Goal: Task Accomplishment & Management: Manage account settings

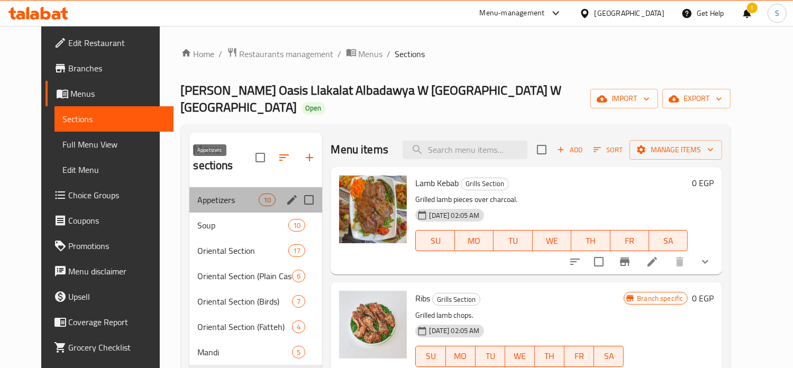
click at [204, 194] on span "Appetizers" at bounding box center [228, 200] width 61 height 13
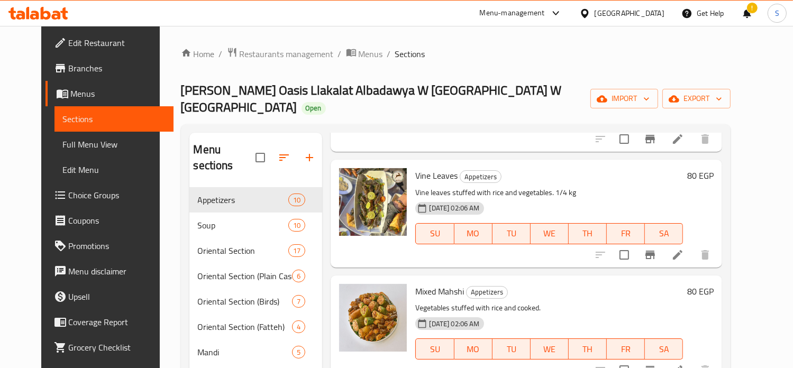
scroll to position [199, 0]
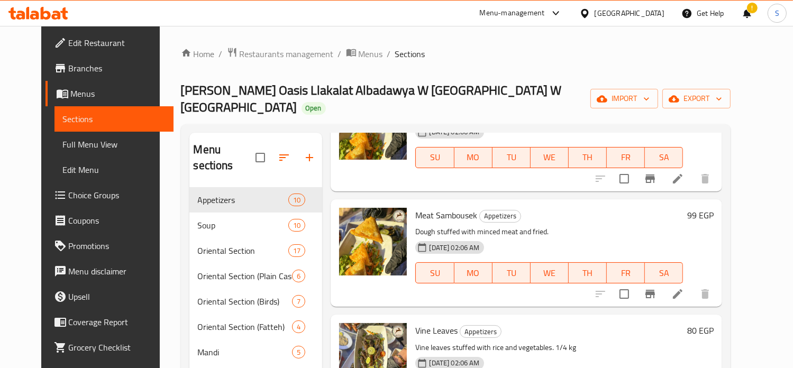
click at [562, 13] on icon at bounding box center [555, 13] width 13 height 13
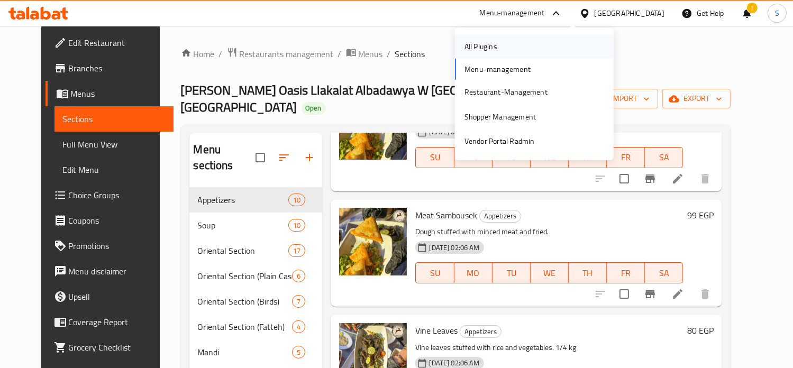
click at [521, 48] on div "All Plugins" at bounding box center [534, 46] width 159 height 24
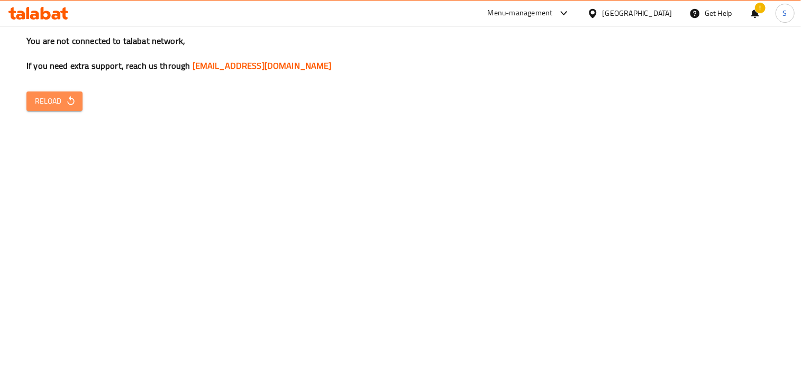
click at [48, 108] on button "Reload" at bounding box center [54, 101] width 56 height 20
click at [63, 103] on span "Reload" at bounding box center [54, 101] width 39 height 13
click at [570, 10] on icon at bounding box center [563, 13] width 13 height 13
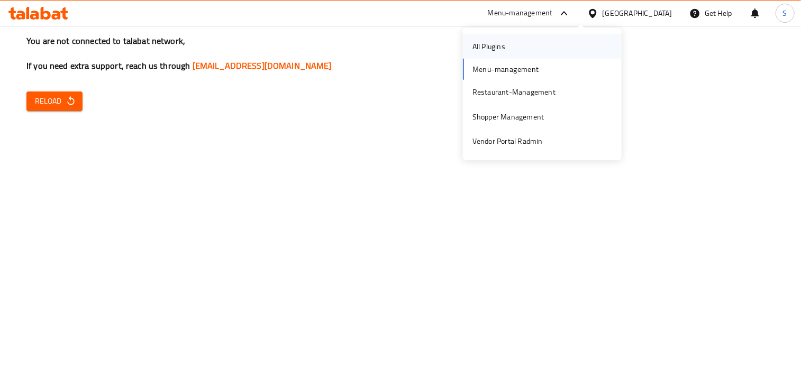
click at [519, 49] on div "All Plugins" at bounding box center [542, 46] width 159 height 24
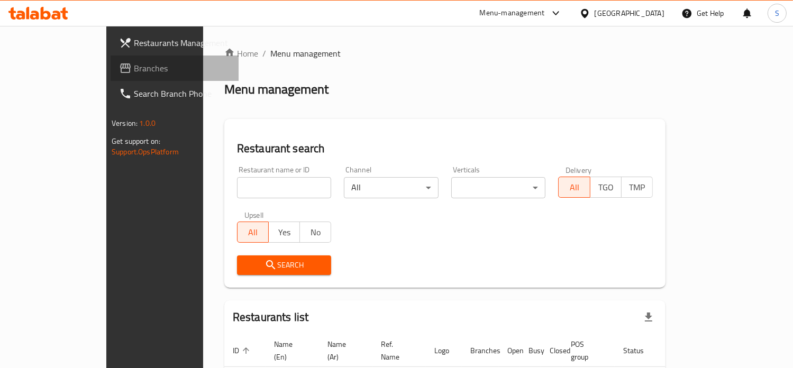
click at [134, 73] on span "Branches" at bounding box center [182, 68] width 96 height 13
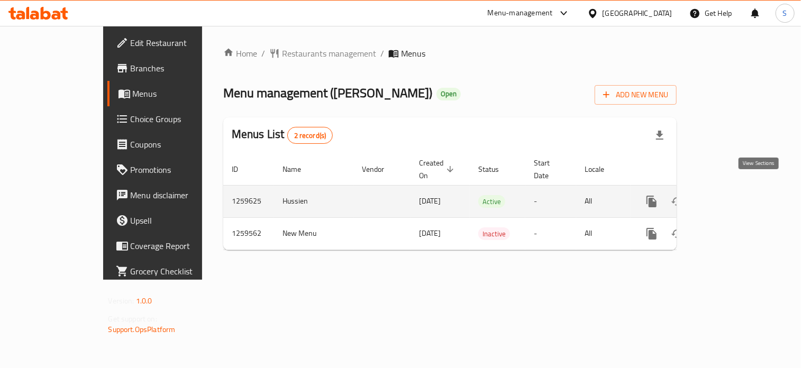
click at [732, 197] on icon "enhanced table" at bounding box center [728, 202] width 10 height 10
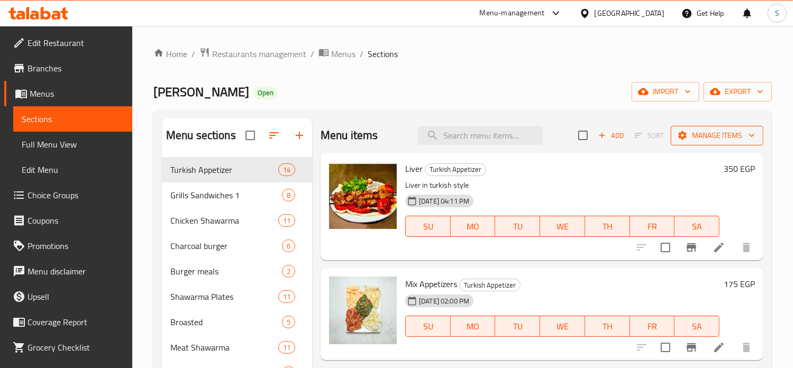
click at [706, 140] on span "Manage items" at bounding box center [717, 135] width 76 height 13
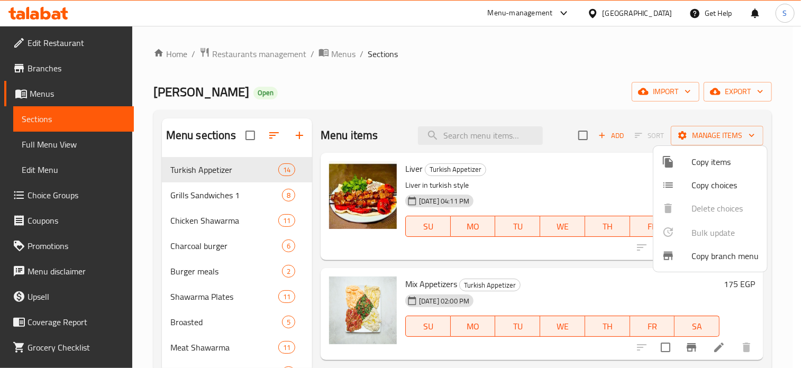
click at [626, 197] on div at bounding box center [400, 184] width 801 height 368
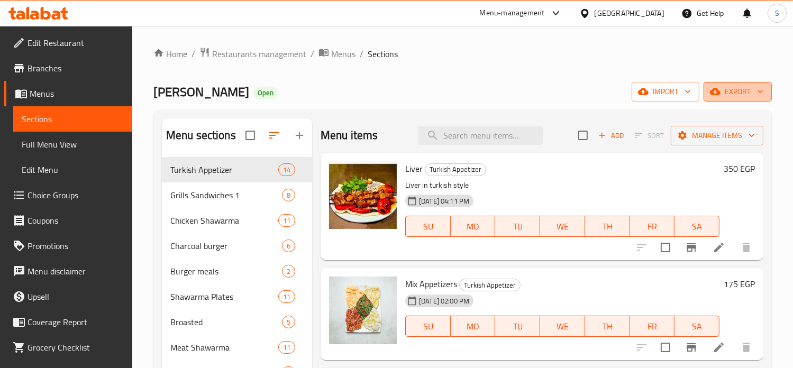
click at [728, 97] on span "export" at bounding box center [737, 91] width 51 height 13
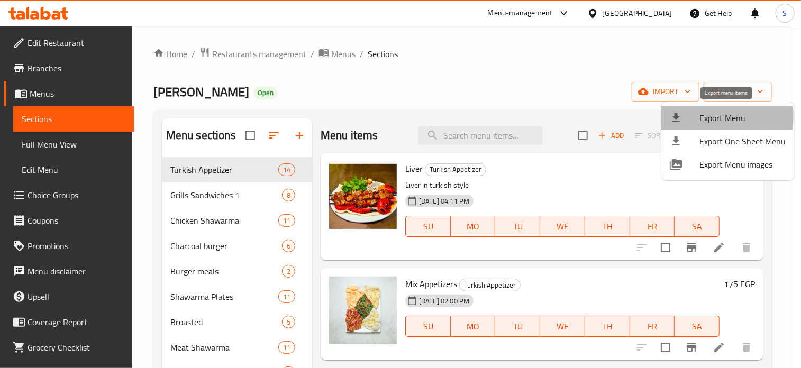
click at [687, 116] on div at bounding box center [684, 118] width 30 height 13
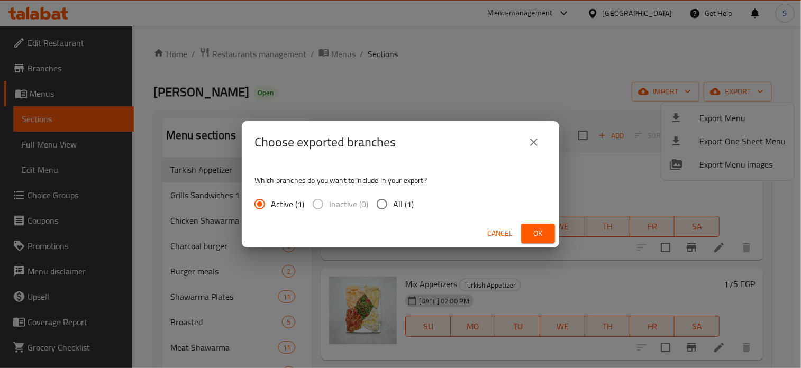
click at [520, 232] on div "Cancel Ok" at bounding box center [400, 233] width 317 height 28
click at [526, 234] on button "Ok" at bounding box center [538, 234] width 34 height 20
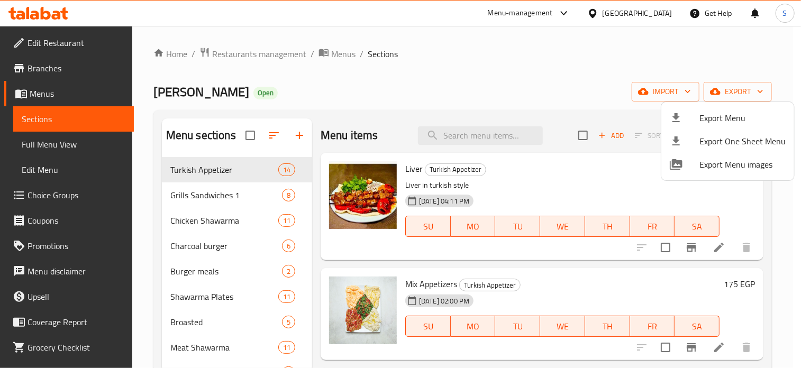
click at [604, 173] on div at bounding box center [400, 184] width 801 height 368
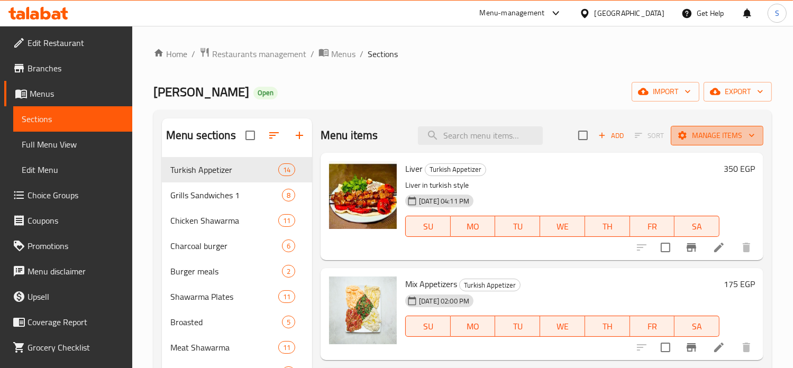
click at [707, 142] on span "Manage items" at bounding box center [717, 135] width 76 height 13
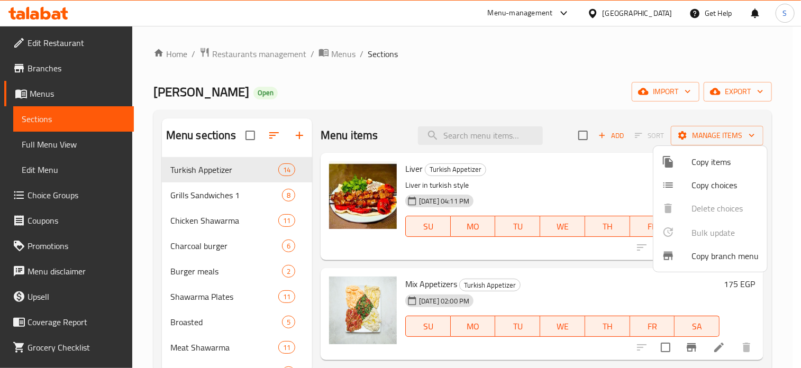
click at [718, 90] on div at bounding box center [400, 184] width 801 height 368
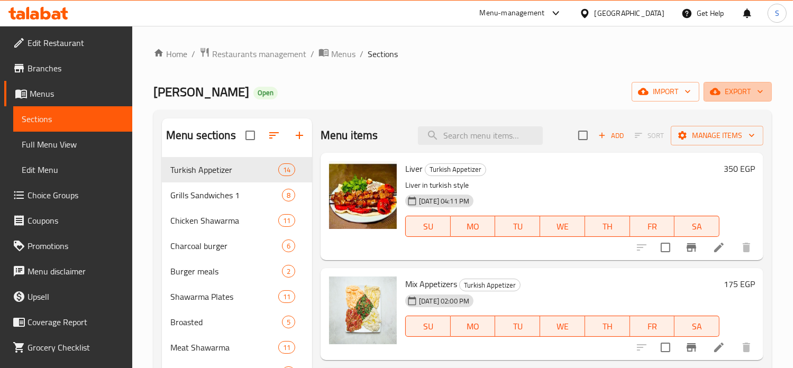
click at [718, 90] on icon "button" at bounding box center [715, 91] width 11 height 7
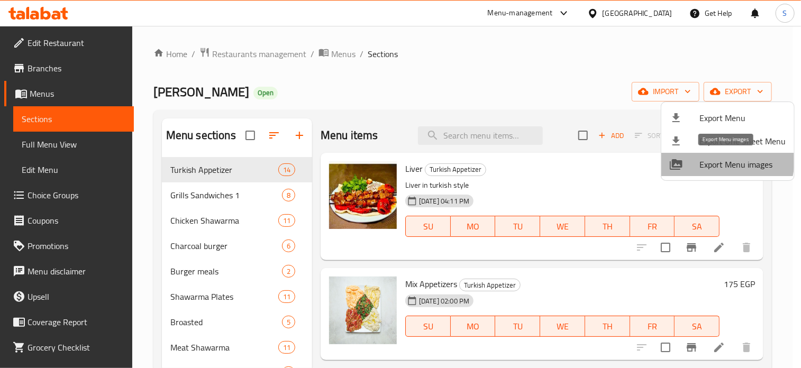
click at [721, 160] on span "Export Menu images" at bounding box center [742, 164] width 86 height 13
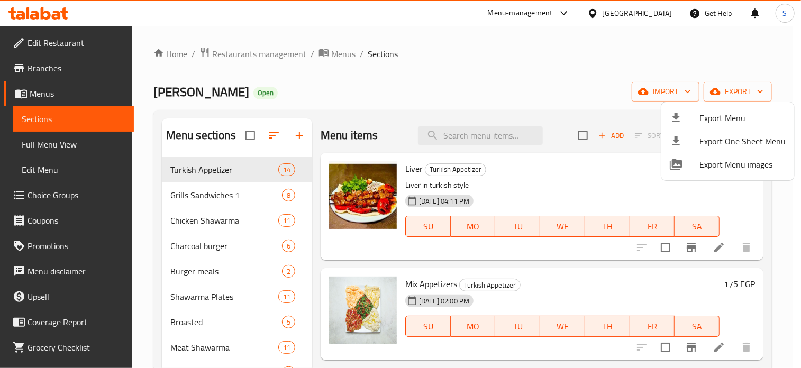
click at [653, 88] on div at bounding box center [400, 184] width 801 height 368
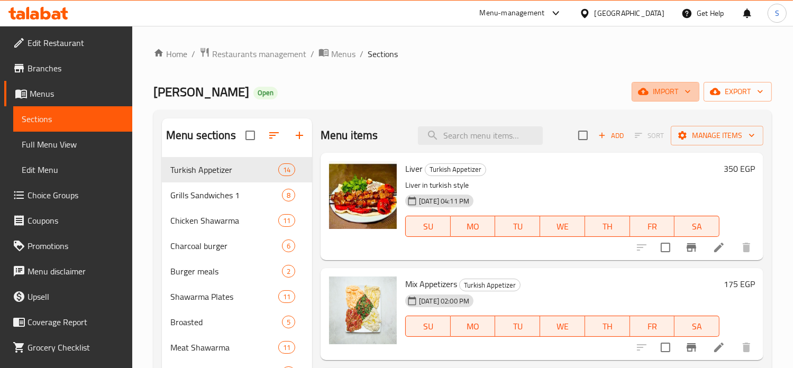
click at [653, 88] on span "import" at bounding box center [665, 91] width 51 height 13
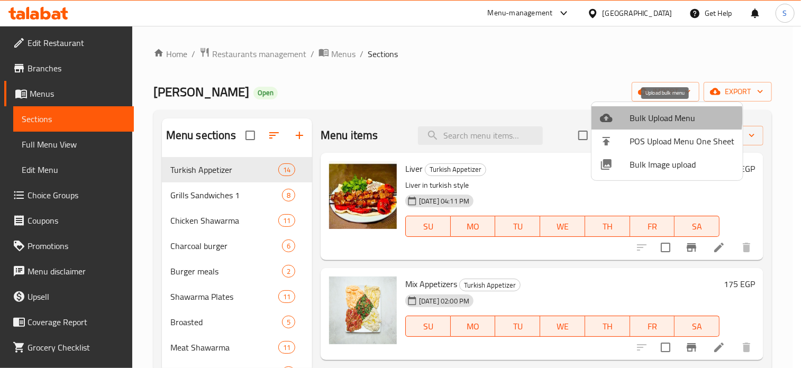
click at [649, 116] on span "Bulk Upload Menu" at bounding box center [681, 118] width 105 height 13
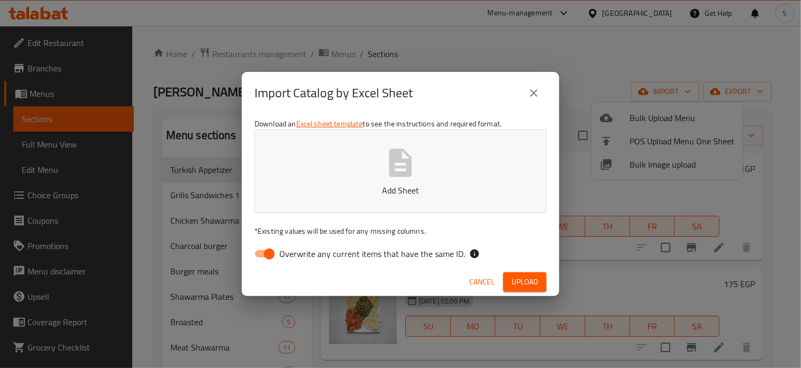
click at [537, 277] on span "Upload" at bounding box center [524, 281] width 26 height 13
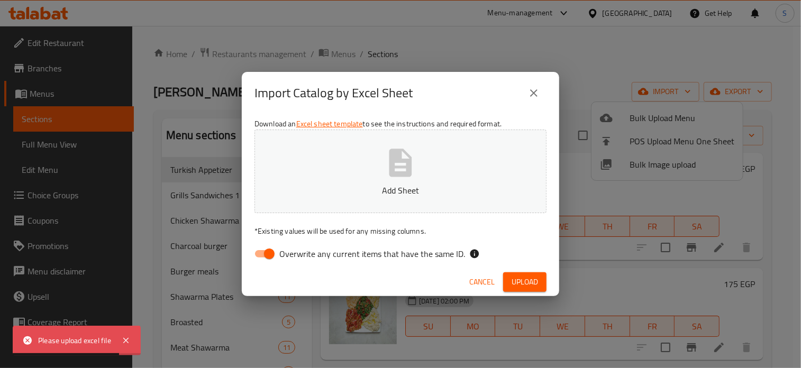
click at [538, 95] on icon "close" at bounding box center [533, 93] width 13 height 13
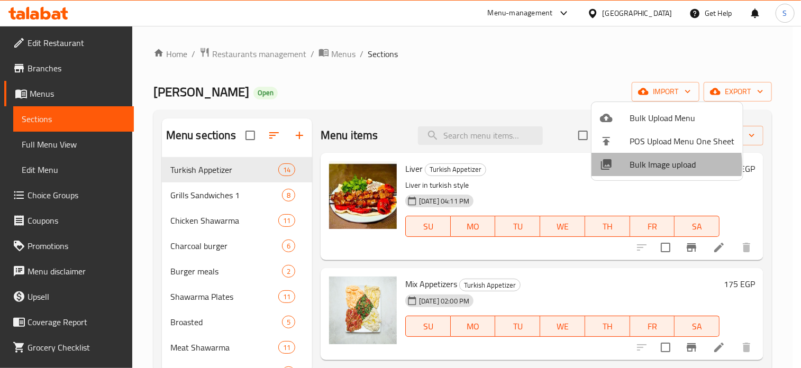
click at [634, 165] on span "Bulk Image upload" at bounding box center [681, 164] width 105 height 13
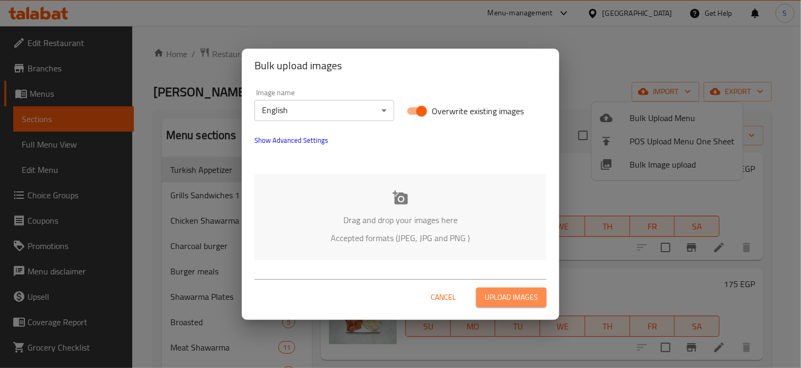
click at [519, 299] on span "Upload images" at bounding box center [510, 297] width 53 height 13
click at [443, 301] on span "Cancel" at bounding box center [442, 297] width 25 height 13
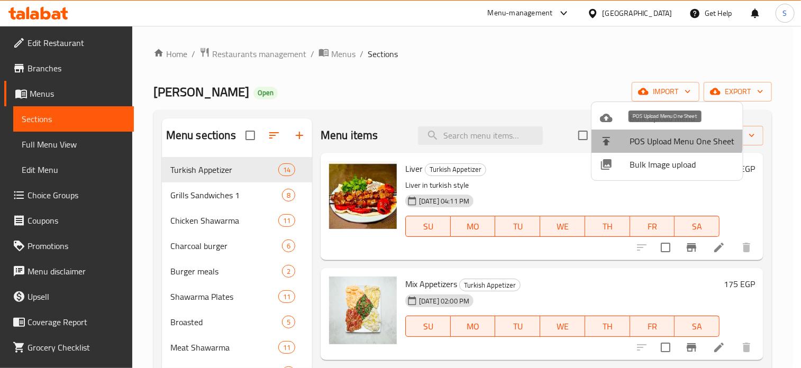
click at [666, 139] on span "POS Upload Menu One Sheet" at bounding box center [681, 141] width 105 height 13
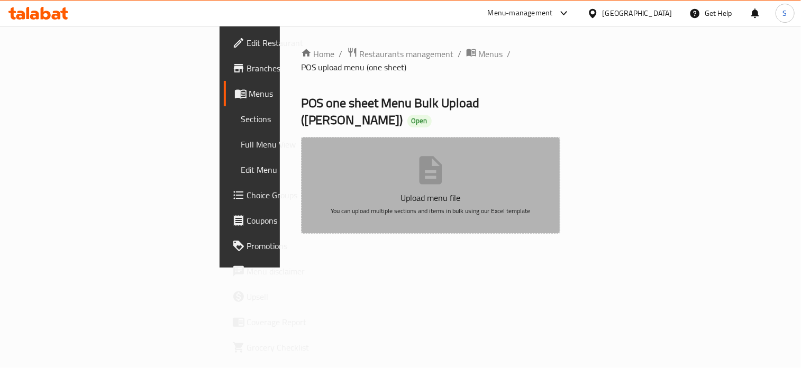
click at [458, 191] on p "Upload menu file" at bounding box center [430, 197] width 227 height 13
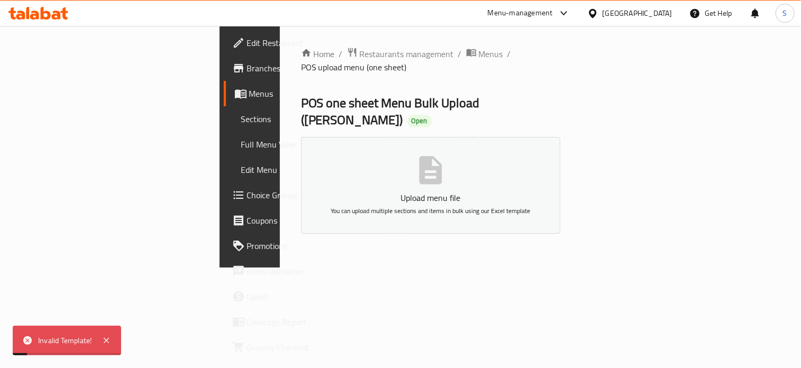
click at [70, 335] on div "Invalid Template!" at bounding box center [64, 341] width 53 height 12
click at [479, 58] on span "Menus" at bounding box center [491, 54] width 24 height 13
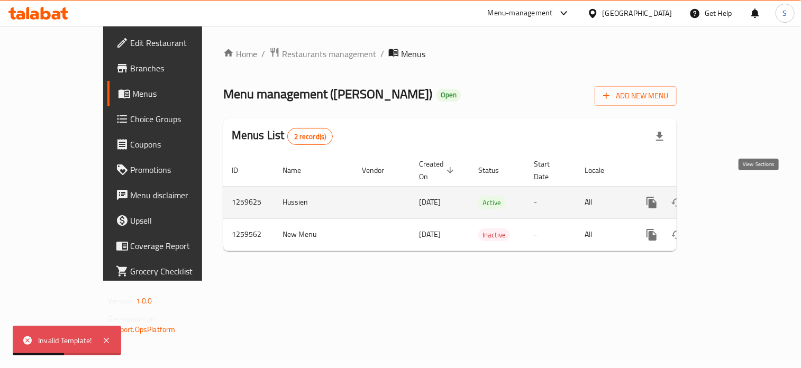
click at [734, 196] on icon "enhanced table" at bounding box center [727, 202] width 13 height 13
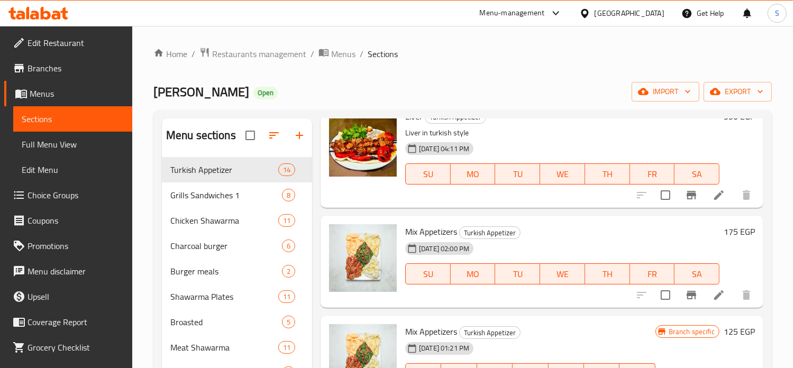
scroll to position [55, 0]
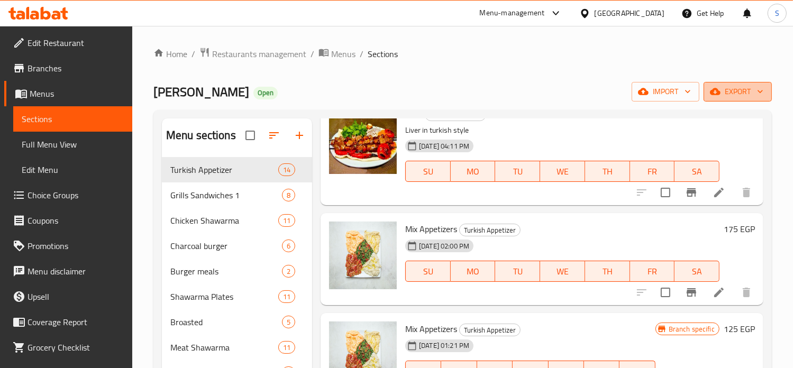
click at [723, 95] on span "export" at bounding box center [737, 91] width 51 height 13
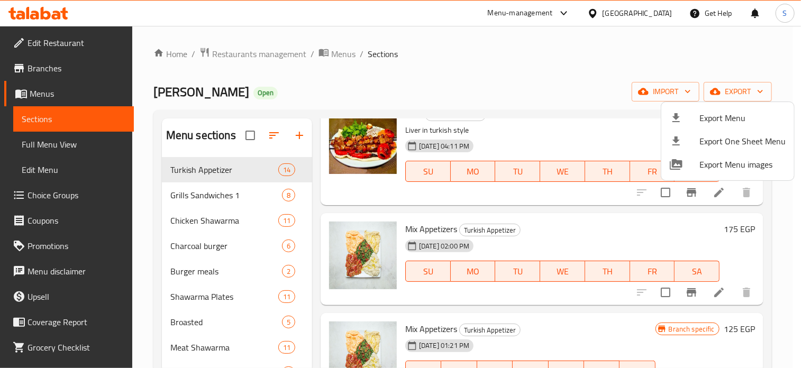
click at [641, 54] on div at bounding box center [400, 184] width 801 height 368
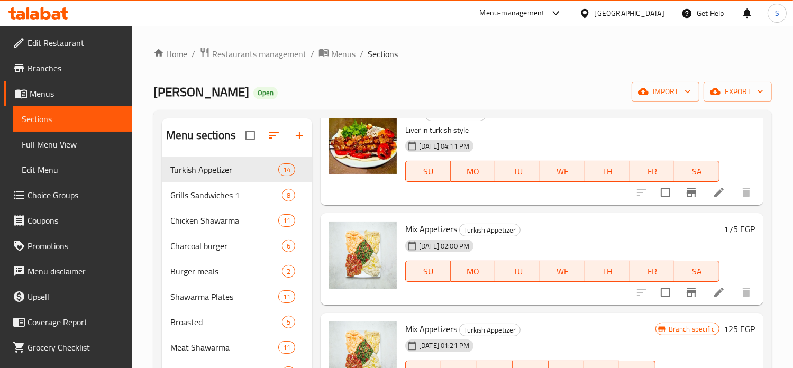
scroll to position [0, 0]
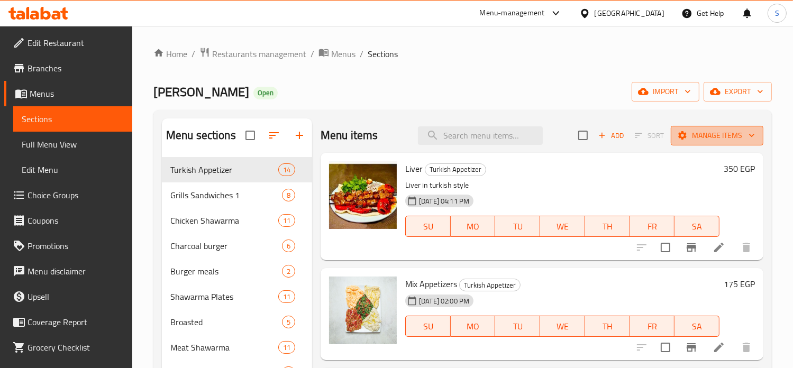
click at [701, 142] on span "Manage items" at bounding box center [717, 135] width 76 height 13
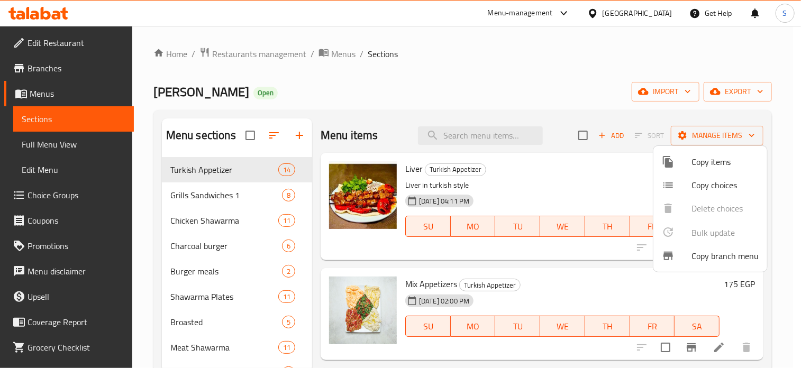
click at [707, 259] on span "Copy branch menu" at bounding box center [724, 256] width 67 height 13
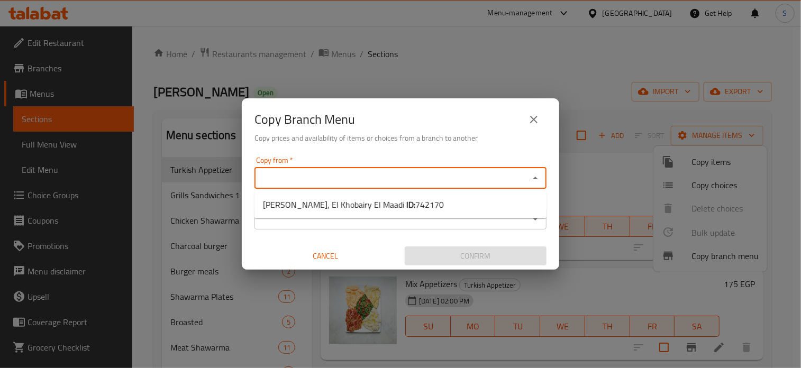
click at [403, 181] on input "Copy from   *" at bounding box center [391, 178] width 268 height 15
click at [406, 52] on div "Copy Branch Menu Copy prices and availability of items or choices from a branch…" at bounding box center [400, 184] width 801 height 368
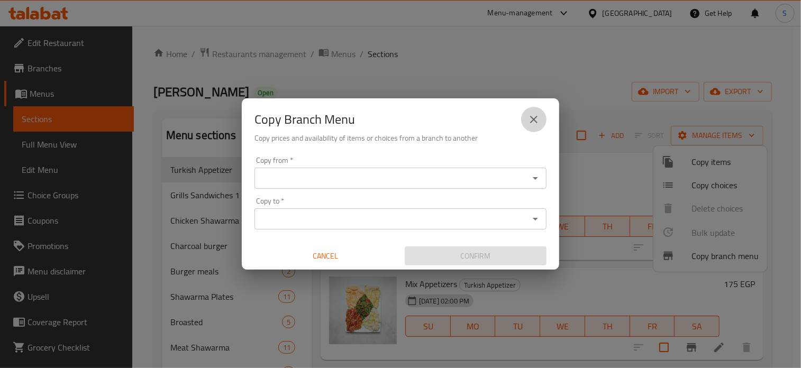
click at [531, 112] on button "close" at bounding box center [533, 119] width 25 height 25
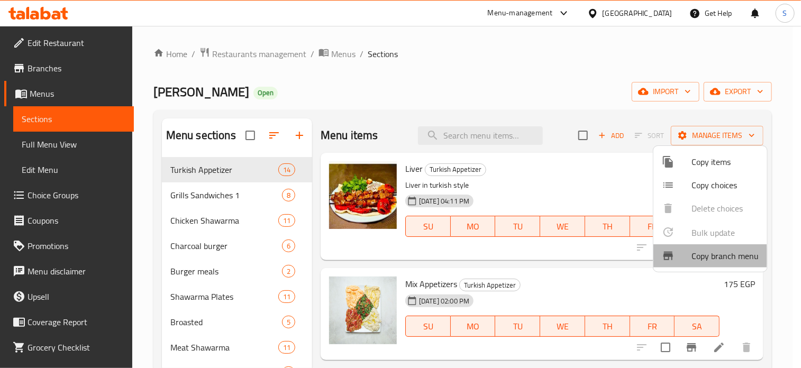
click at [683, 255] on div at bounding box center [676, 256] width 30 height 13
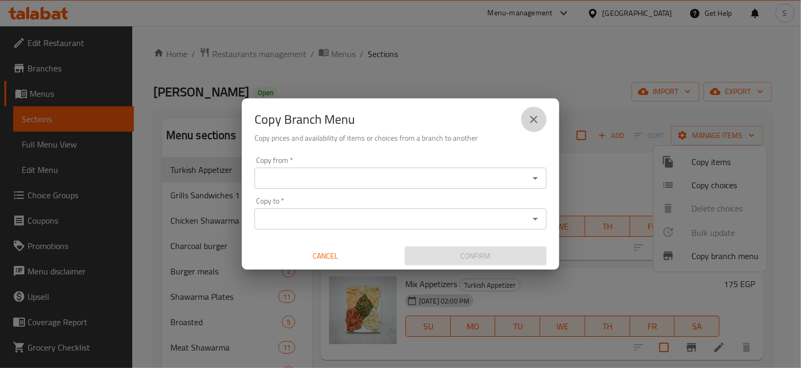
click at [538, 117] on icon "close" at bounding box center [533, 119] width 13 height 13
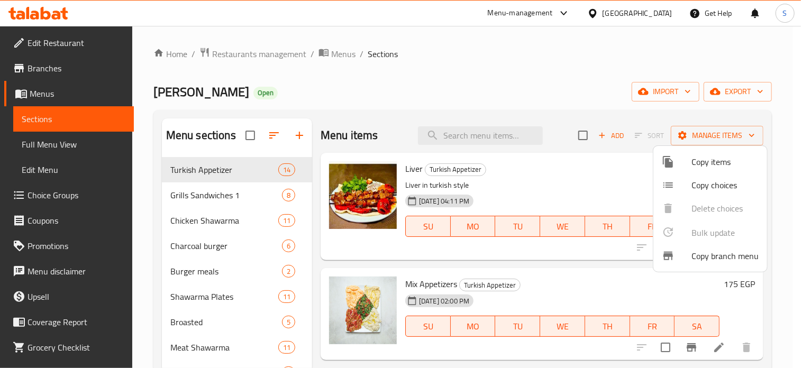
click at [537, 77] on div at bounding box center [400, 184] width 801 height 368
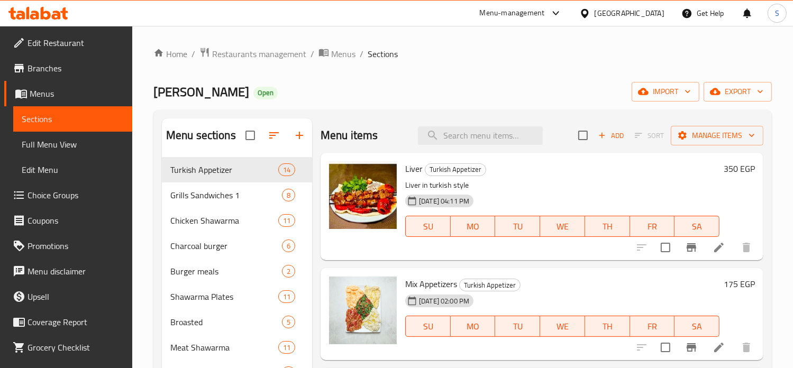
drag, startPoint x: 457, startPoint y: 183, endPoint x: 400, endPoint y: 91, distance: 108.7
click at [400, 91] on div "HANIM AGA Open import export" at bounding box center [462, 92] width 618 height 20
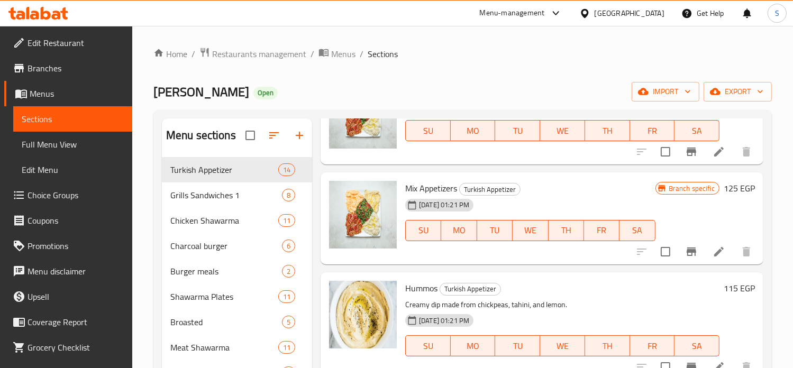
scroll to position [144, 0]
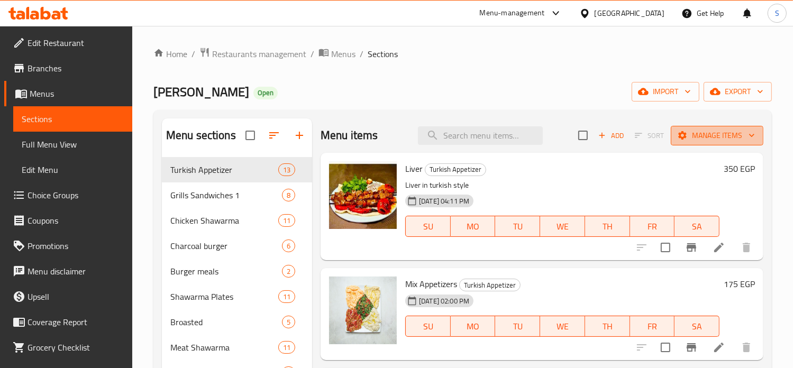
click at [719, 139] on span "Manage items" at bounding box center [717, 135] width 76 height 13
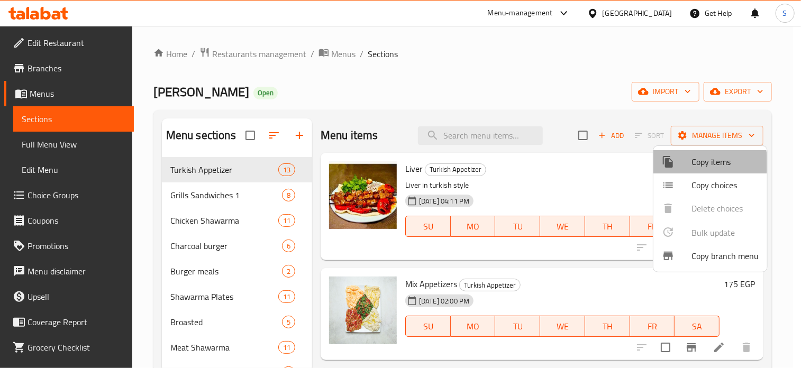
click at [694, 163] on span "Copy items" at bounding box center [724, 161] width 67 height 13
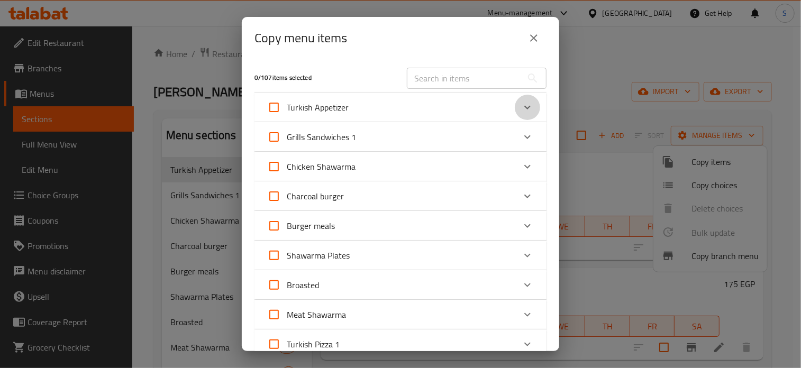
click at [521, 109] on icon "Expand" at bounding box center [527, 107] width 13 height 13
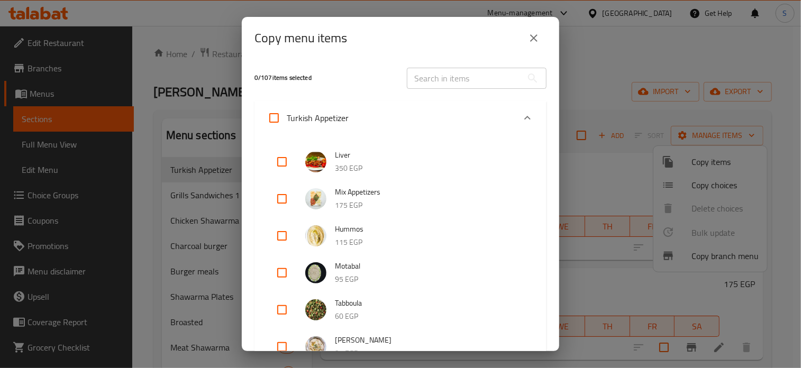
click at [290, 161] on input "checkbox" at bounding box center [281, 161] width 25 height 25
checkbox input "true"
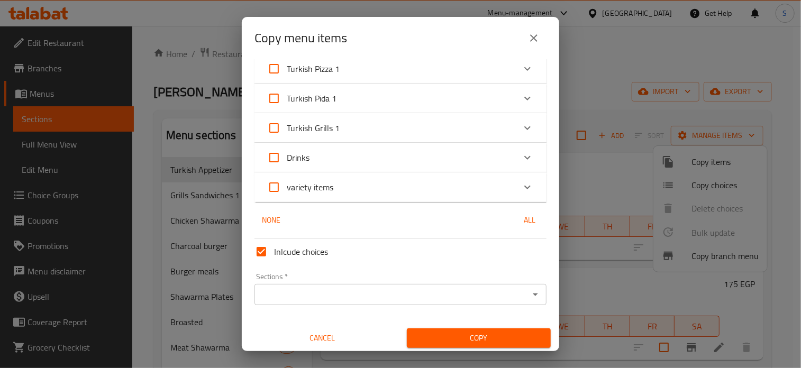
scroll to position [806, 0]
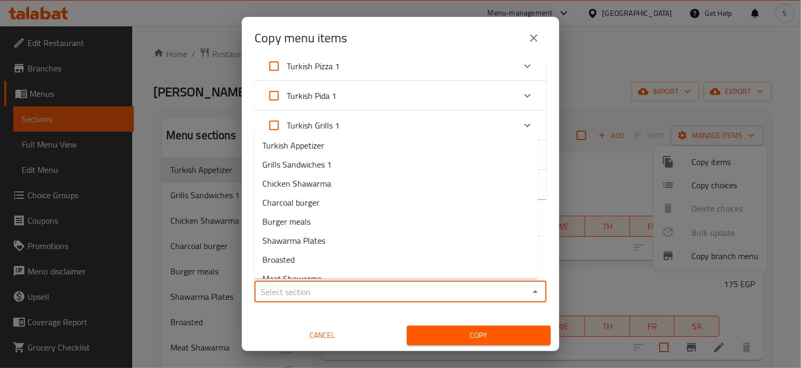
click at [329, 298] on input "Sections   *" at bounding box center [391, 291] width 268 height 15
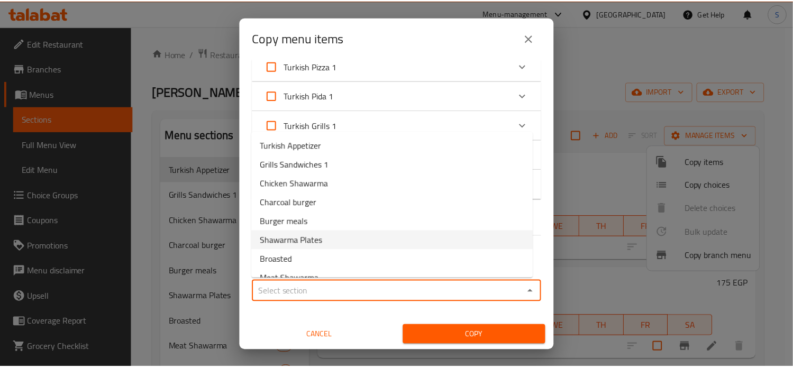
scroll to position [108, 0]
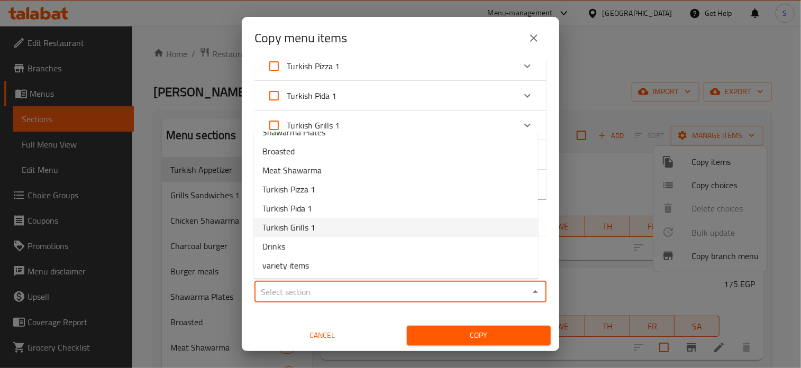
click at [307, 229] on span "Turkish Grills 1" at bounding box center [288, 227] width 53 height 13
type input "Turkish Grills 1"
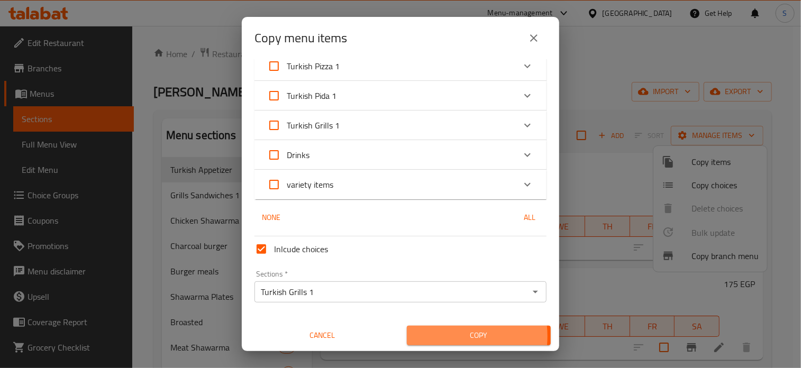
click at [438, 336] on span "Copy" at bounding box center [478, 335] width 127 height 13
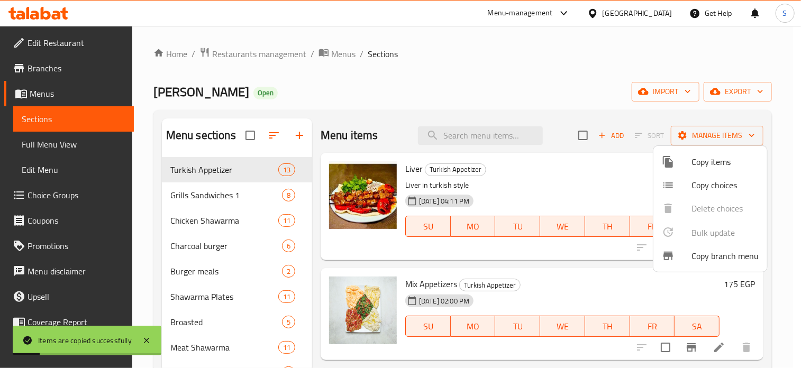
click at [564, 167] on div at bounding box center [400, 184] width 801 height 368
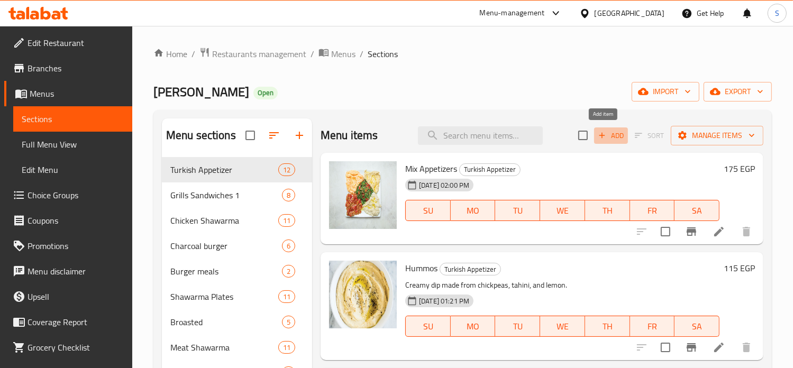
click at [598, 136] on icon "button" at bounding box center [602, 136] width 10 height 10
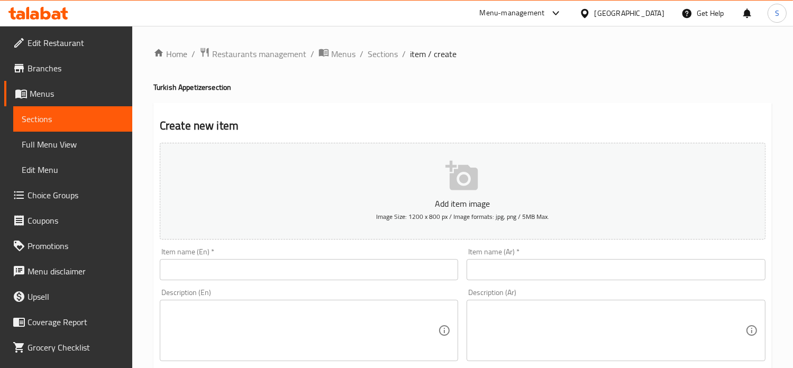
click at [503, 263] on input "text" at bounding box center [615, 269] width 299 height 21
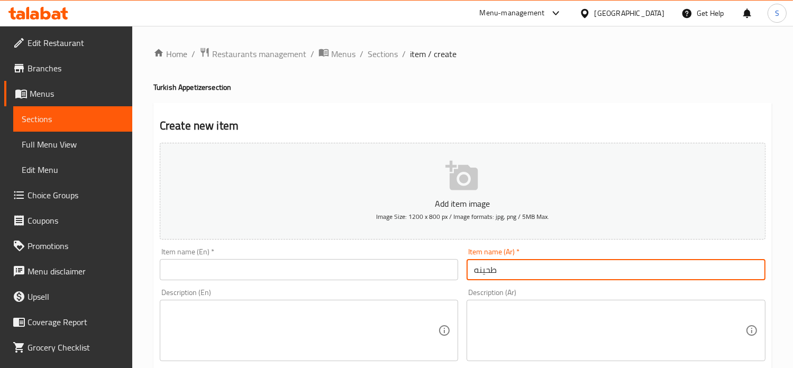
type input "طحينه"
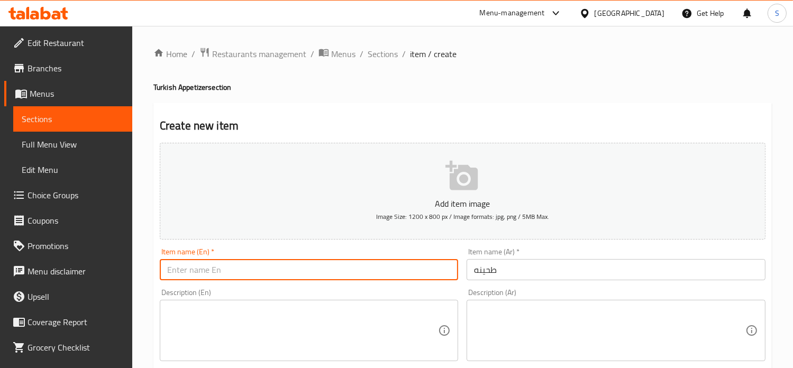
click at [323, 277] on input "text" at bounding box center [309, 269] width 299 height 21
type input "ب"
type input "["
type input "ب"
type input "Flour"
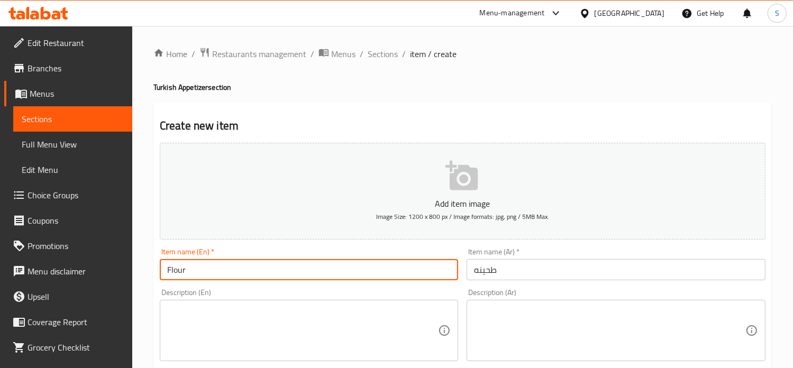
scroll to position [379, 0]
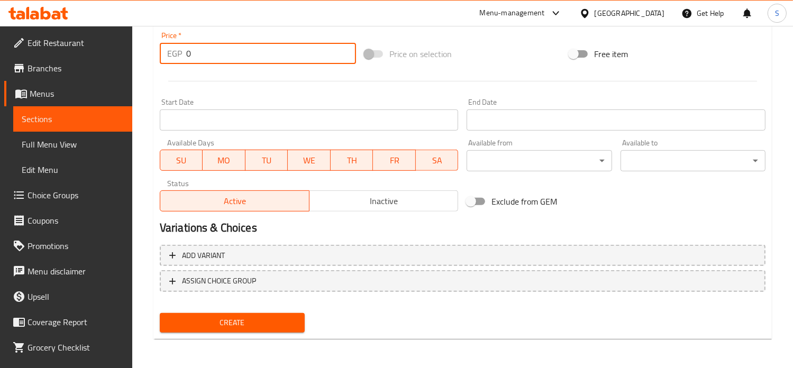
click at [201, 51] on input "0" at bounding box center [271, 53] width 170 height 21
type input "40"
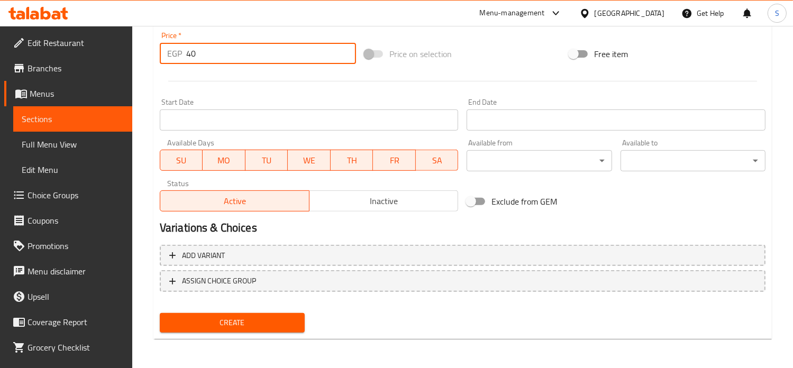
click at [160, 313] on button "Create" at bounding box center [232, 323] width 145 height 20
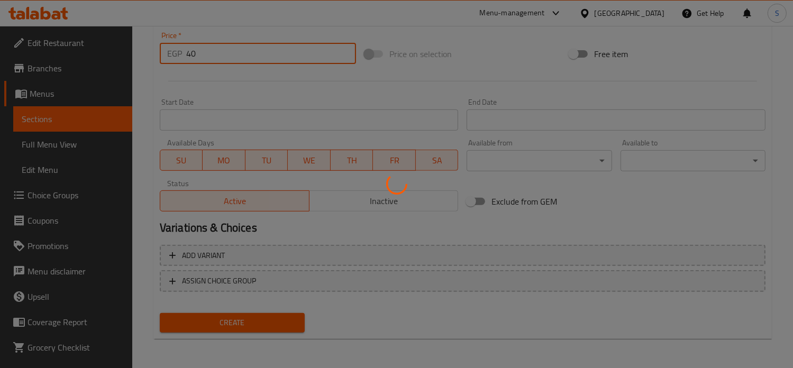
scroll to position [0, 0]
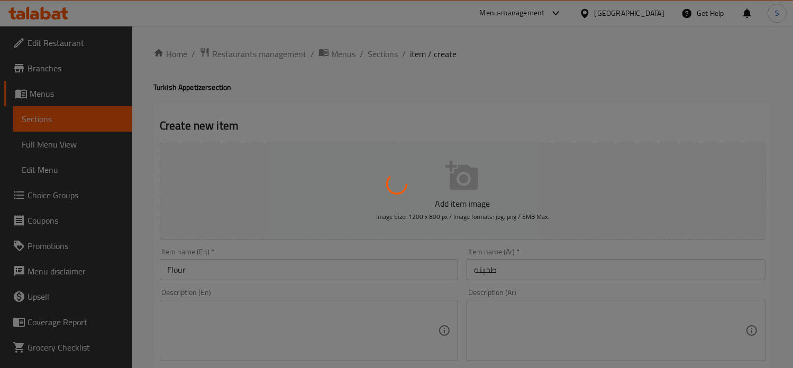
type input "0"
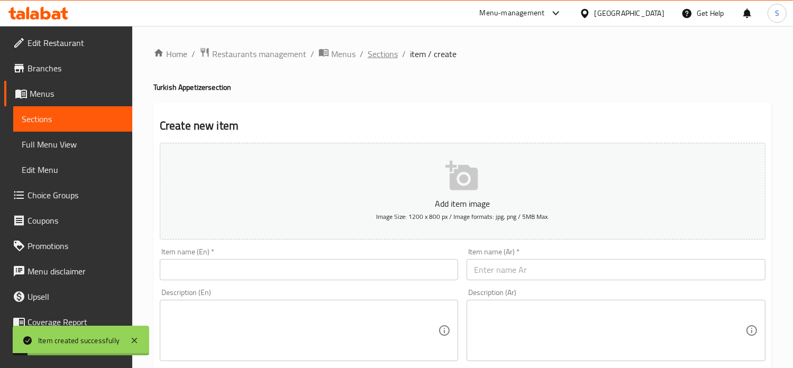
click at [374, 53] on span "Sections" at bounding box center [382, 54] width 30 height 13
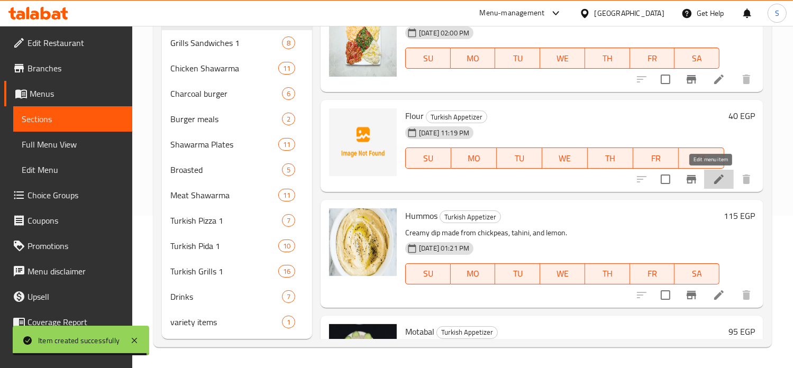
click at [714, 179] on icon at bounding box center [719, 179] width 10 height 10
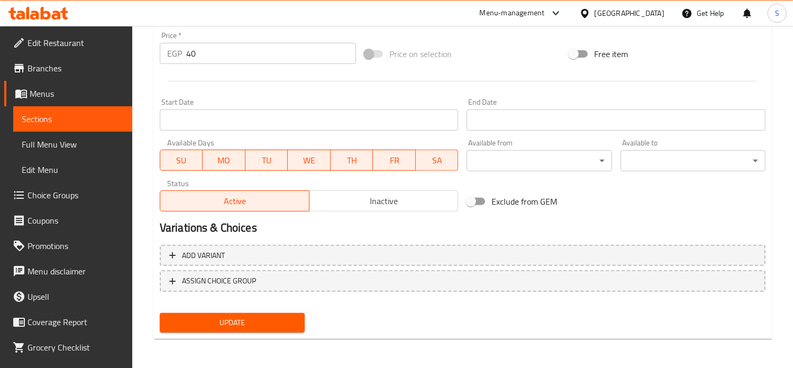
scroll to position [379, 0]
click at [191, 51] on input "40" at bounding box center [271, 53] width 170 height 21
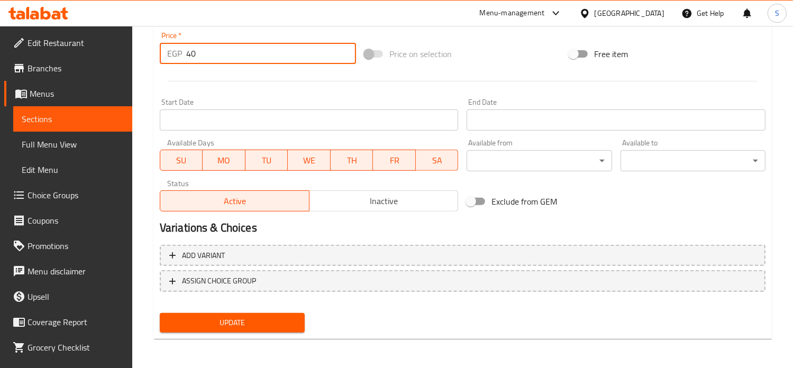
click at [191, 51] on input "40" at bounding box center [271, 53] width 170 height 21
type input "55"
click at [160, 313] on button "Update" at bounding box center [232, 323] width 145 height 20
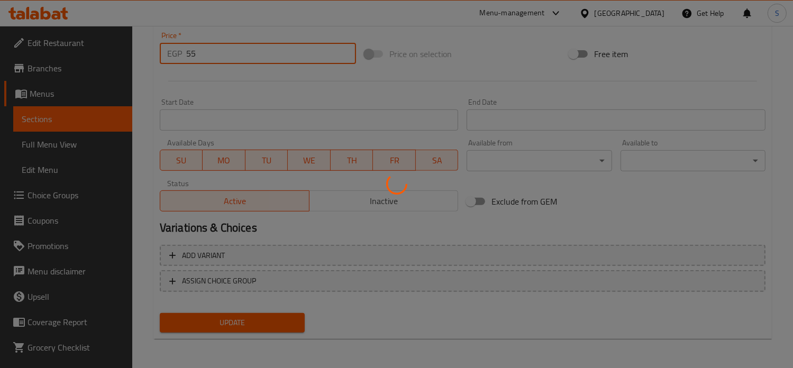
scroll to position [0, 0]
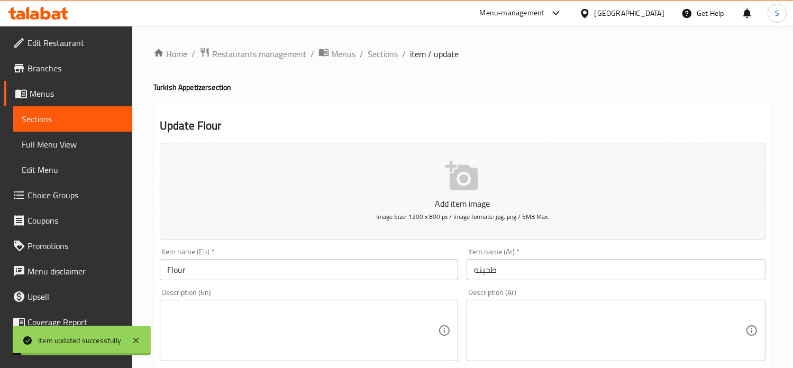
click at [384, 56] on span "Sections" at bounding box center [382, 54] width 30 height 13
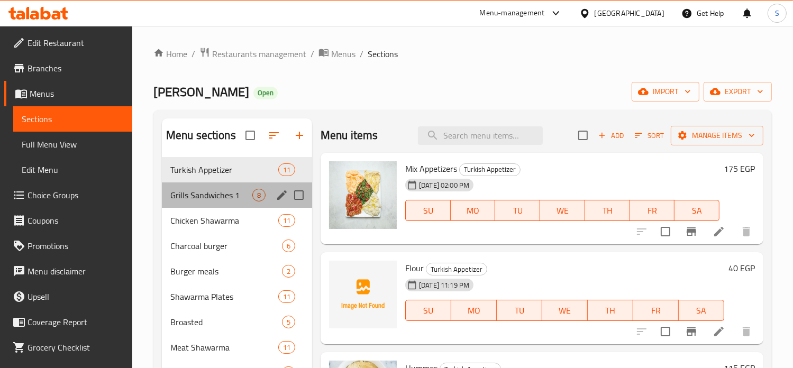
click at [207, 203] on div "Grills Sandwiches 1 8" at bounding box center [237, 194] width 150 height 25
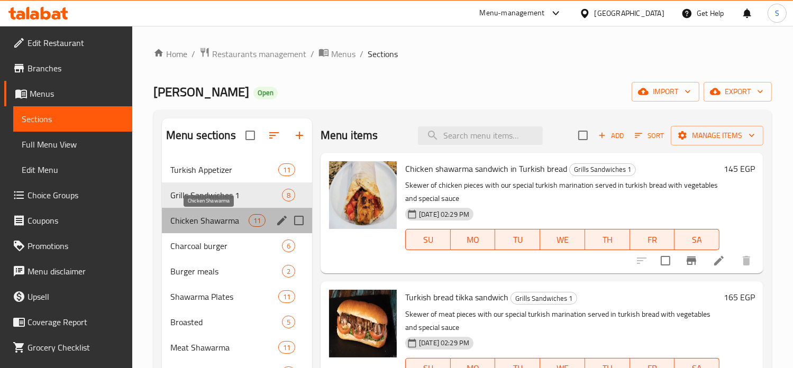
click at [205, 222] on span "Chicken Shawarma" at bounding box center [209, 220] width 78 height 13
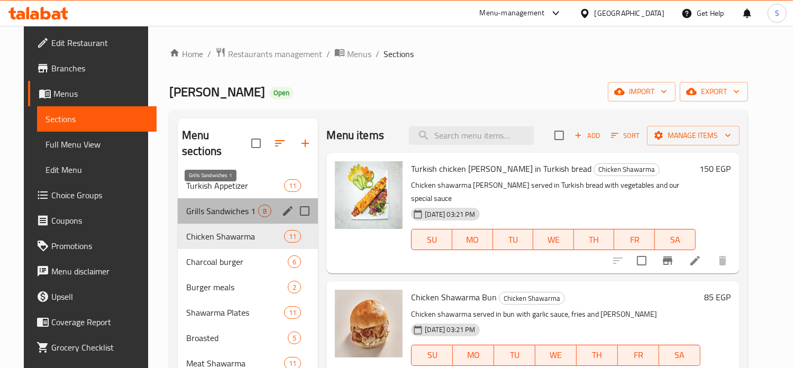
click at [245, 205] on span "Grills Sandwiches 1" at bounding box center [222, 211] width 72 height 13
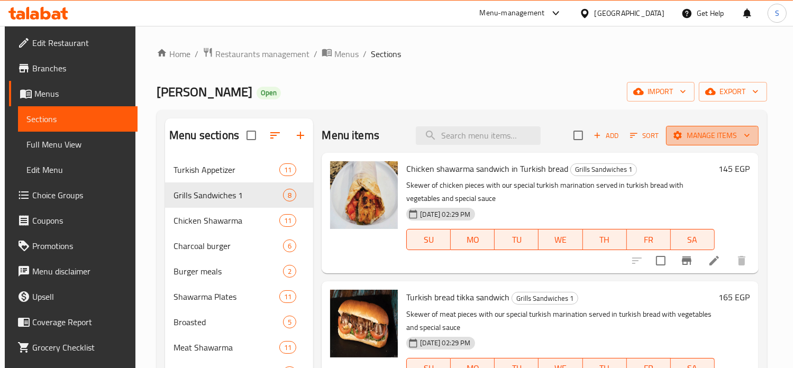
click at [702, 137] on span "Manage items" at bounding box center [712, 135] width 76 height 13
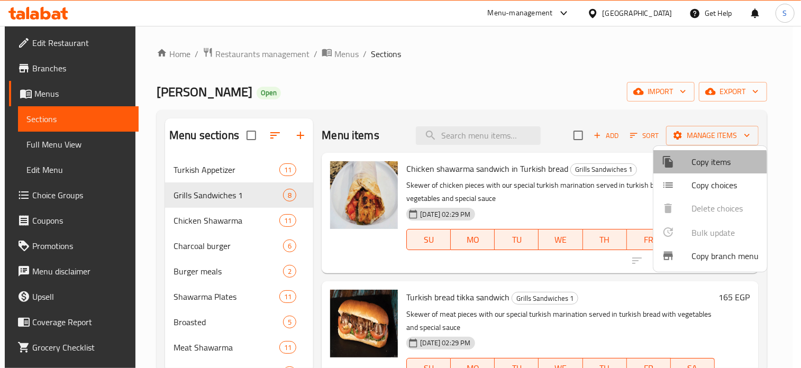
click at [685, 167] on div at bounding box center [676, 161] width 30 height 13
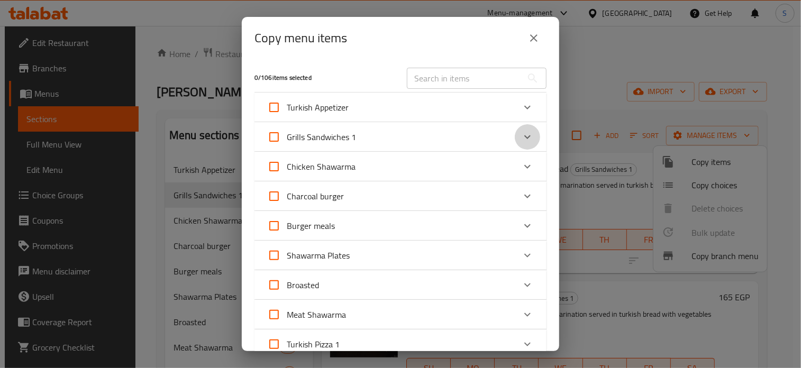
click at [521, 138] on icon "Expand" at bounding box center [527, 137] width 13 height 13
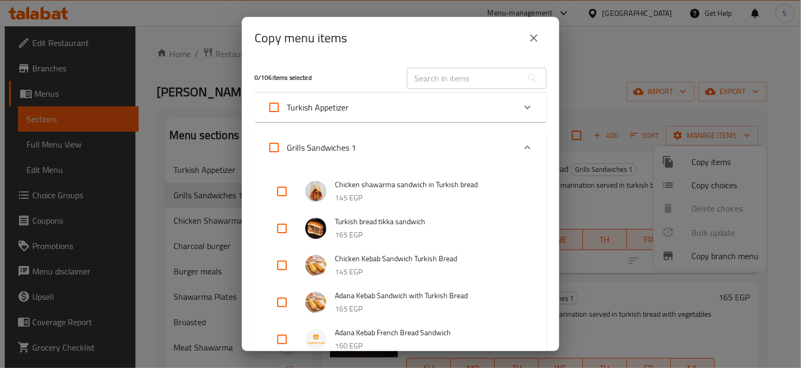
click at [292, 191] on input "checkbox" at bounding box center [281, 191] width 25 height 25
checkbox input "true"
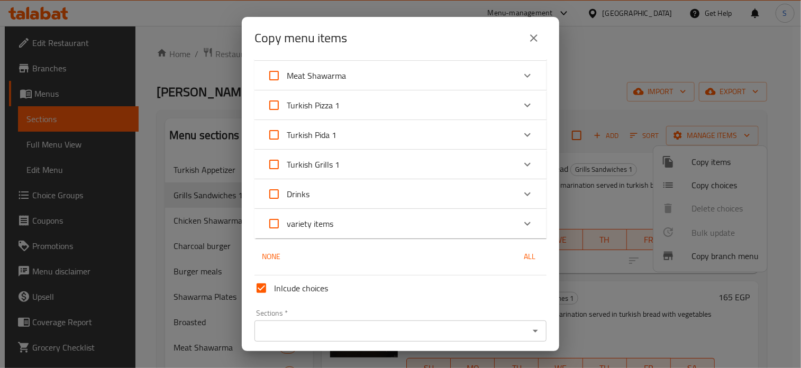
scroll to position [621, 0]
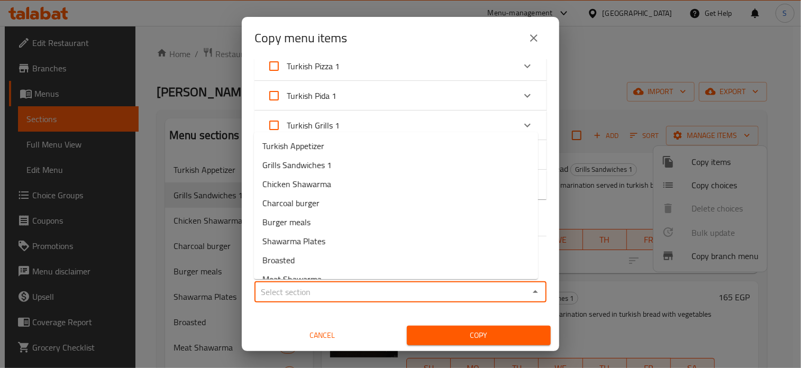
click at [344, 286] on input "Sections   *" at bounding box center [391, 291] width 268 height 15
click at [326, 181] on span "Chicken Shawarma" at bounding box center [296, 184] width 69 height 13
type input "Chicken Shawarma"
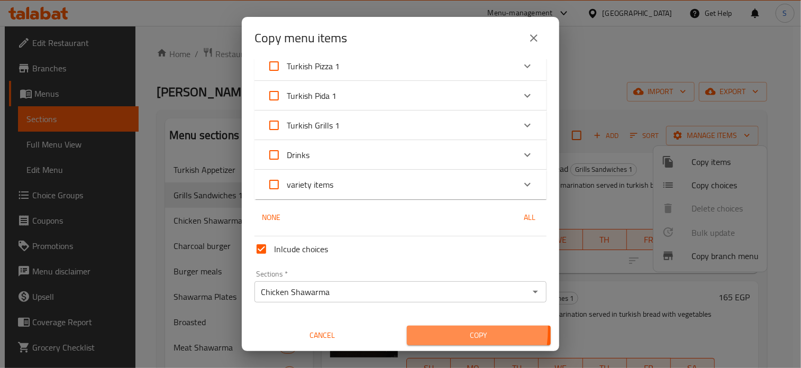
click at [418, 329] on span "Copy" at bounding box center [478, 335] width 127 height 13
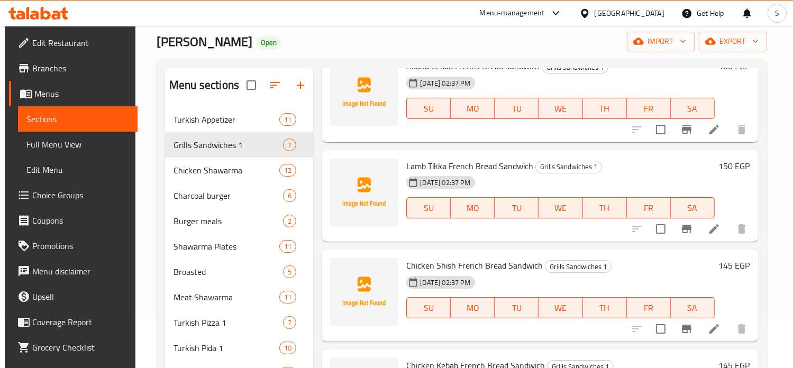
scroll to position [50, 0]
click at [707, 228] on icon at bounding box center [713, 229] width 13 height 13
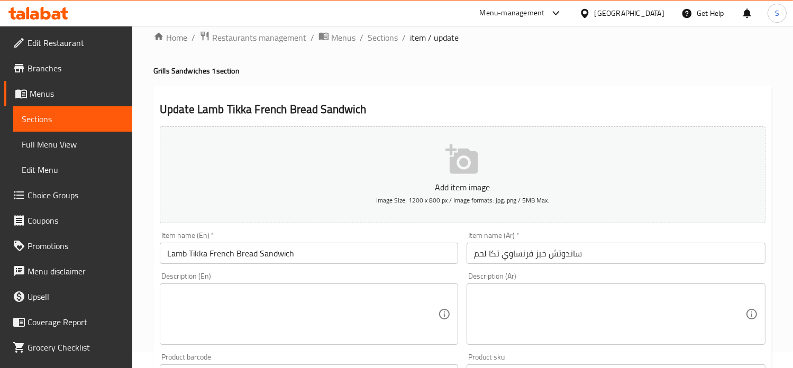
scroll to position [17, 0]
click at [372, 42] on span "Sections" at bounding box center [382, 37] width 30 height 13
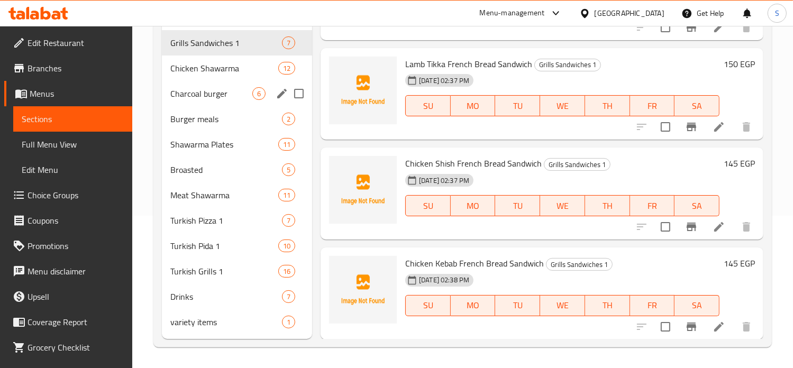
scroll to position [114, 0]
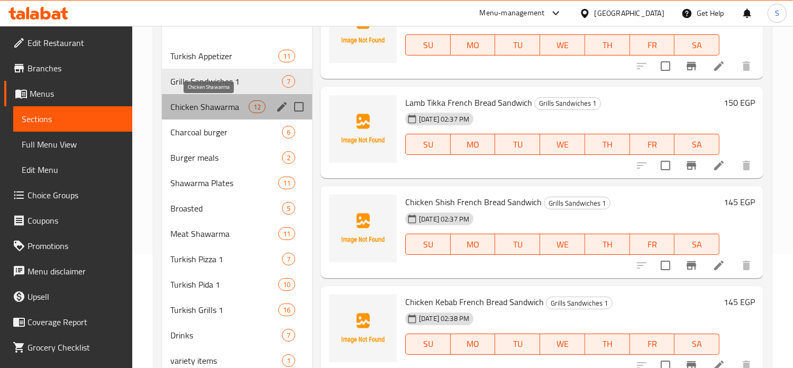
click at [205, 100] on span "Chicken Shawarma" at bounding box center [209, 106] width 78 height 13
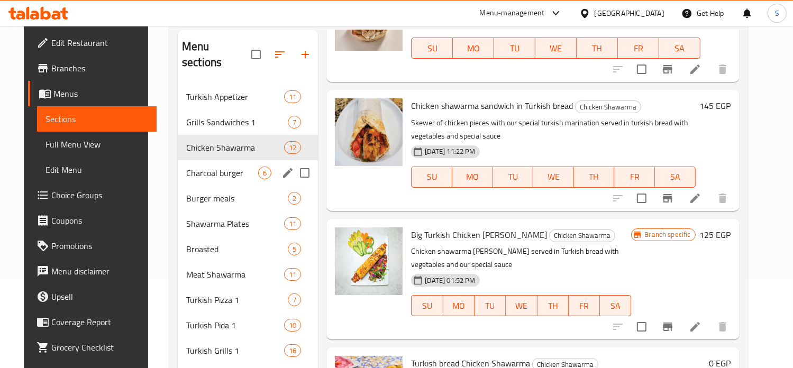
scroll to position [92, 0]
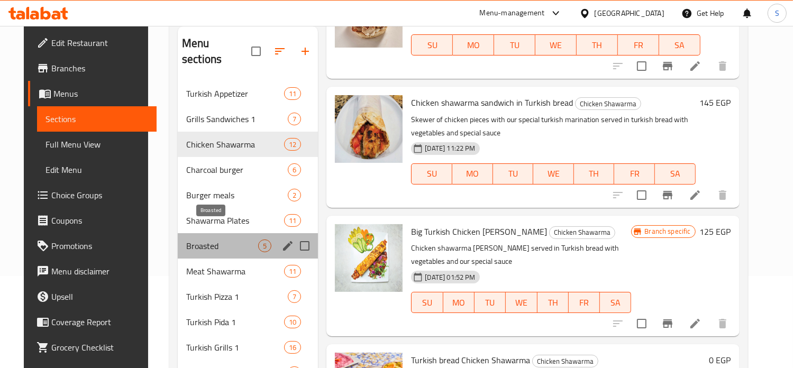
click at [231, 240] on span "Broasted" at bounding box center [222, 246] width 72 height 13
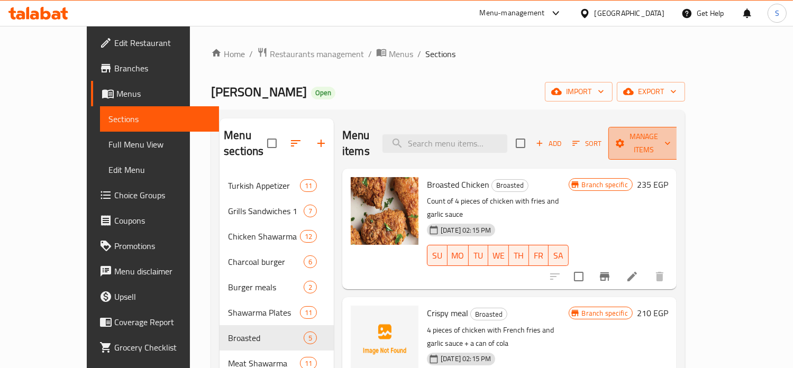
click at [670, 137] on span "Manage items" at bounding box center [644, 143] width 54 height 26
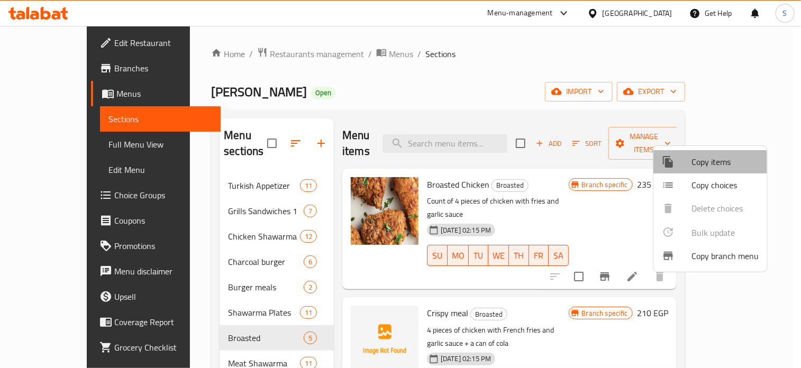
click at [701, 164] on span "Copy items" at bounding box center [724, 161] width 67 height 13
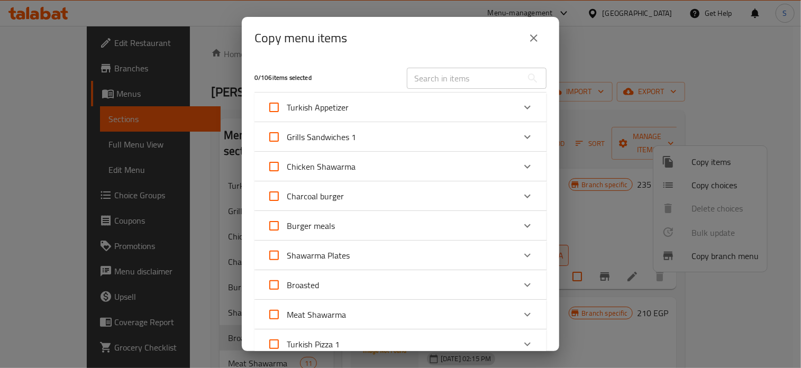
scroll to position [87, 0]
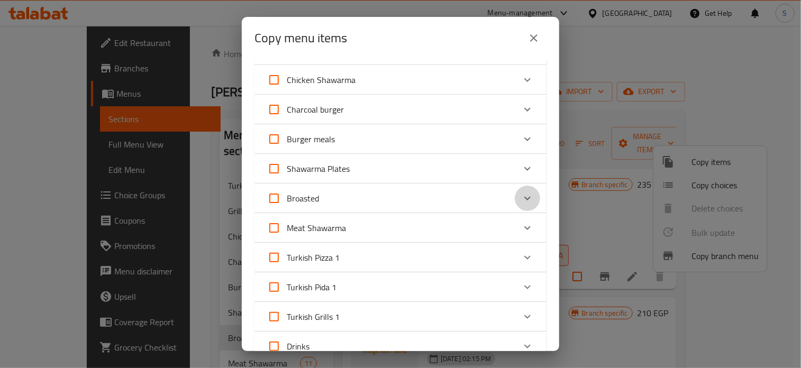
click at [521, 198] on icon "Expand" at bounding box center [527, 198] width 13 height 13
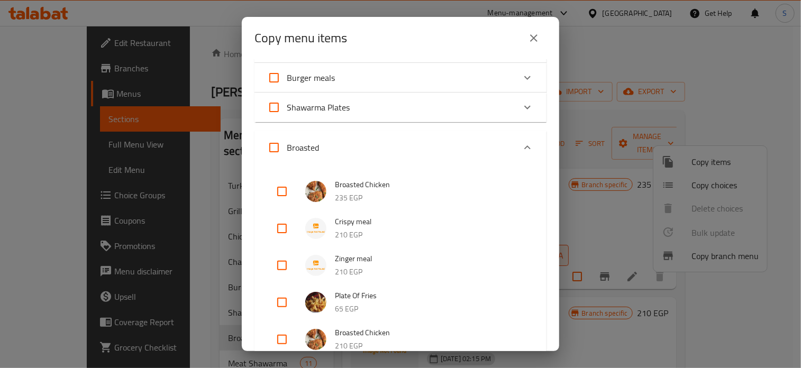
scroll to position [150, 0]
click at [286, 230] on input "checkbox" at bounding box center [281, 226] width 25 height 25
checkbox input "true"
click at [286, 264] on input "checkbox" at bounding box center [281, 263] width 25 height 25
checkbox input "true"
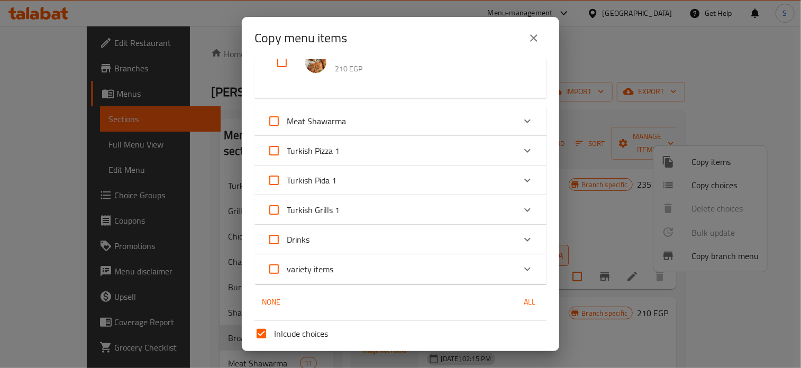
scroll to position [510, 0]
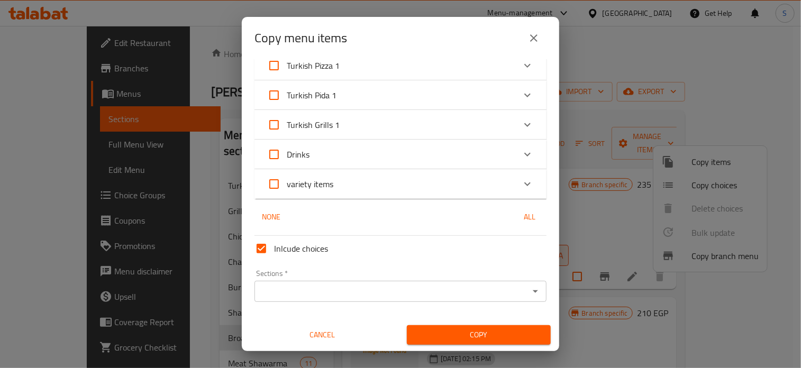
click at [349, 288] on input "Sections   *" at bounding box center [391, 291] width 268 height 15
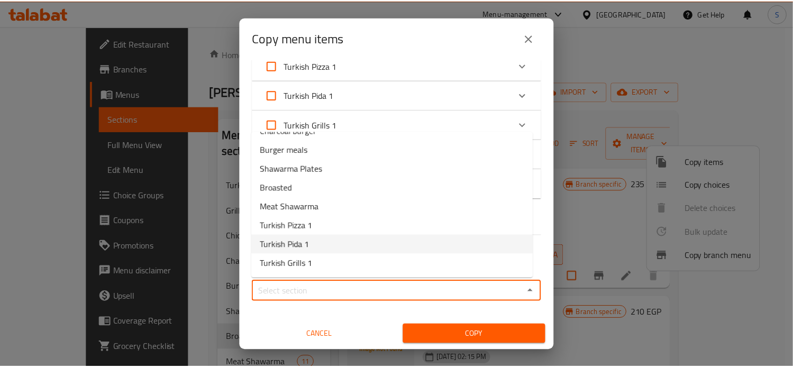
scroll to position [71, 0]
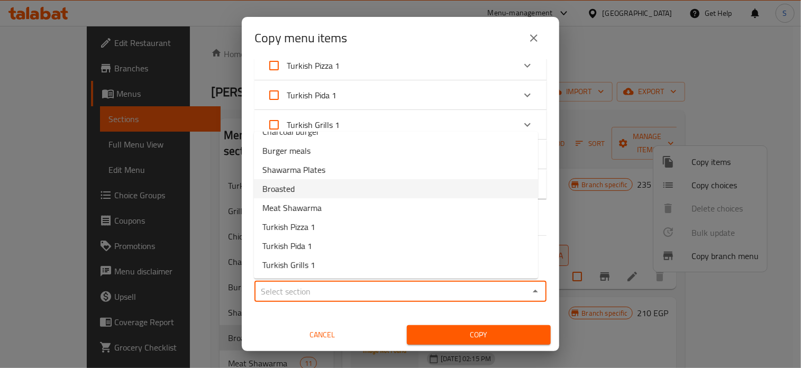
click at [314, 190] on li "Broasted" at bounding box center [396, 188] width 284 height 19
type input "Broasted"
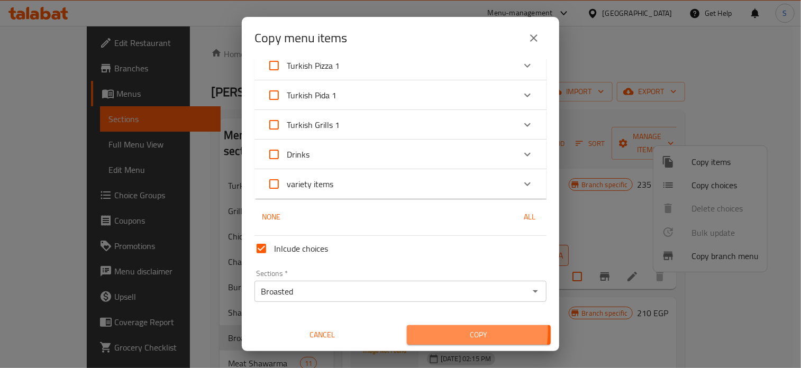
click at [440, 331] on span "Copy" at bounding box center [478, 334] width 127 height 13
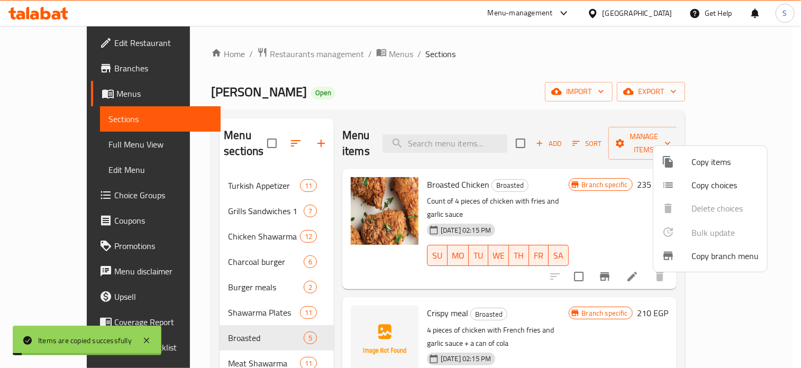
click at [623, 191] on div at bounding box center [400, 184] width 801 height 368
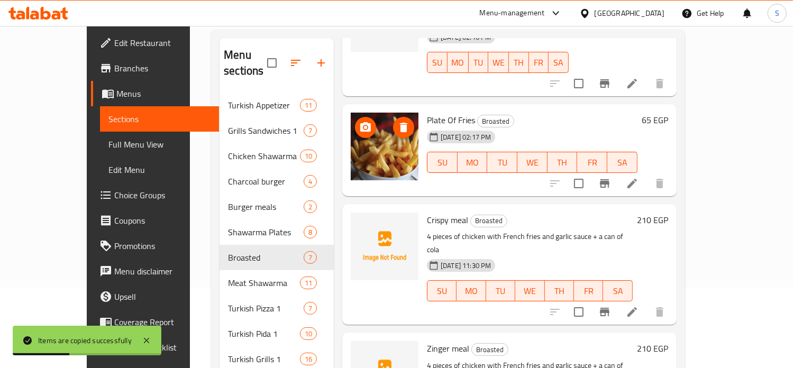
scroll to position [0, 0]
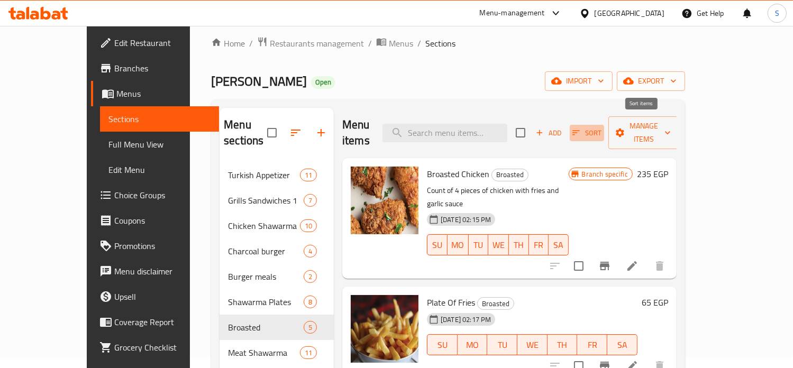
click at [601, 127] on span "Sort" at bounding box center [586, 133] width 29 height 12
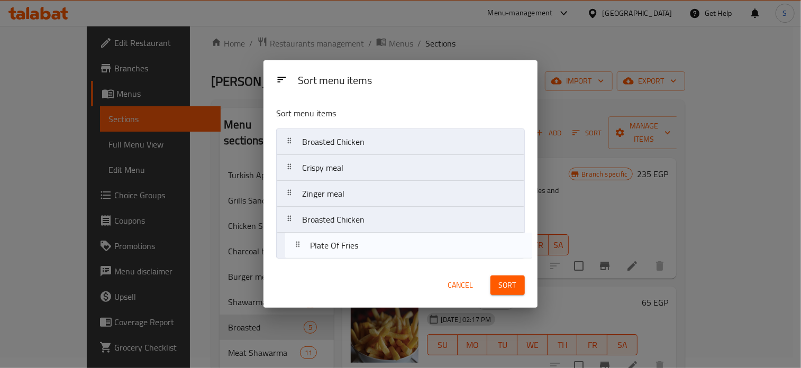
drag, startPoint x: 413, startPoint y: 173, endPoint x: 421, endPoint y: 254, distance: 81.3
click at [421, 254] on nav "Broasted Chicken Plate Of Fries Crispy meal Zinger meal Broasted Chicken" at bounding box center [400, 193] width 248 height 131
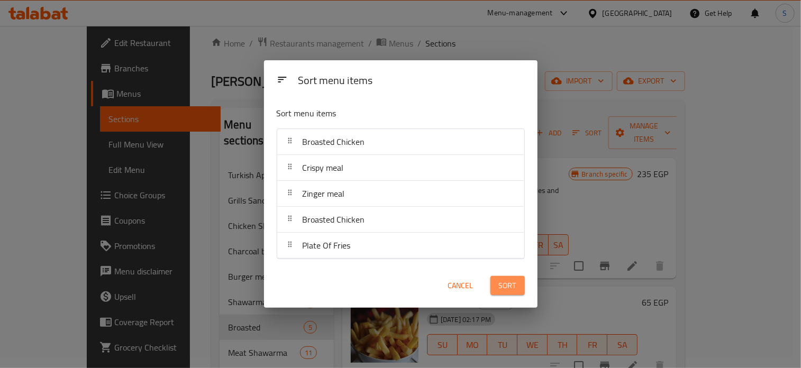
click at [517, 287] on button "Sort" at bounding box center [507, 286] width 34 height 20
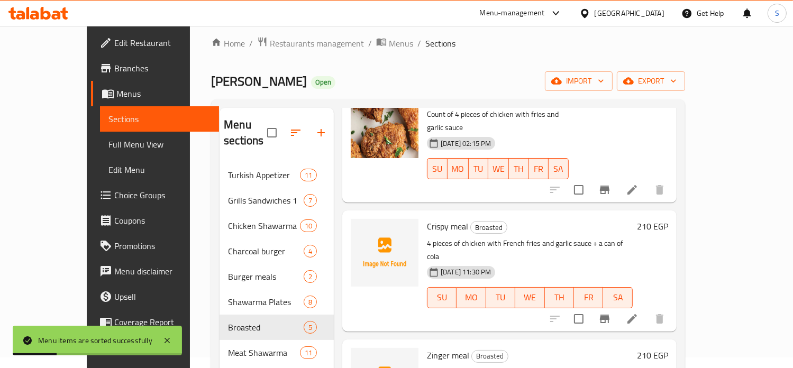
scroll to position [107, 0]
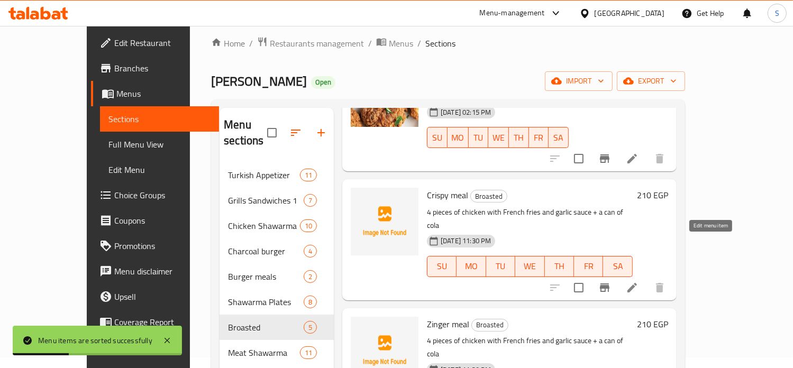
click at [638, 281] on icon at bounding box center [632, 287] width 13 height 13
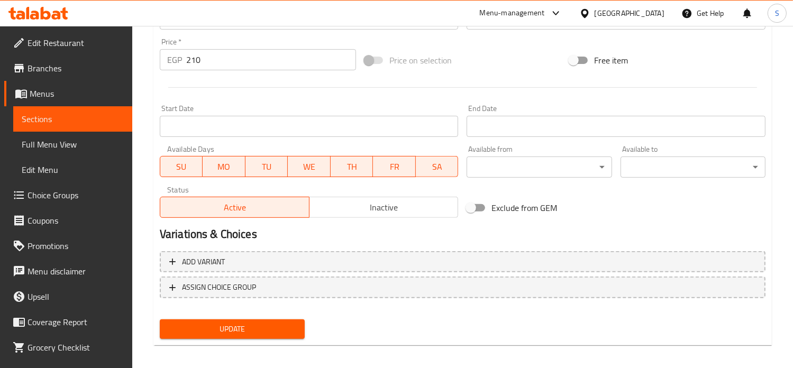
scroll to position [376, 0]
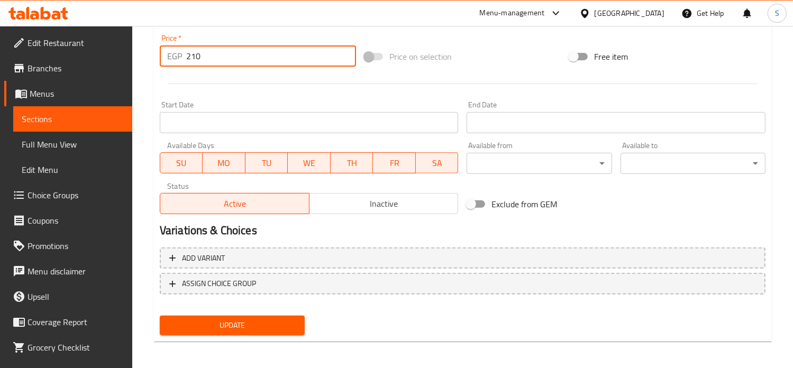
click at [198, 57] on input "210" at bounding box center [271, 55] width 170 height 21
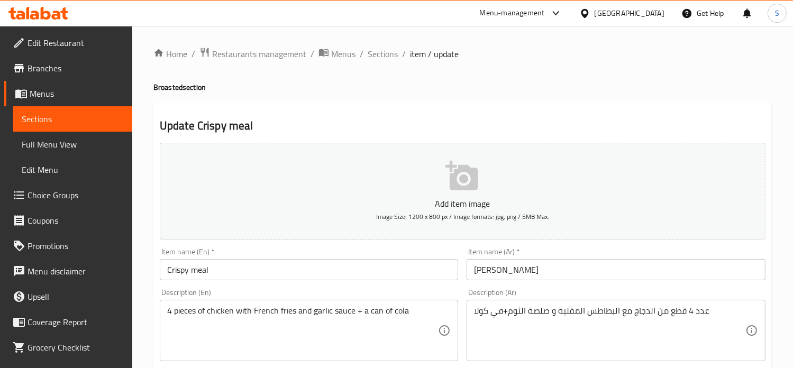
scroll to position [68, 0]
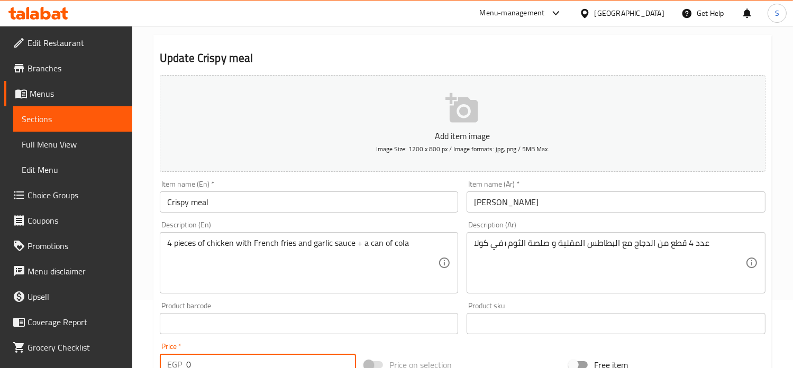
type input "0"
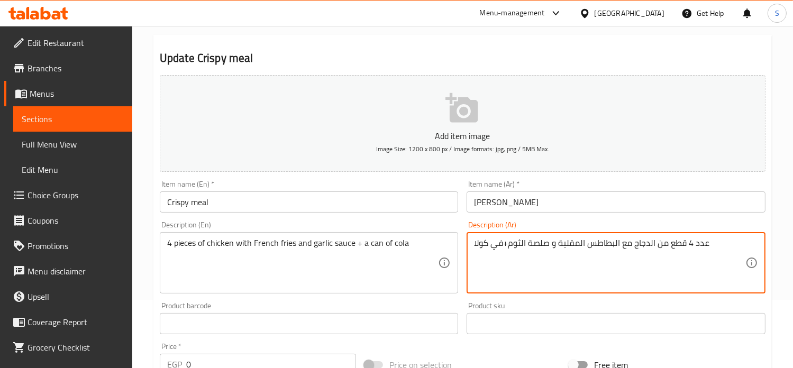
click at [525, 253] on textarea "عدد 4 قطع من الدجاج مع البطاطس المقلية و صلصة الثوم+في كولا" at bounding box center [609, 263] width 271 height 50
type textarea "\"
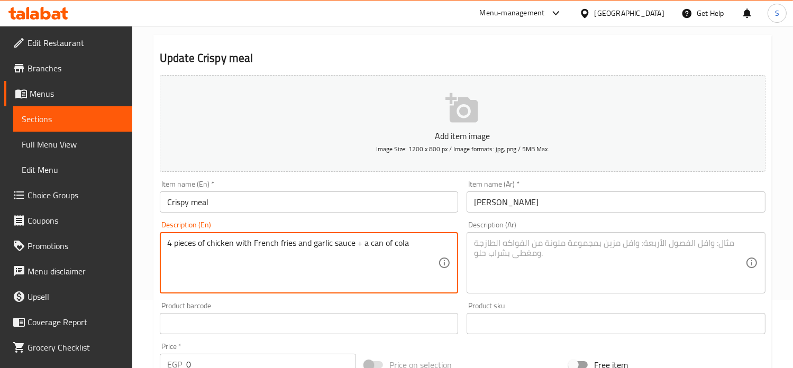
click at [310, 253] on textarea "4 pieces of chicken with French fries and garlic sauce + a can of cola" at bounding box center [302, 263] width 271 height 50
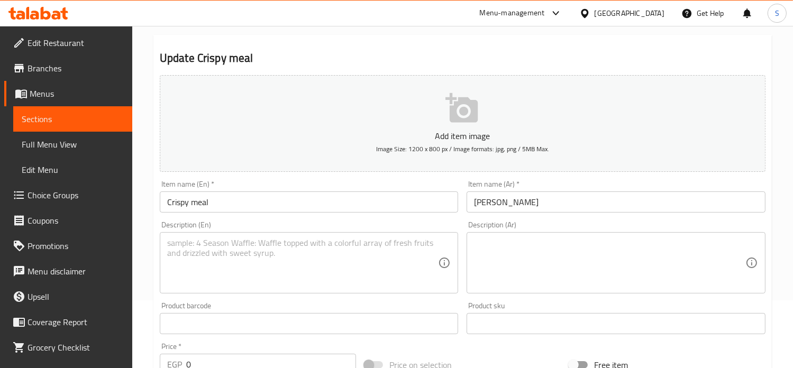
click at [395, 296] on div "Description (En) Description (En)" at bounding box center [308, 257] width 307 height 81
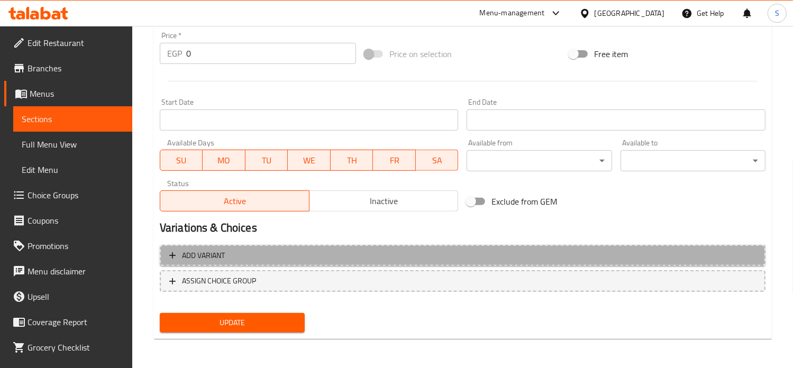
click at [512, 257] on span "Add variant" at bounding box center [462, 255] width 586 height 13
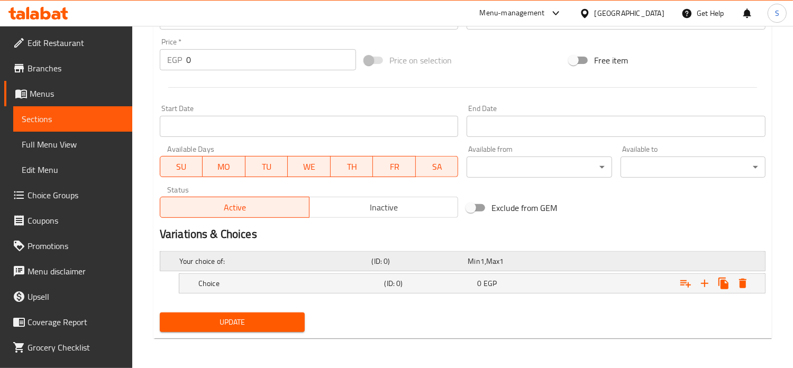
scroll to position [372, 0]
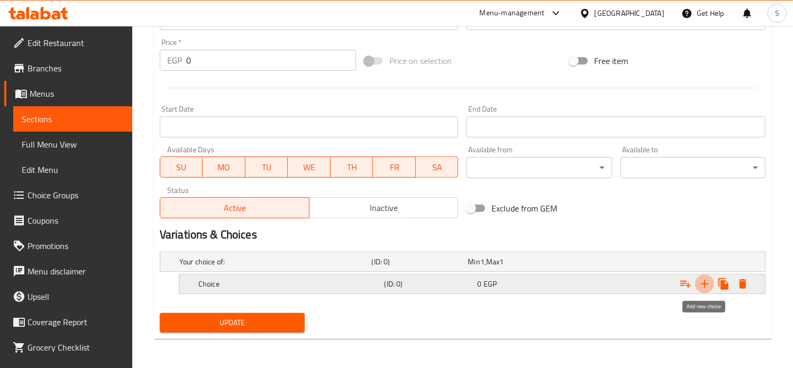
click at [708, 284] on icon "Expand" at bounding box center [704, 284] width 13 height 13
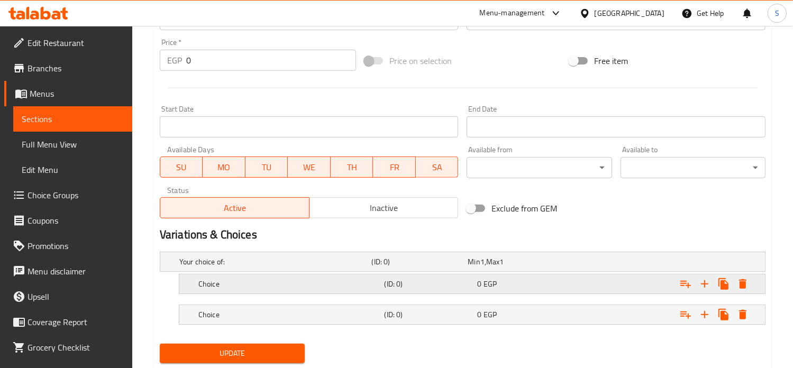
scroll to position [402, 0]
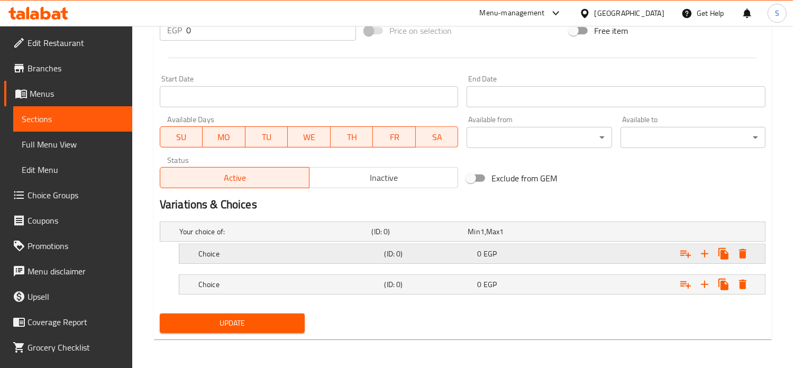
drag, startPoint x: 449, startPoint y: 247, endPoint x: 453, endPoint y: 258, distance: 11.2
click at [453, 237] on h5 "(ID: 0)" at bounding box center [418, 231] width 92 height 11
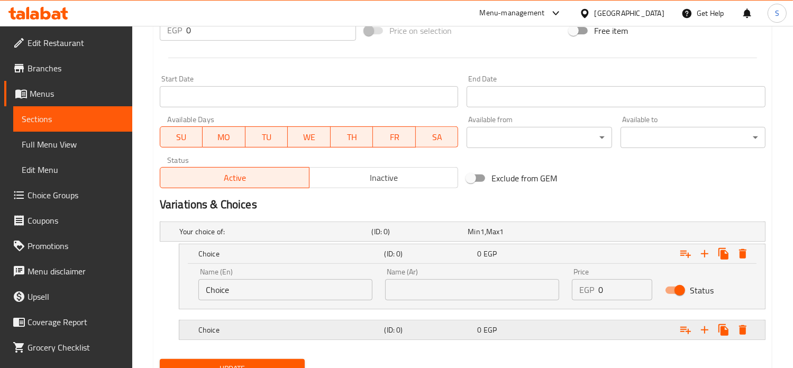
click at [463, 237] on h5 "(ID: 0)" at bounding box center [418, 231] width 92 height 11
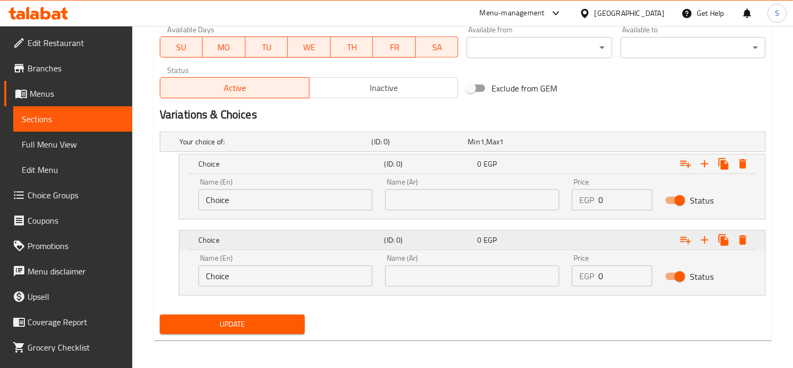
scroll to position [493, 0]
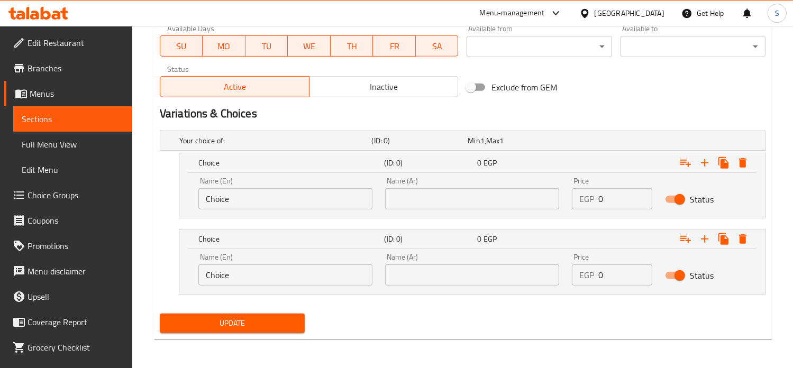
click at [431, 201] on input "text" at bounding box center [472, 198] width 174 height 21
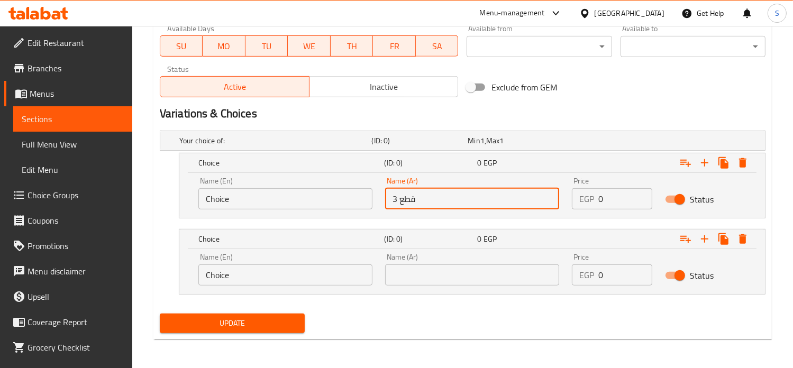
type input "3 قطع"
click at [433, 275] on input "text" at bounding box center [472, 274] width 174 height 21
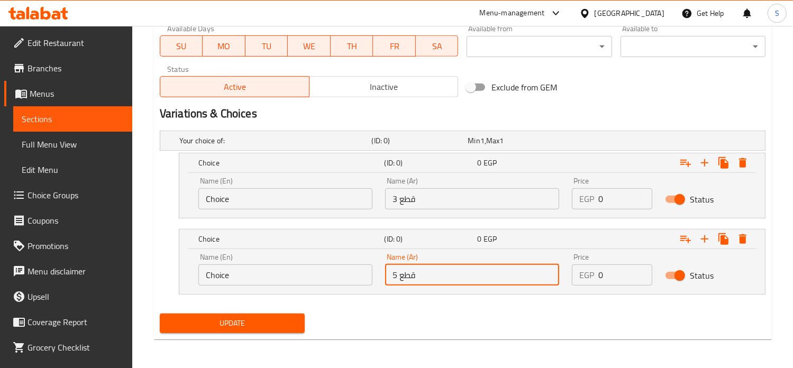
type input "5 قطع"
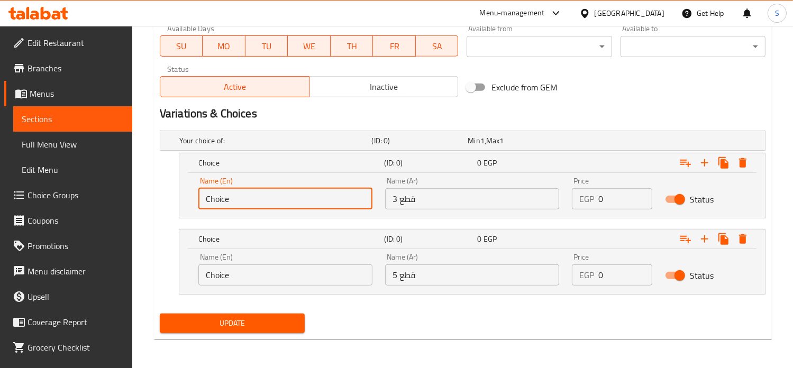
click at [323, 193] on input "Choice" at bounding box center [285, 198] width 174 height 21
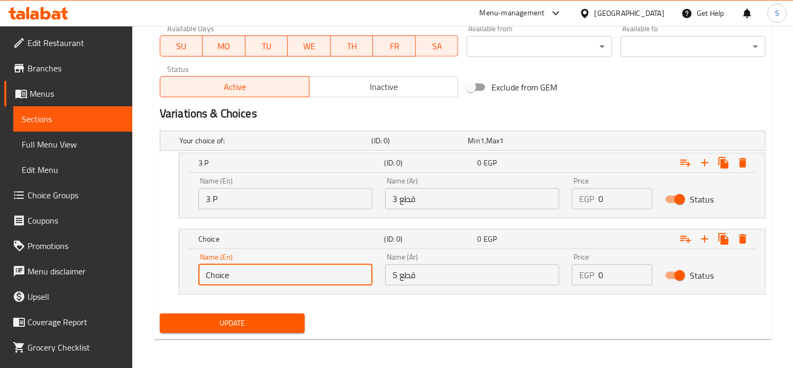
click at [269, 271] on input "Choice" at bounding box center [285, 274] width 174 height 21
drag, startPoint x: 269, startPoint y: 271, endPoint x: 245, endPoint y: 199, distance: 75.9
click at [245, 199] on div "Your choice of: (ID: 0) Min 1 , Max 1 Name (En) Your choice of: Name (En) Name …" at bounding box center [462, 217] width 614 height 183
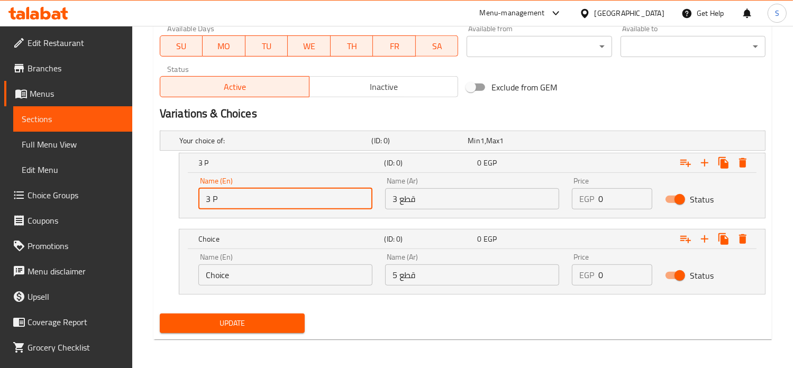
click at [245, 199] on input "3 P" at bounding box center [285, 198] width 174 height 21
type input "3 PC"
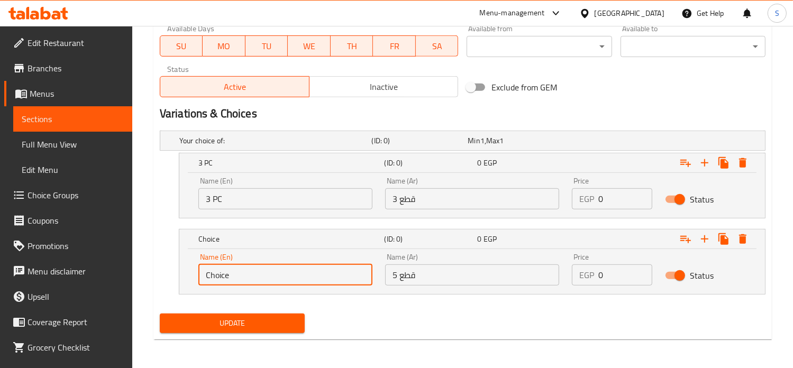
click at [219, 273] on input "Choice" at bounding box center [285, 274] width 174 height 21
type input "5 PC"
click at [400, 198] on input "3 قطع" at bounding box center [472, 198] width 174 height 21
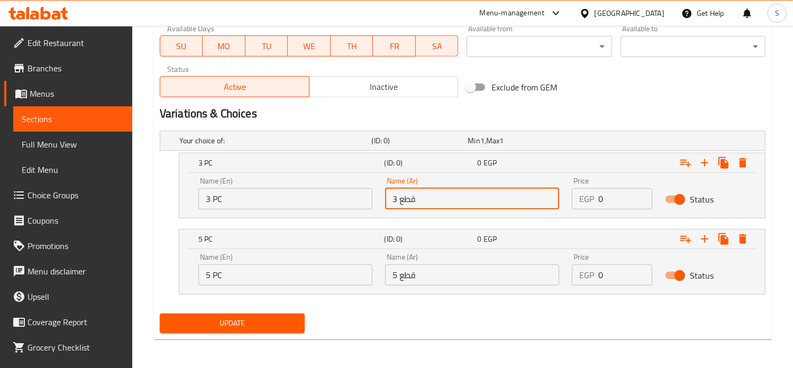
click at [400, 198] on input "3 قطع" at bounding box center [472, 198] width 174 height 21
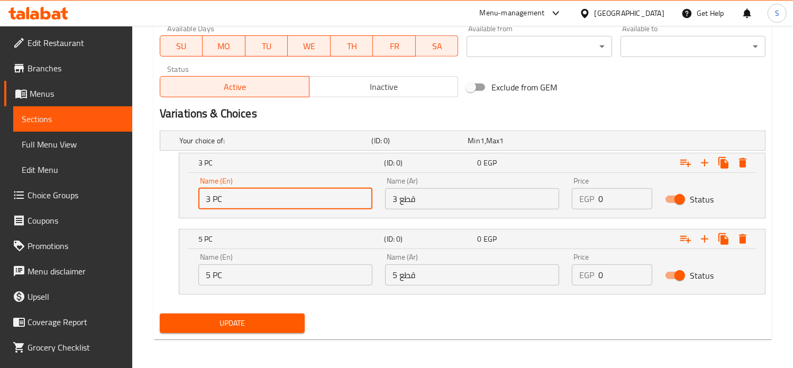
click at [247, 194] on input "3 PC" at bounding box center [285, 198] width 174 height 21
type input "3 Pi"
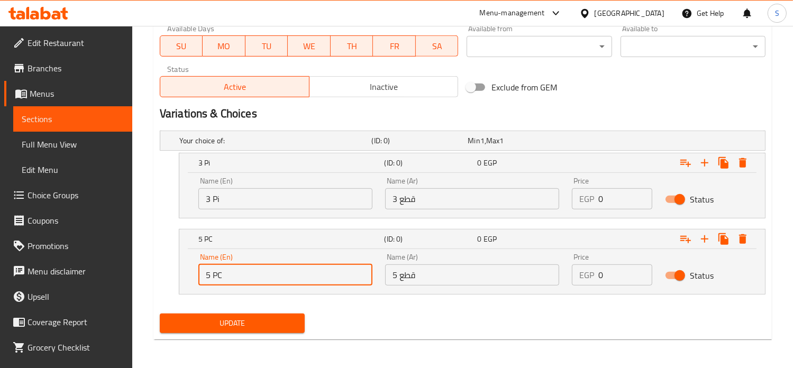
click at [278, 277] on input "5 PC" at bounding box center [285, 274] width 174 height 21
type input "5 Pi"
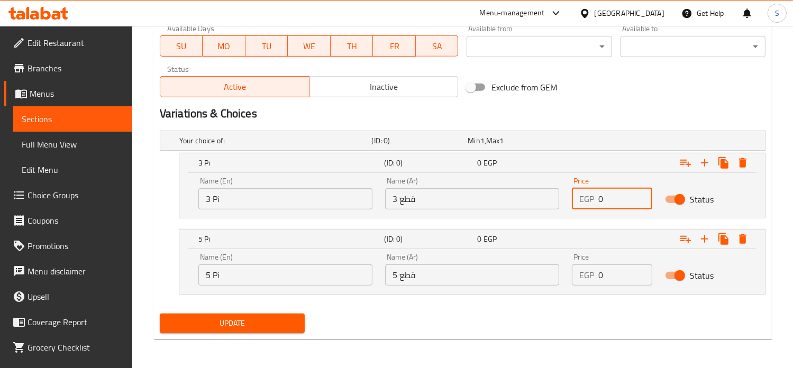
click at [608, 200] on input "0" at bounding box center [625, 198] width 54 height 21
type input "200"
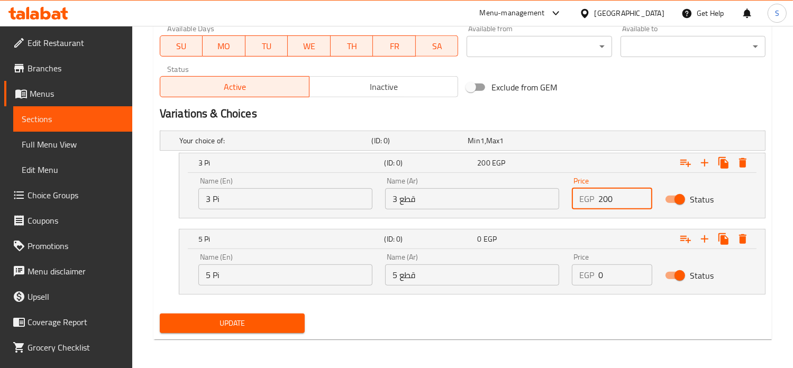
click at [605, 273] on input "0" at bounding box center [625, 274] width 54 height 21
type input "260"
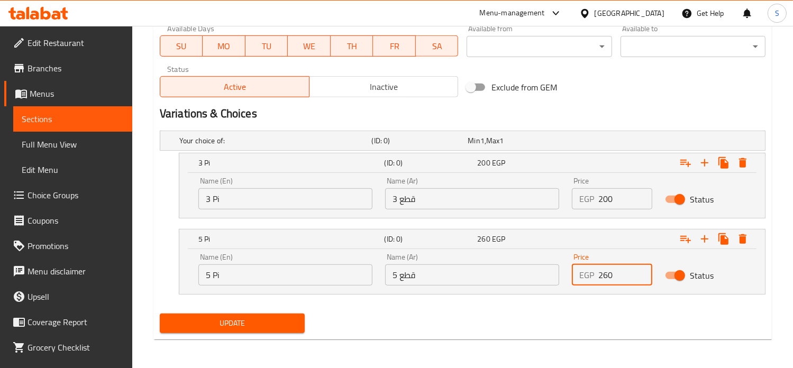
click at [160, 314] on button "Update" at bounding box center [232, 324] width 145 height 20
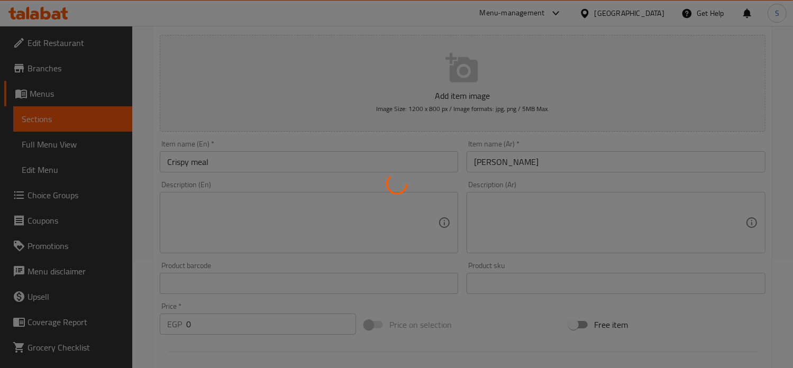
scroll to position [0, 0]
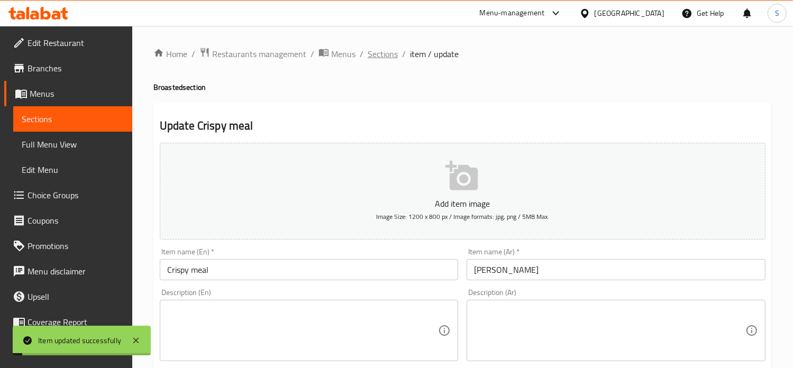
click at [378, 56] on span "Sections" at bounding box center [382, 54] width 30 height 13
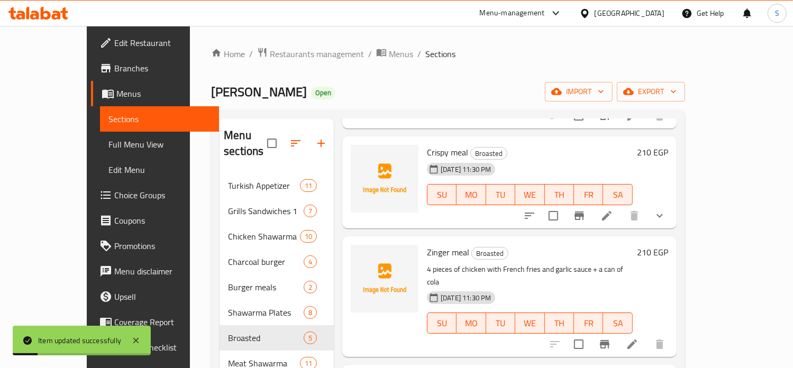
scroll to position [173, 0]
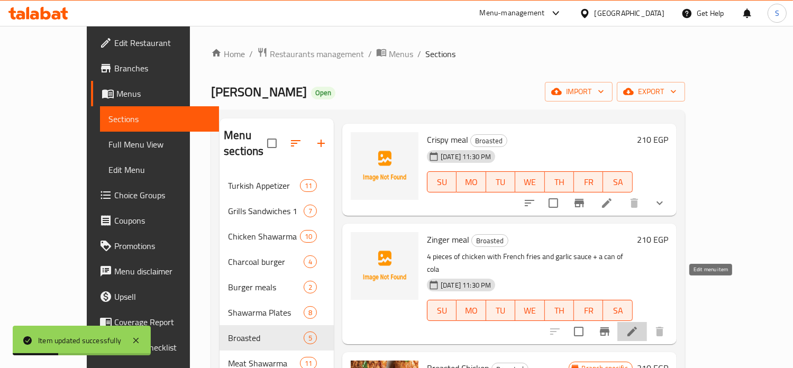
click at [637, 327] on icon at bounding box center [632, 332] width 10 height 10
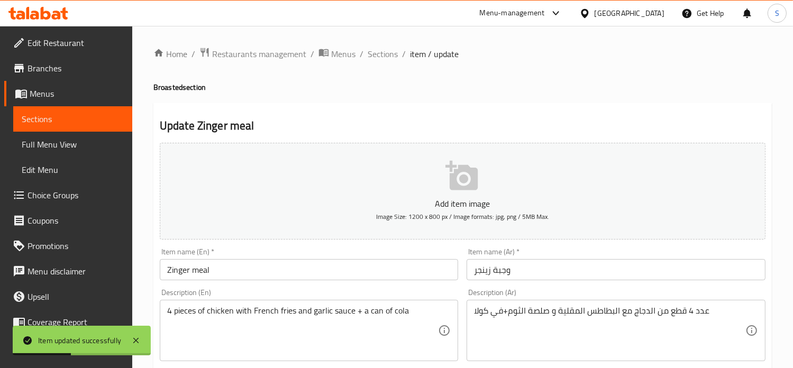
scroll to position [379, 0]
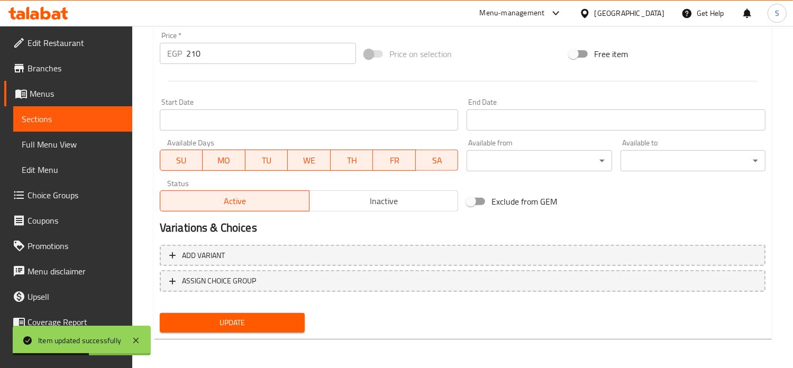
click at [187, 49] on input "210" at bounding box center [271, 53] width 170 height 21
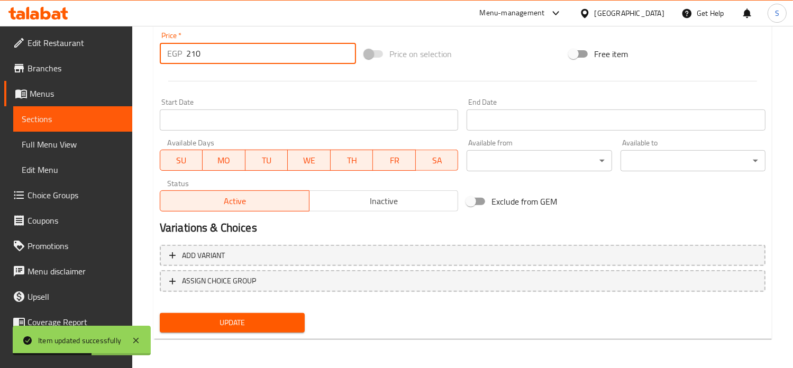
click at [187, 49] on input "210" at bounding box center [271, 53] width 170 height 21
type input "0"
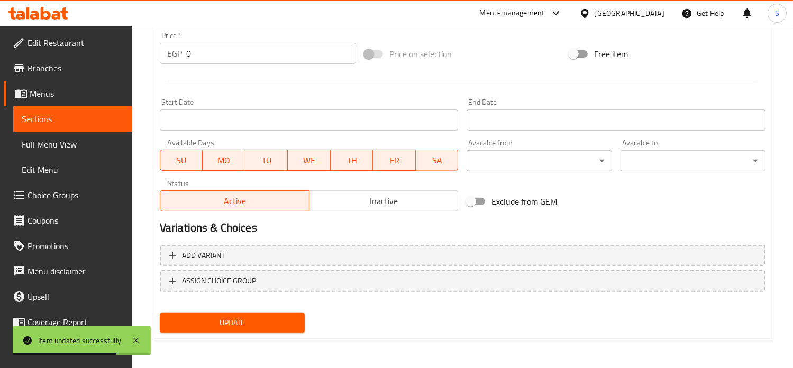
click at [334, 95] on div "Start Date Start Date" at bounding box center [308, 114] width 307 height 41
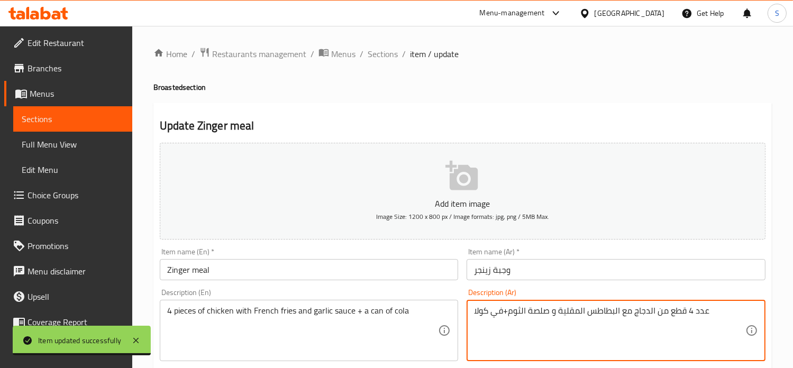
click at [531, 317] on textarea "عدد 4 قطع من الدجاج مع البطاطس المقلية و صلصة الثوم+في كولا" at bounding box center [609, 331] width 271 height 50
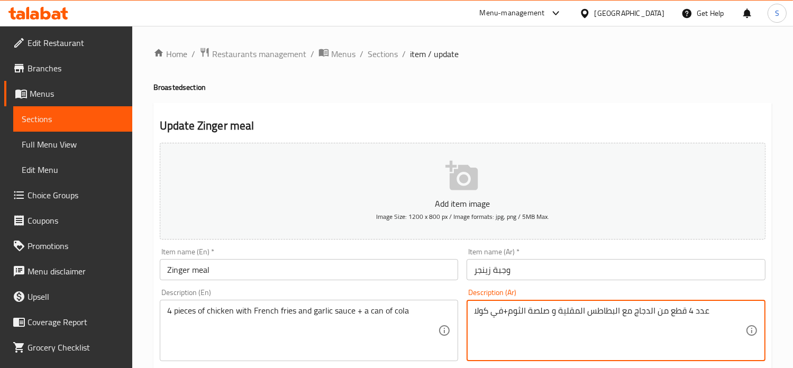
click at [531, 317] on textarea "عدد 4 قطع من الدجاج مع البطاطس المقلية و صلصة الثوم+في كولا" at bounding box center [609, 331] width 271 height 50
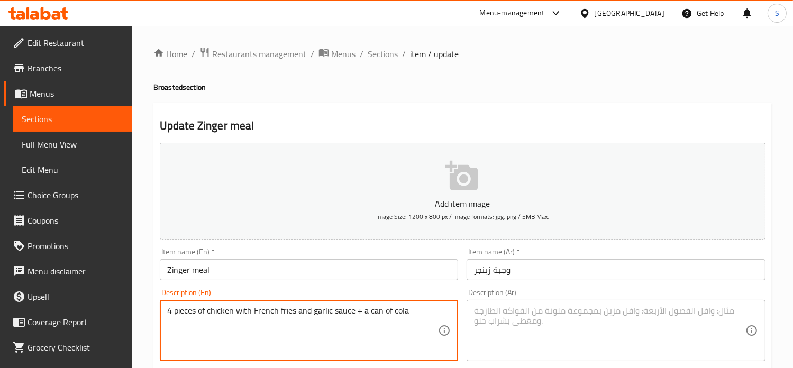
click at [344, 307] on textarea "4 pieces of chicken with French fries and garlic sauce + a can of cola" at bounding box center [302, 331] width 271 height 50
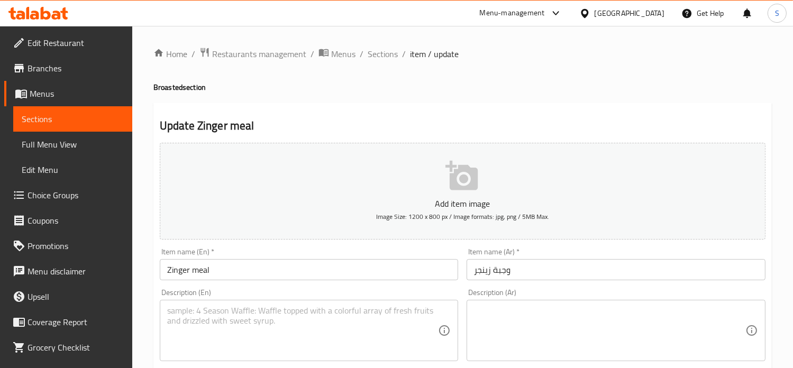
click at [434, 291] on div "Description (En) Description (En)" at bounding box center [309, 325] width 299 height 72
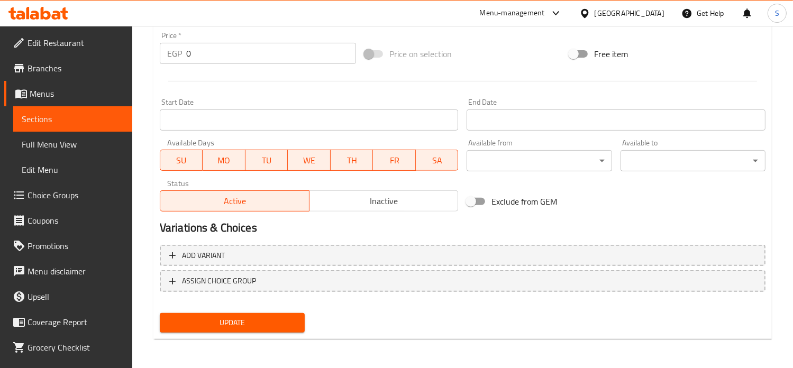
scroll to position [379, 0]
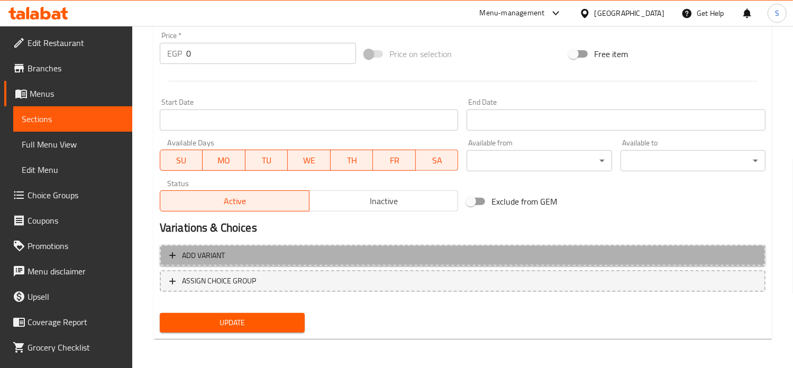
click at [518, 259] on span "Add variant" at bounding box center [462, 255] width 586 height 13
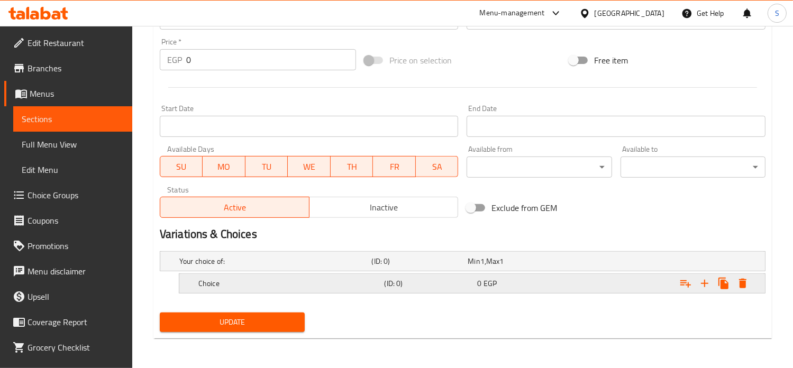
scroll to position [372, 0]
click at [704, 282] on icon "Expand" at bounding box center [704, 283] width 7 height 7
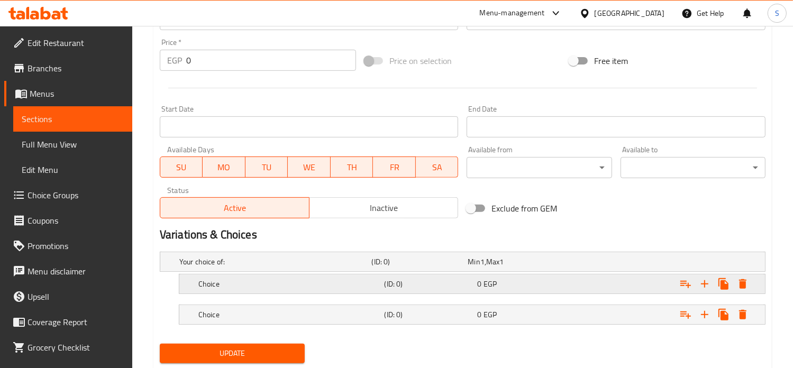
click at [553, 269] on div "0 EGP" at bounding box center [513, 261] width 96 height 15
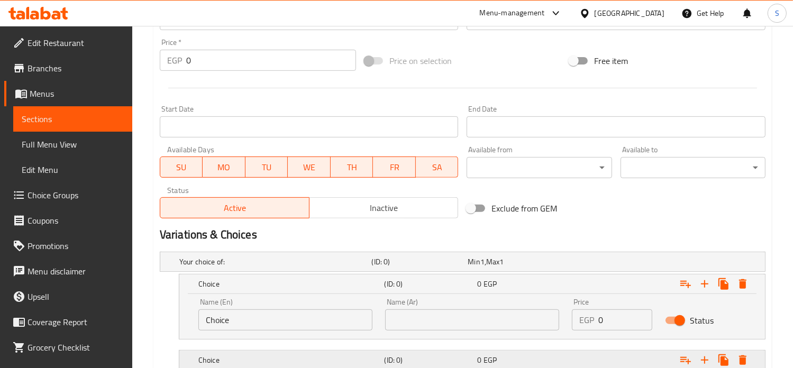
click at [529, 267] on div "0 EGP" at bounding box center [513, 261] width 92 height 11
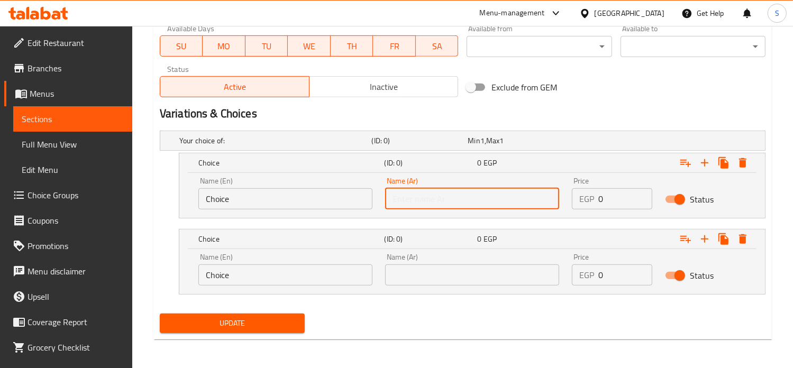
click at [467, 203] on input "text" at bounding box center [472, 198] width 174 height 21
type input "3 قطع"
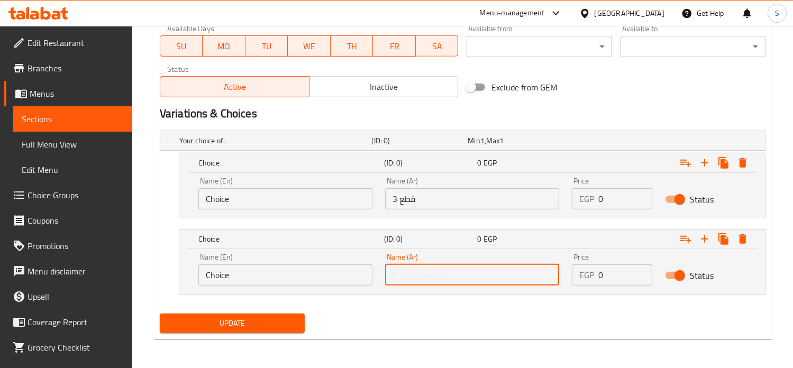
click at [425, 282] on input "text" at bounding box center [472, 274] width 174 height 21
type input "5 قطع"
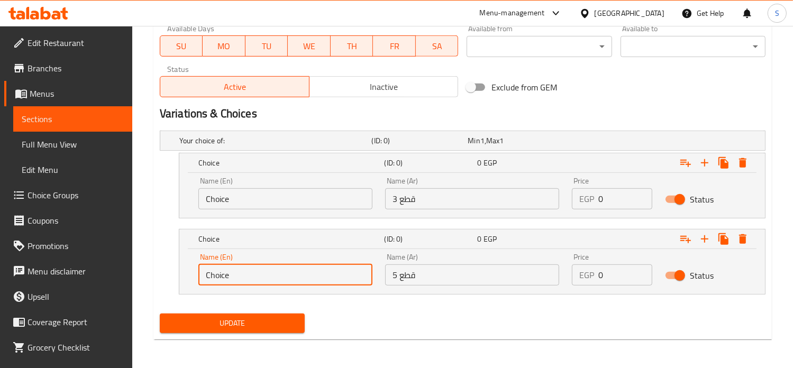
click at [298, 270] on input "Choice" at bounding box center [285, 274] width 174 height 21
type input "5 Pi"
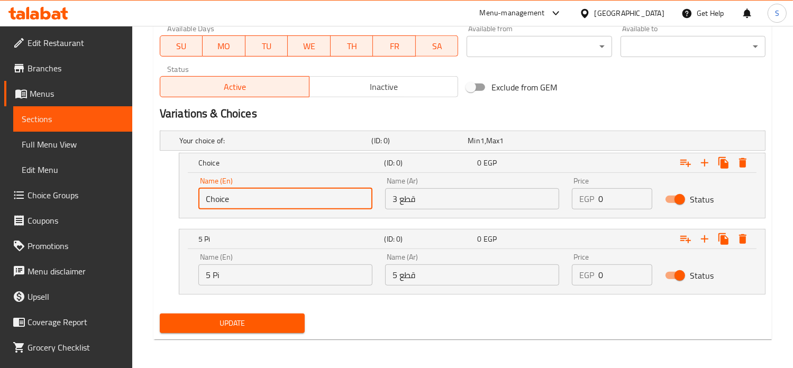
click at [242, 189] on input "Choice" at bounding box center [285, 198] width 174 height 21
type input "3 Pi"
click at [601, 198] on input "0" at bounding box center [625, 198] width 54 height 21
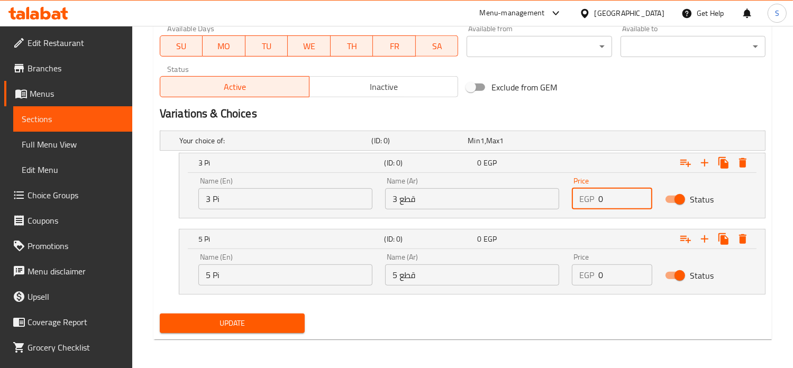
click at [601, 198] on input "0" at bounding box center [625, 198] width 54 height 21
type input "200"
click at [611, 277] on input "0" at bounding box center [625, 274] width 54 height 21
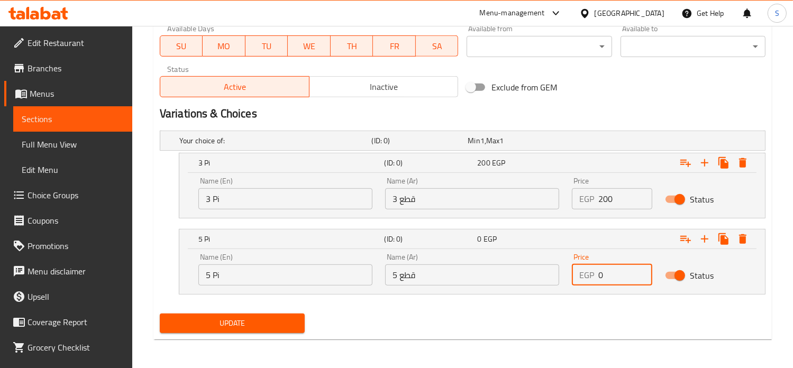
click at [611, 277] on input "0" at bounding box center [625, 274] width 54 height 21
type input "260"
click at [160, 314] on button "Update" at bounding box center [232, 324] width 145 height 20
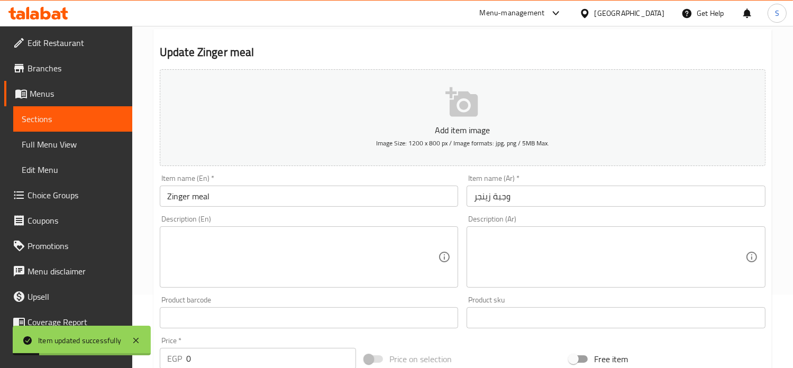
scroll to position [0, 0]
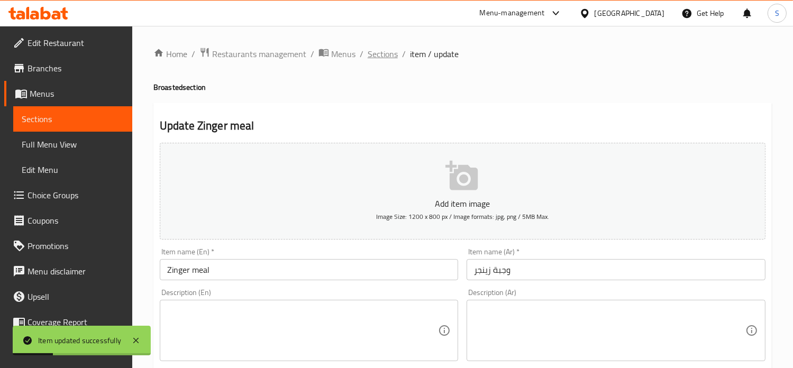
click at [374, 57] on span "Sections" at bounding box center [382, 54] width 30 height 13
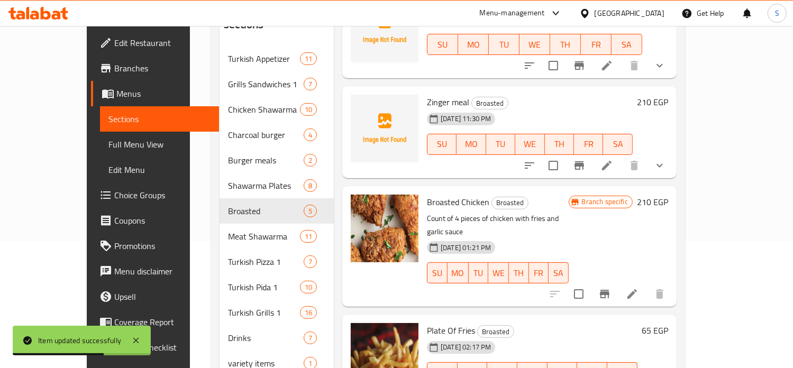
scroll to position [152, 0]
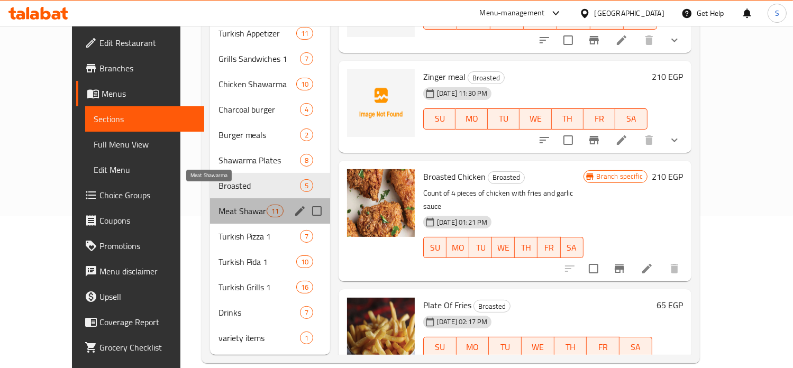
click at [218, 205] on span "Meat Shawarma" at bounding box center [242, 211] width 48 height 13
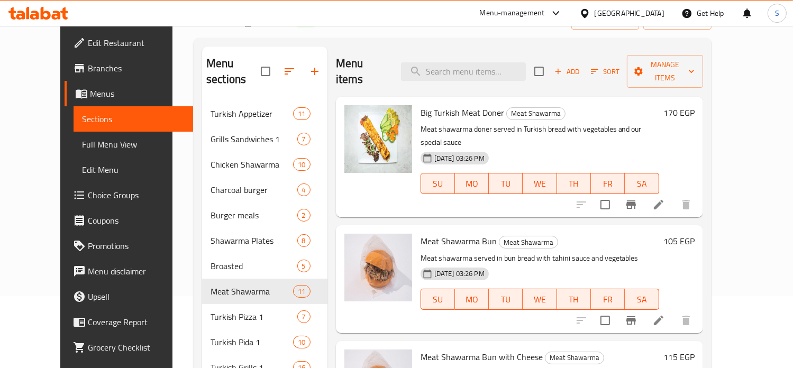
scroll to position [73, 0]
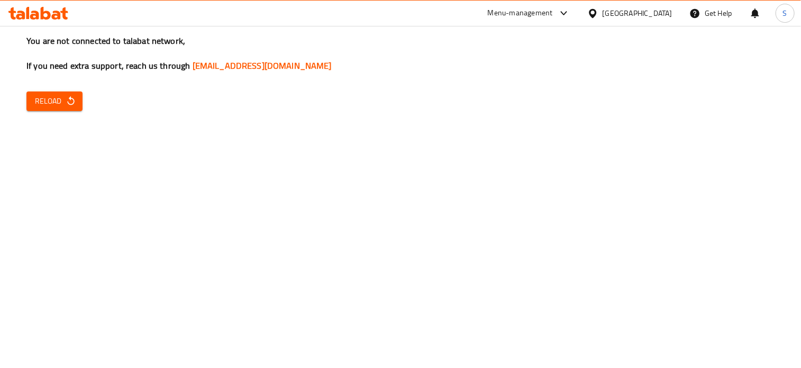
click at [72, 99] on icon "button" at bounding box center [70, 100] width 7 height 9
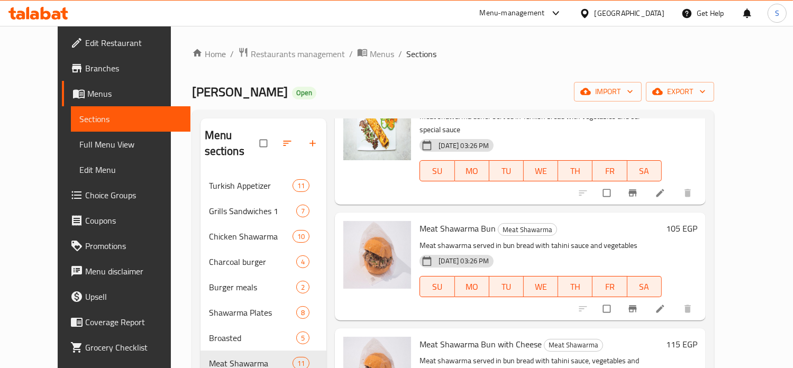
scroll to position [95, 0]
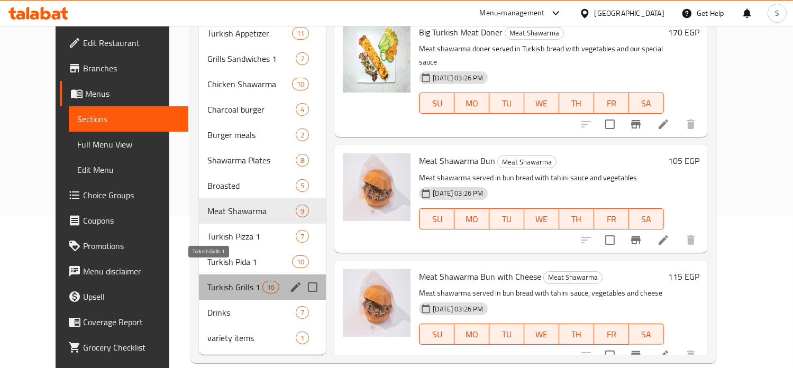
click at [235, 281] on span "Turkish Grills 1" at bounding box center [234, 287] width 55 height 13
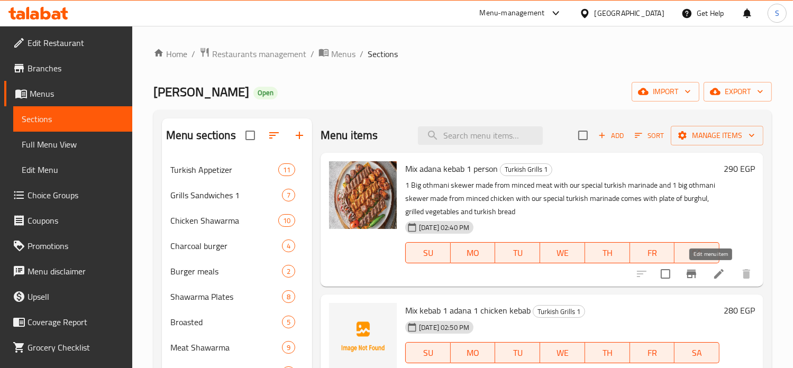
click at [715, 272] on icon at bounding box center [718, 274] width 13 height 13
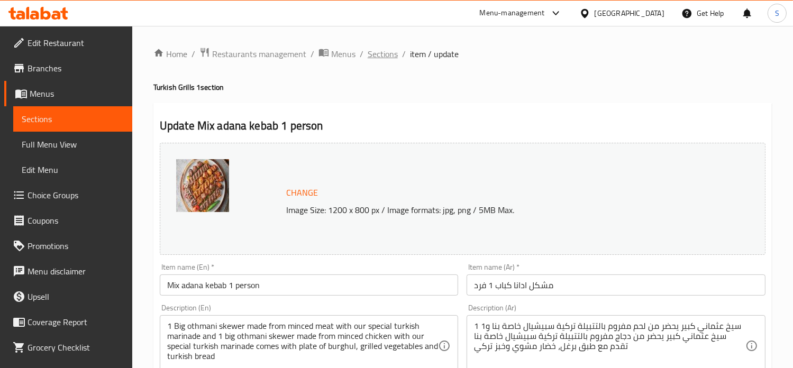
click at [378, 50] on span "Sections" at bounding box center [382, 54] width 30 height 13
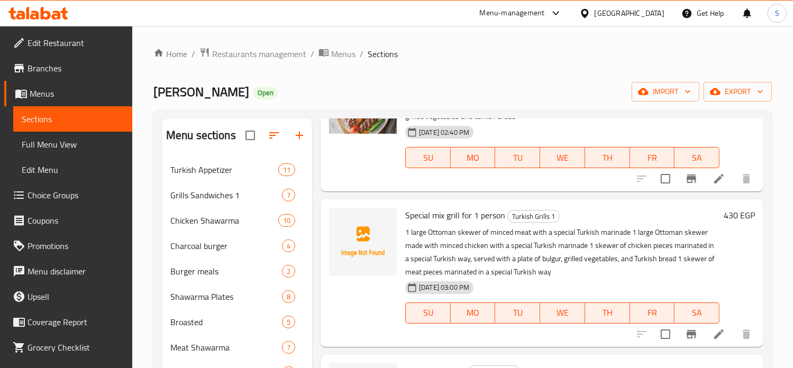
scroll to position [104, 0]
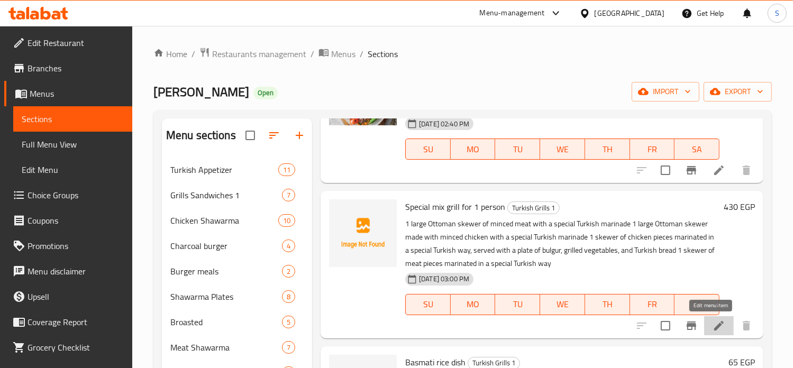
click at [715, 327] on icon at bounding box center [718, 325] width 13 height 13
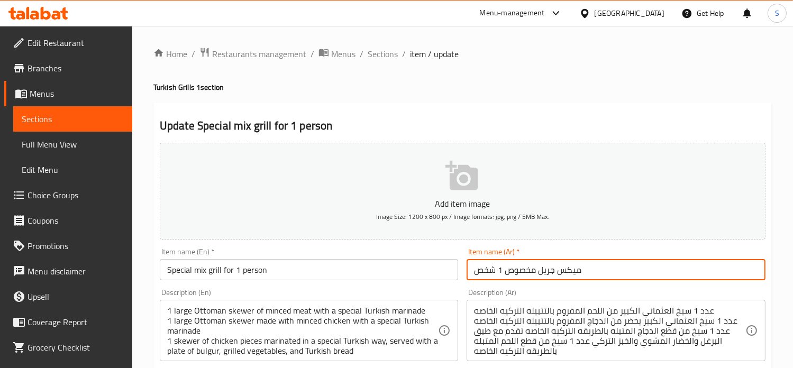
drag, startPoint x: 503, startPoint y: 273, endPoint x: 534, endPoint y: 270, distance: 30.3
click at [534, 270] on input "ميكس جريل مخصوص 1 شخص" at bounding box center [615, 269] width 299 height 21
type input "ميكس جريل سبيشيال 1 شخص"
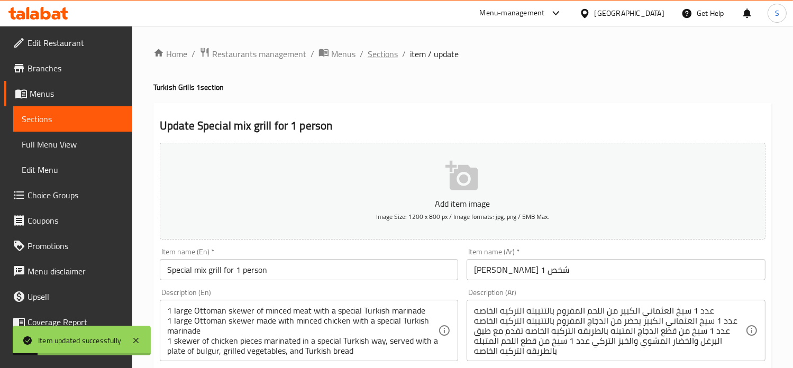
click at [378, 52] on span "Sections" at bounding box center [382, 54] width 30 height 13
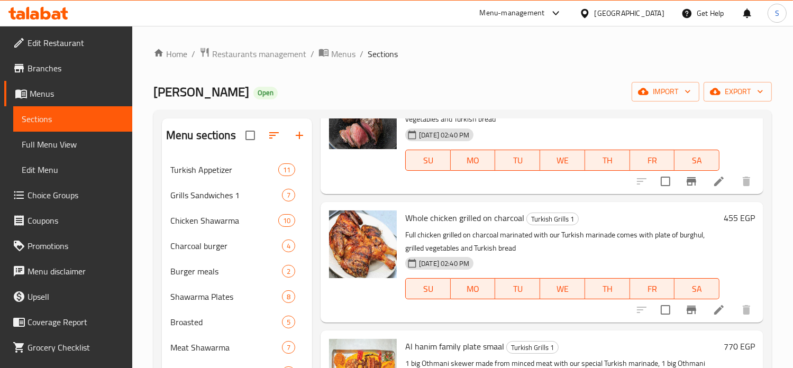
scroll to position [152, 0]
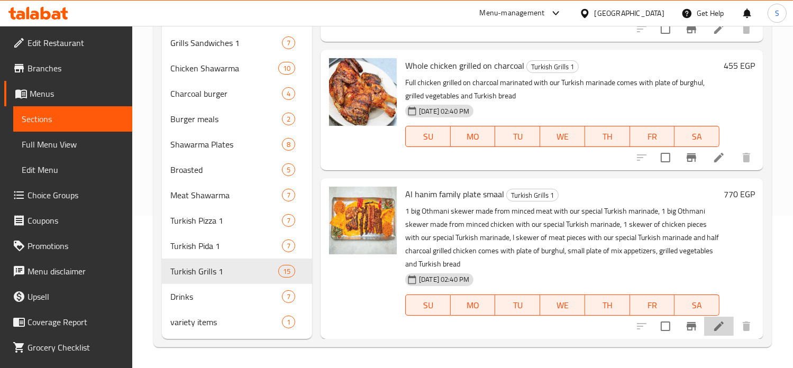
click at [704, 333] on li at bounding box center [719, 326] width 30 height 19
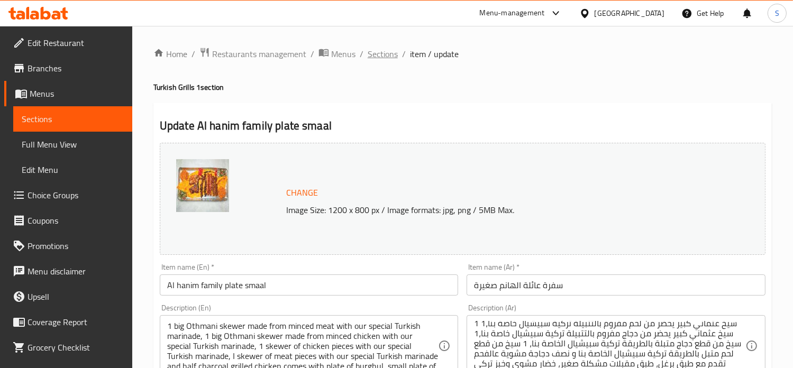
click at [382, 60] on span "Sections" at bounding box center [382, 54] width 30 height 13
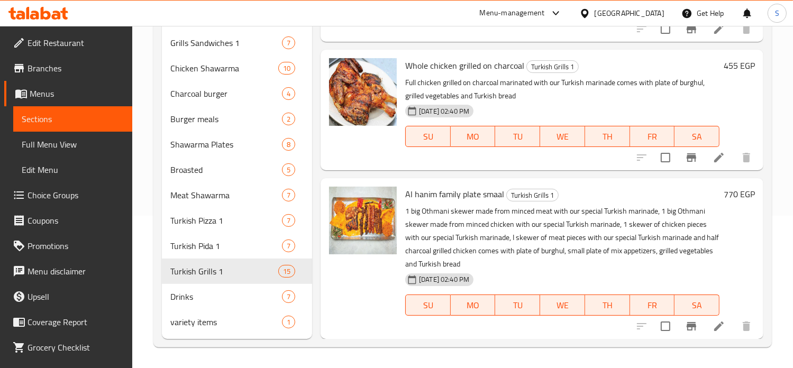
scroll to position [1614, 0]
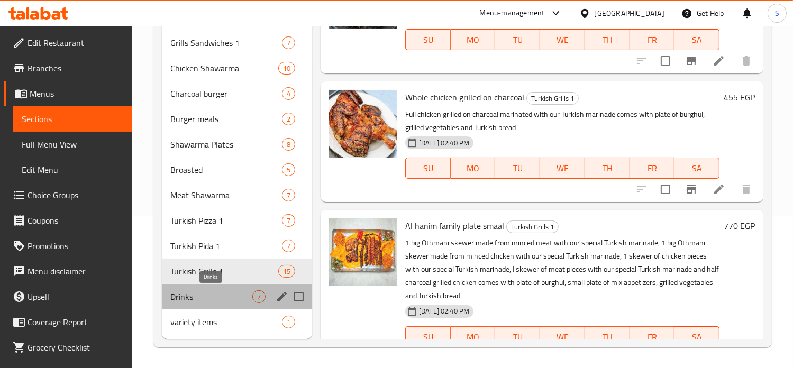
click at [199, 298] on span "Drinks" at bounding box center [211, 296] width 82 height 13
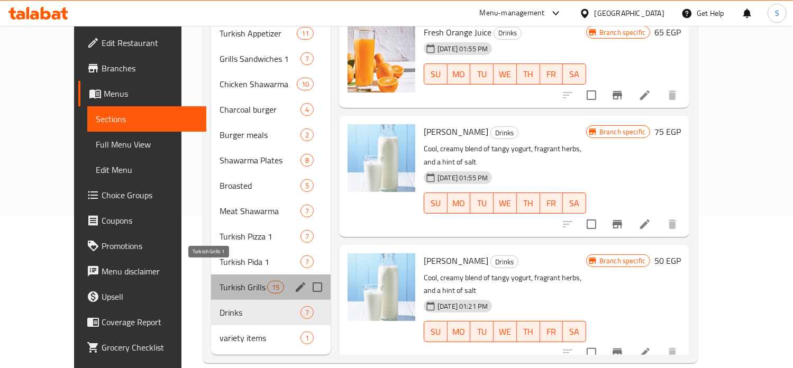
click at [219, 281] on span "Turkish Grills 1" at bounding box center [243, 287] width 48 height 13
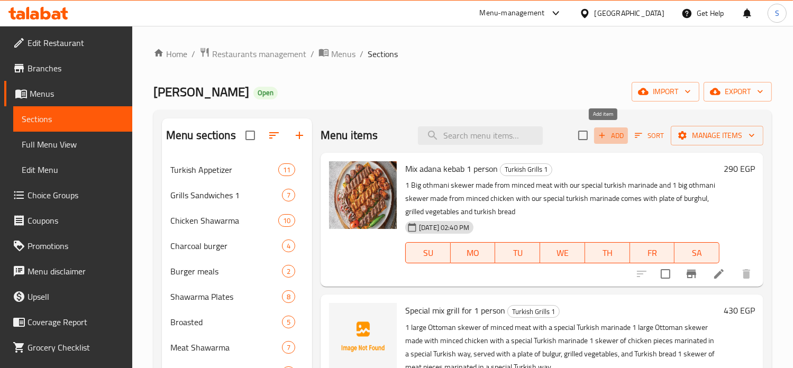
click at [609, 141] on span "Add" at bounding box center [610, 136] width 29 height 12
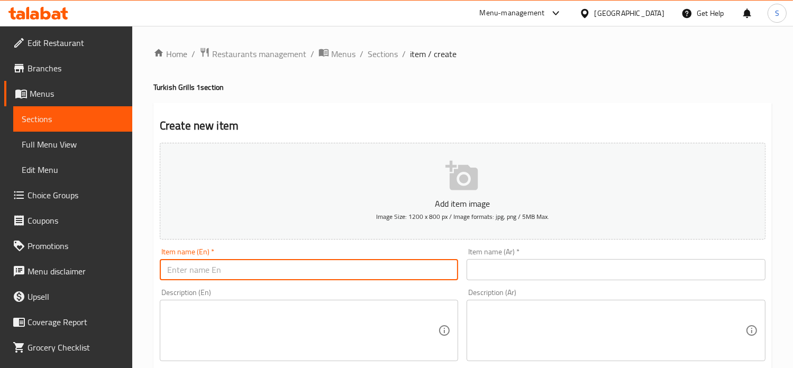
click at [343, 273] on input "text" at bounding box center [309, 269] width 299 height 21
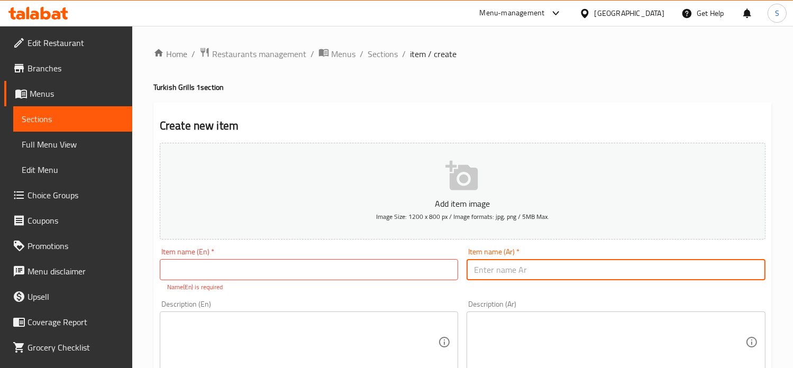
click at [518, 268] on input "text" at bounding box center [615, 269] width 299 height 21
paste input "Special family dinner for the lady"
type input "Special family dinner for the lady"
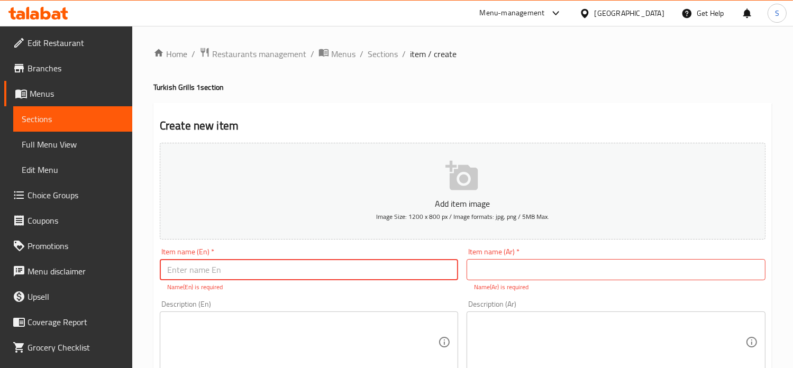
click at [332, 277] on input "text" at bounding box center [309, 269] width 299 height 21
paste input "Special family dinner for the lady"
type input "Special family dinner for the lady"
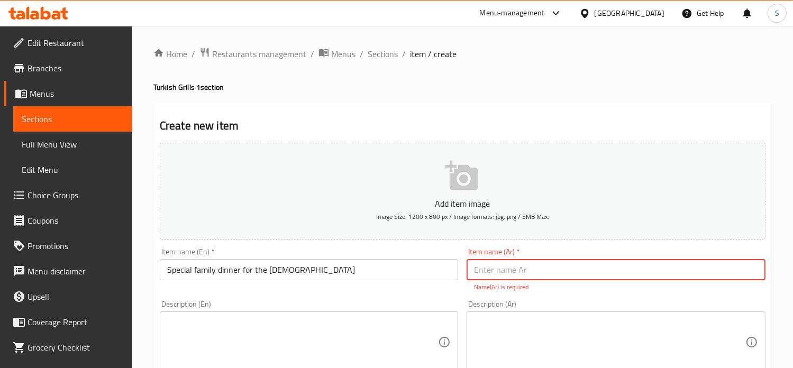
click at [512, 267] on input "text" at bounding box center [615, 269] width 299 height 21
paste input "سفرة الهانم العائليه سبيشيال"
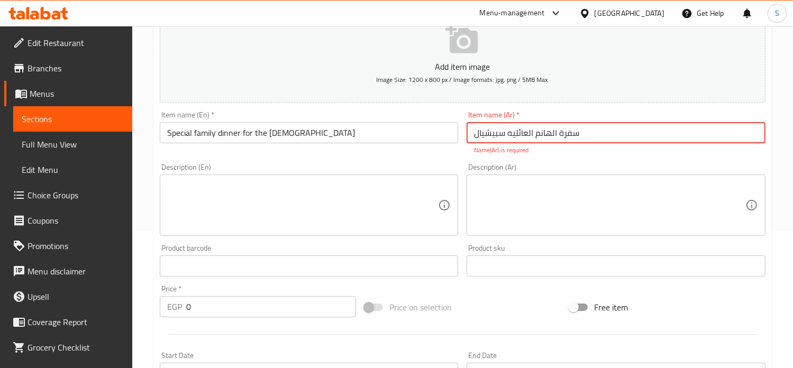
scroll to position [160, 0]
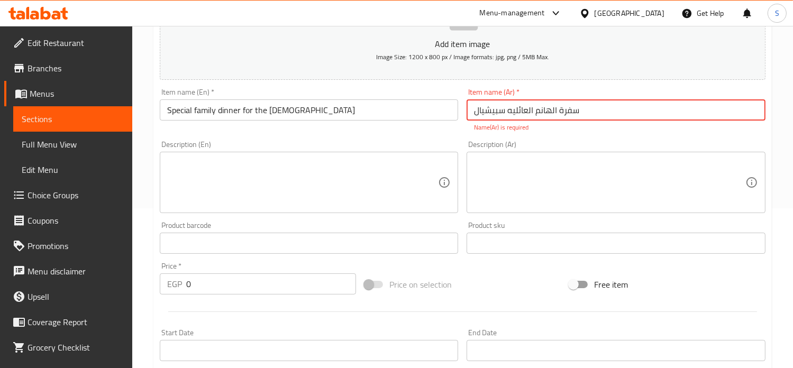
type input "سفرة الهانم العائليه سبيشيال"
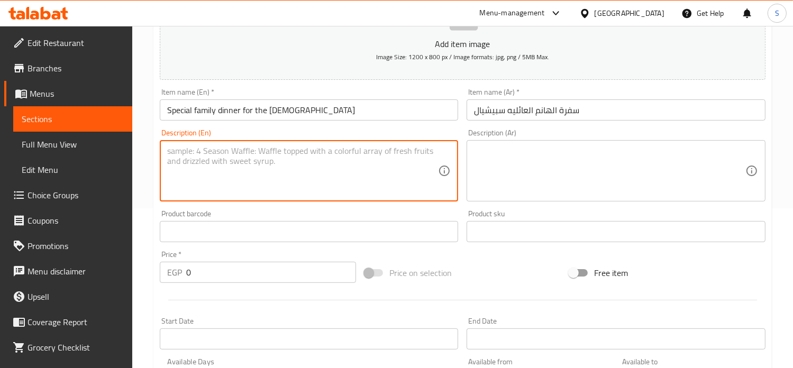
click at [256, 151] on textarea at bounding box center [302, 171] width 271 height 50
paste textarea "2 large Ottoman skewers of minced meat prepared with a special Turkish marinade…"
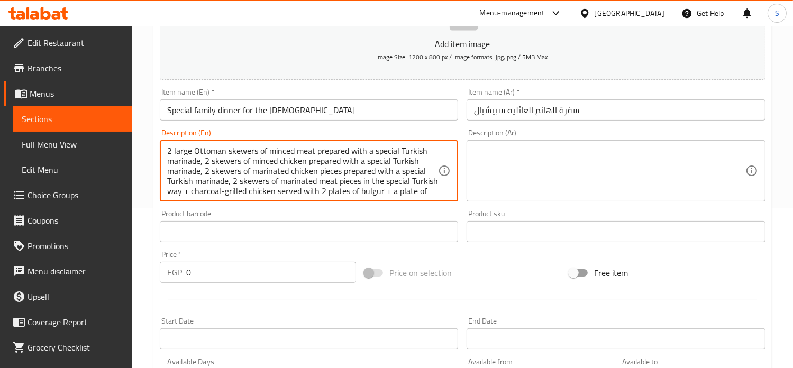
scroll to position [30, 0]
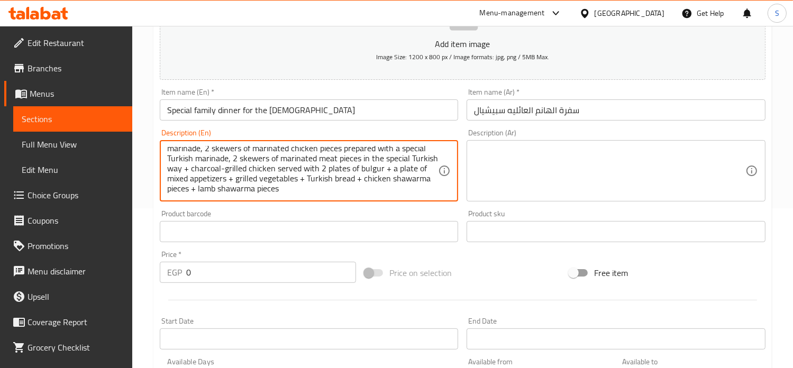
type textarea "2 large Ottoman skewers of minced meat prepared with a special Turkish marinade…"
click at [503, 152] on textarea at bounding box center [609, 171] width 271 height 50
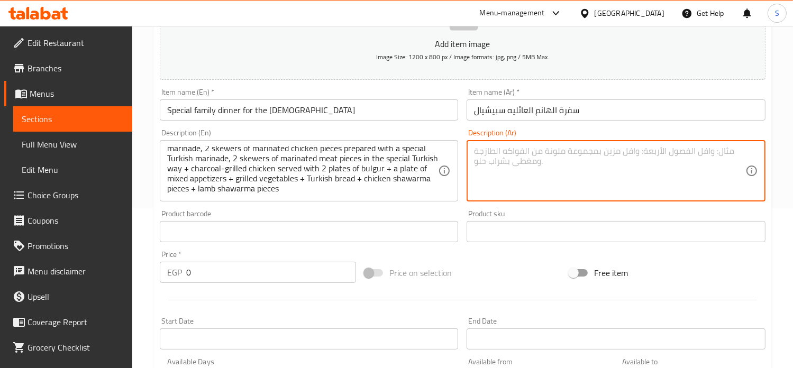
paste textarea "عدد 2 سيخ العثماني الكبير من اللحم المفروم يحضر بالتتبيله التركيه الخاصه وعدد 2…"
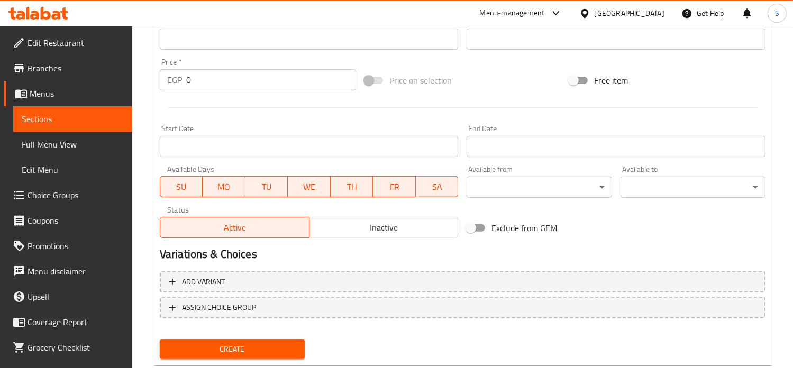
scroll to position [379, 0]
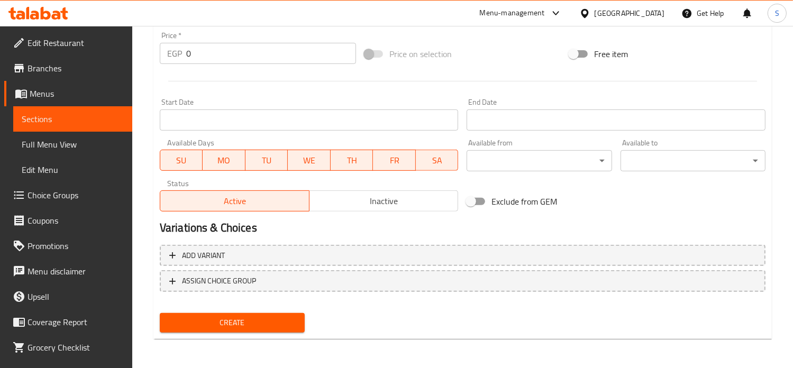
type textarea "عدد 2 سيخ العثماني الكبير من اللحم المفروم يحضر بالتتبيله التركيه الخاصه وعدد 2…"
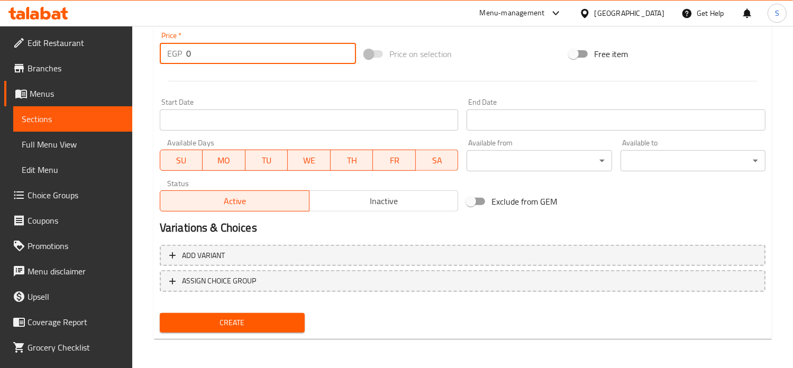
click at [190, 57] on input "0" at bounding box center [271, 53] width 170 height 21
type input "1960"
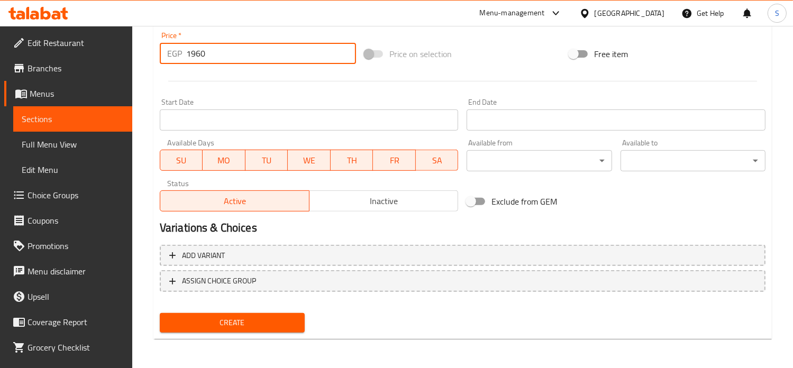
click at [160, 313] on button "Create" at bounding box center [232, 323] width 145 height 20
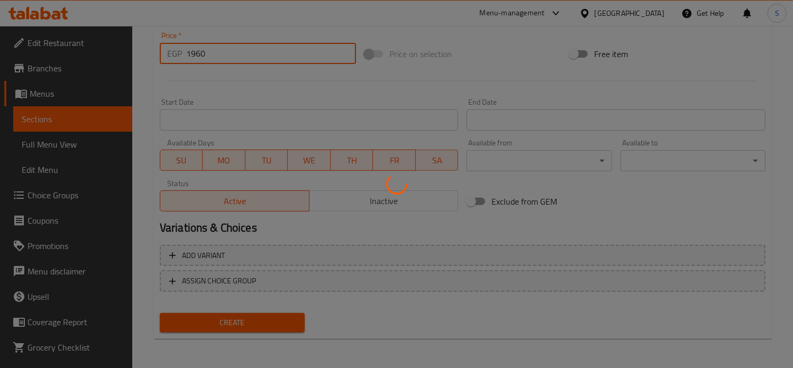
type input "0"
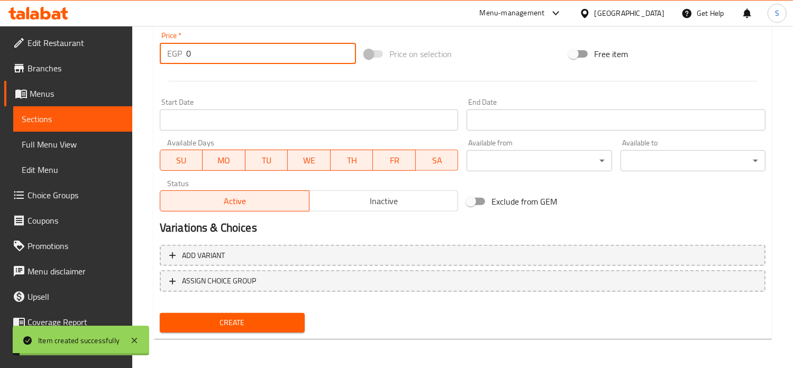
scroll to position [0, 0]
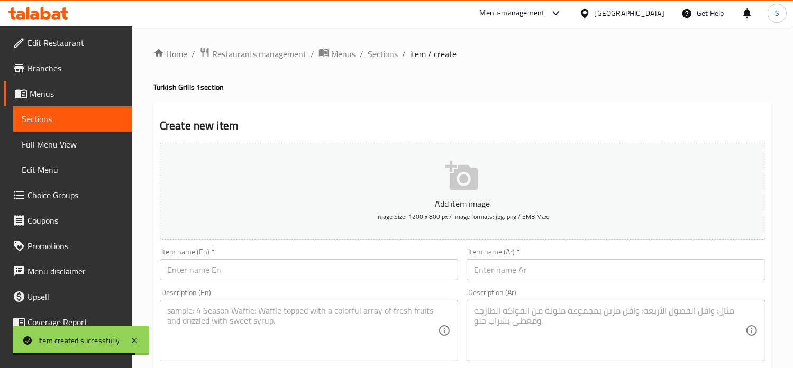
click at [376, 59] on span "Sections" at bounding box center [382, 54] width 30 height 13
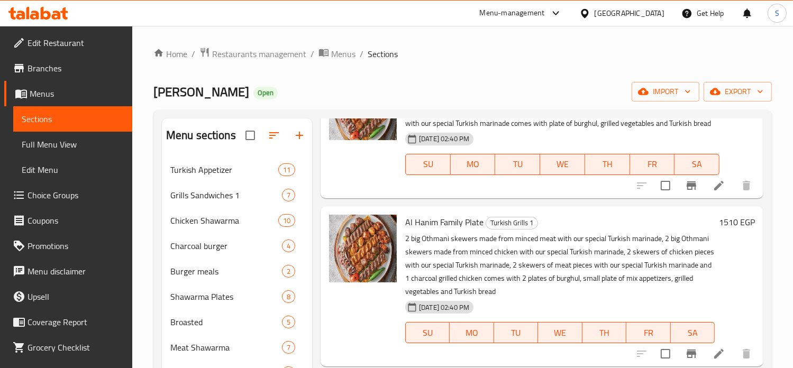
scroll to position [152, 0]
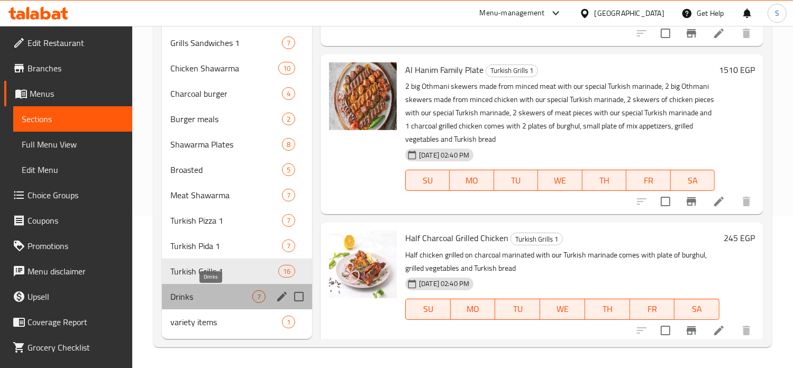
click at [228, 302] on span "Drinks" at bounding box center [211, 296] width 82 height 13
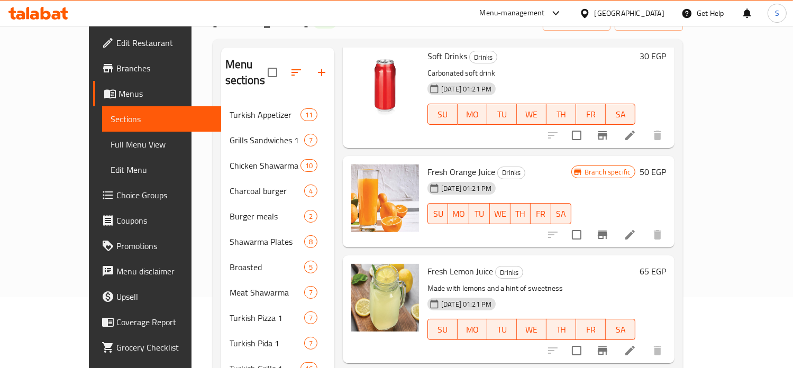
scroll to position [152, 0]
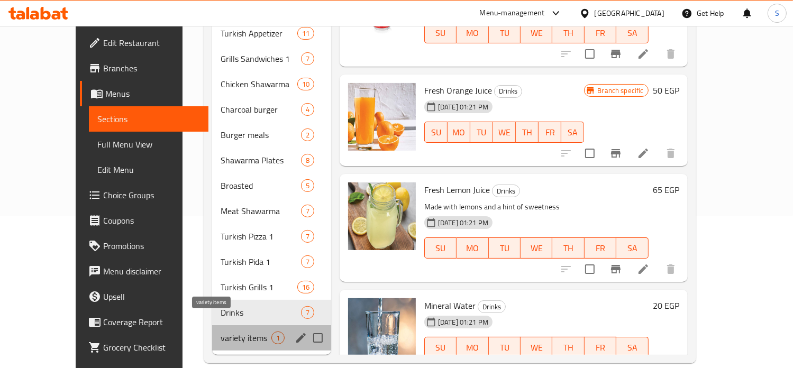
click at [232, 332] on span "variety items" at bounding box center [245, 338] width 50 height 13
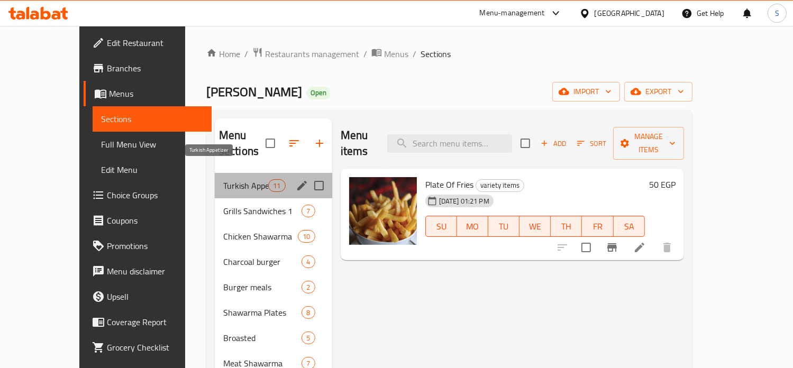
click at [223, 179] on span "Turkish Appetizer" at bounding box center [245, 185] width 45 height 13
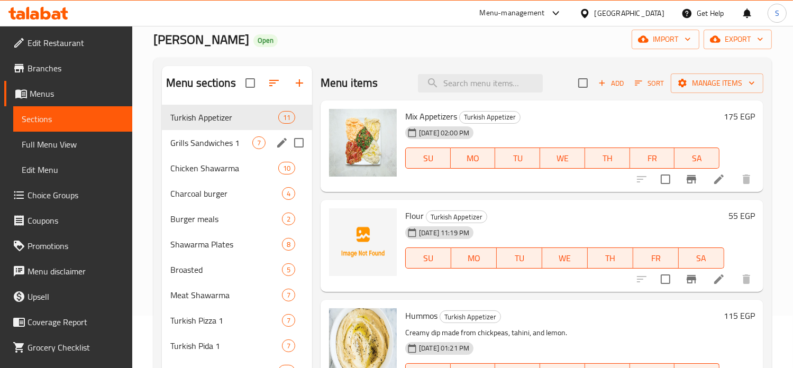
scroll to position [53, 0]
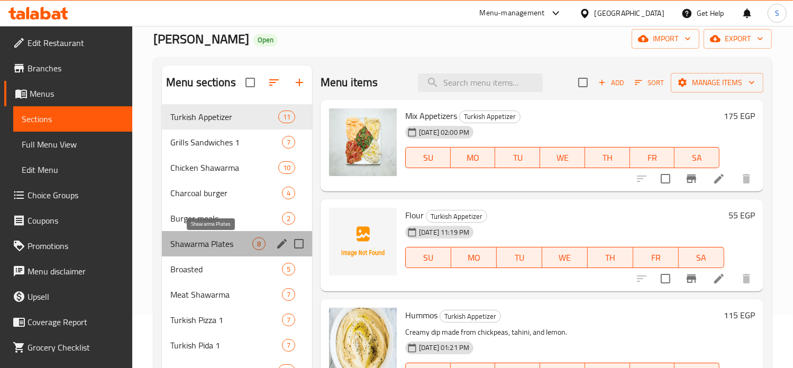
click at [205, 237] on span "Shawarma Plates" at bounding box center [211, 243] width 82 height 13
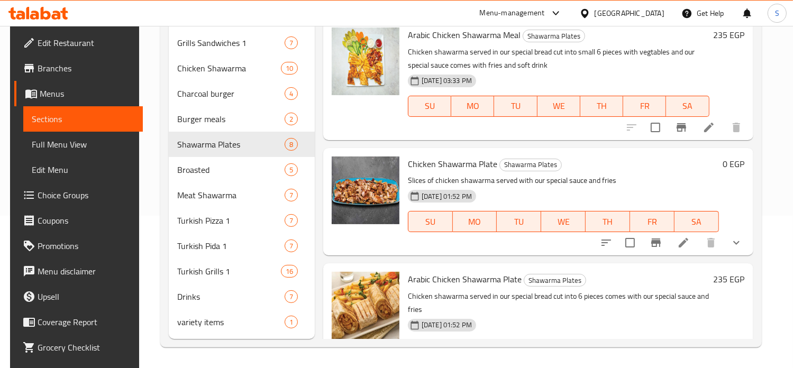
scroll to position [354, 0]
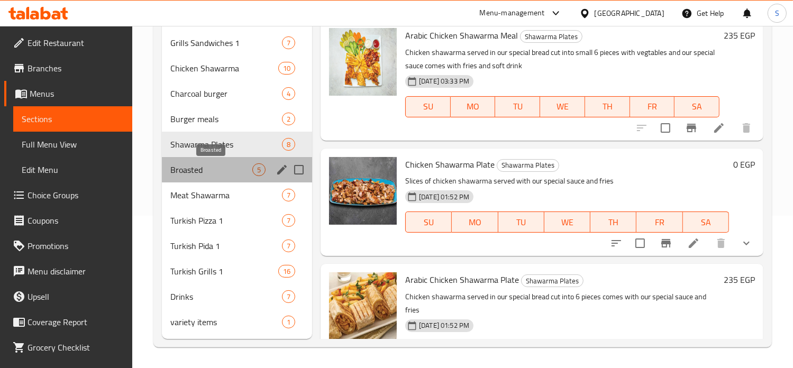
click at [181, 171] on span "Broasted" at bounding box center [211, 169] width 82 height 13
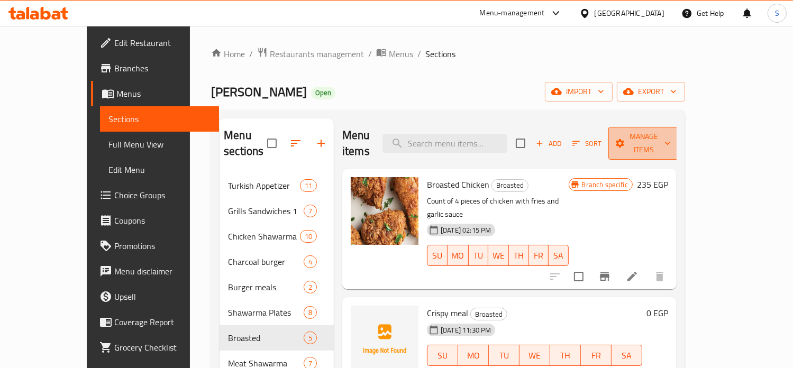
click at [670, 137] on span "Manage items" at bounding box center [644, 143] width 54 height 26
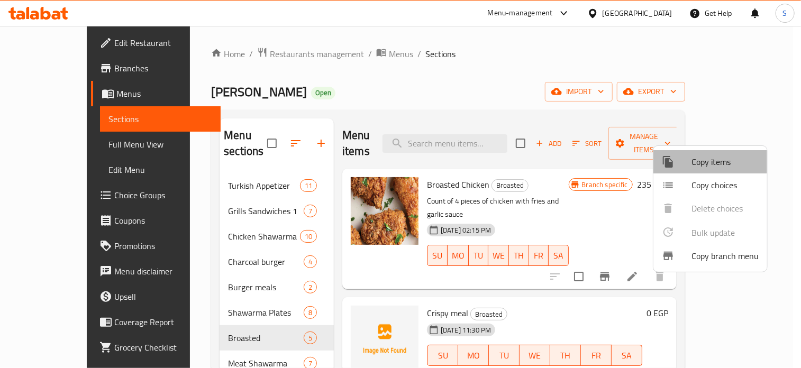
click at [713, 162] on span "Copy items" at bounding box center [724, 161] width 67 height 13
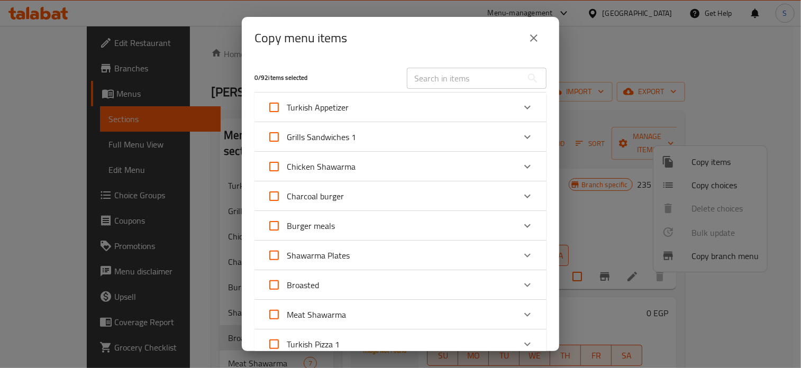
scroll to position [32, 0]
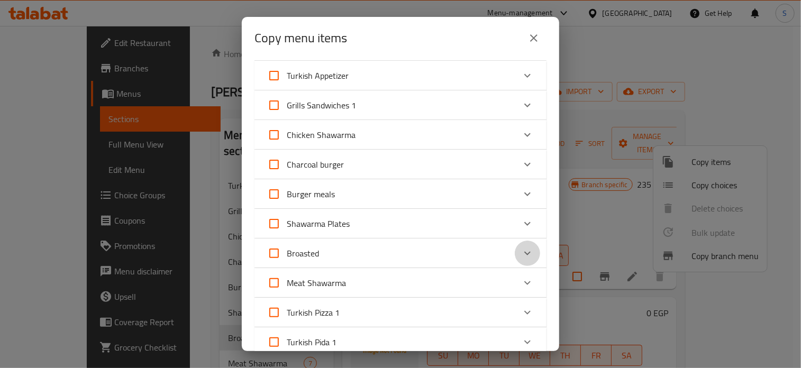
click at [523, 244] on div "Expand" at bounding box center [526, 253] width 25 height 25
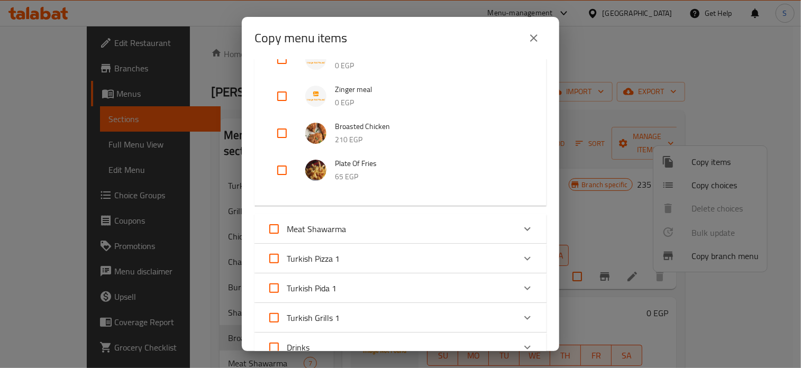
scroll to position [312, 0]
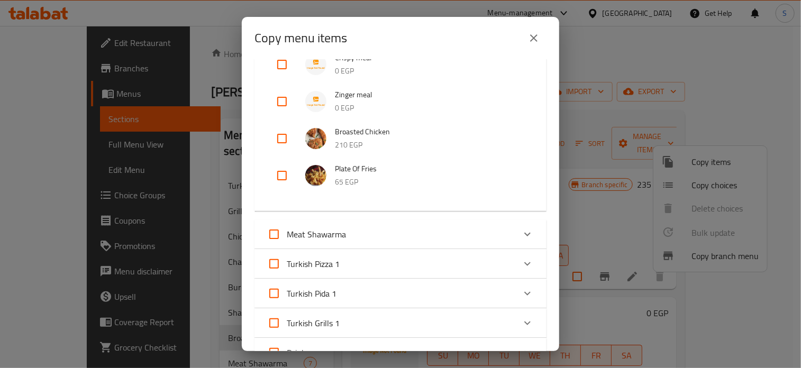
click at [292, 175] on input "checkbox" at bounding box center [281, 175] width 25 height 25
checkbox input "true"
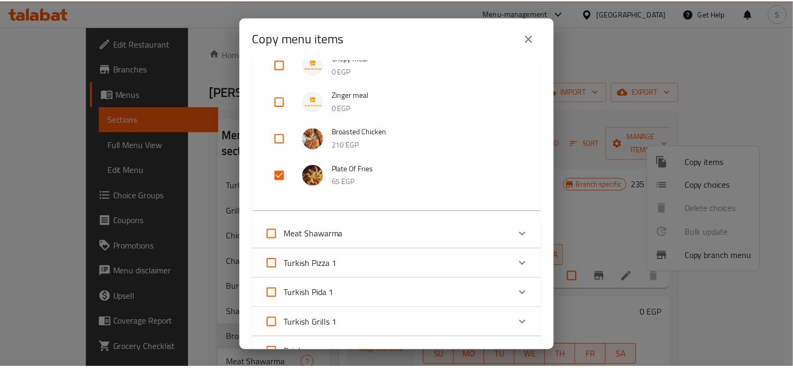
scroll to position [510, 0]
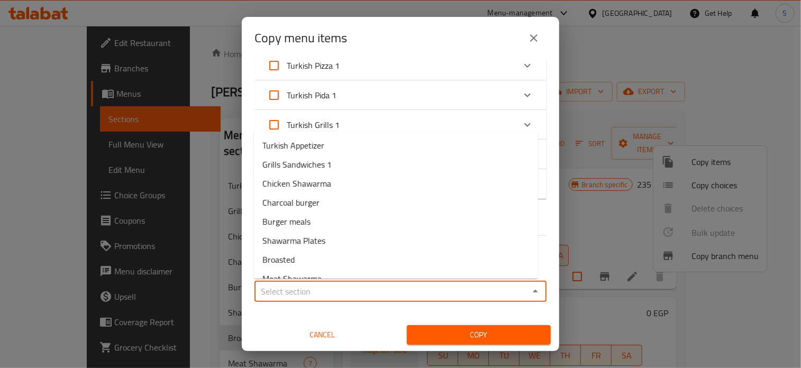
click at [313, 294] on input "Sections   *" at bounding box center [391, 291] width 268 height 15
click at [308, 150] on span "Turkish Appetizer" at bounding box center [293, 145] width 62 height 13
type input "Turkish Appetizer"
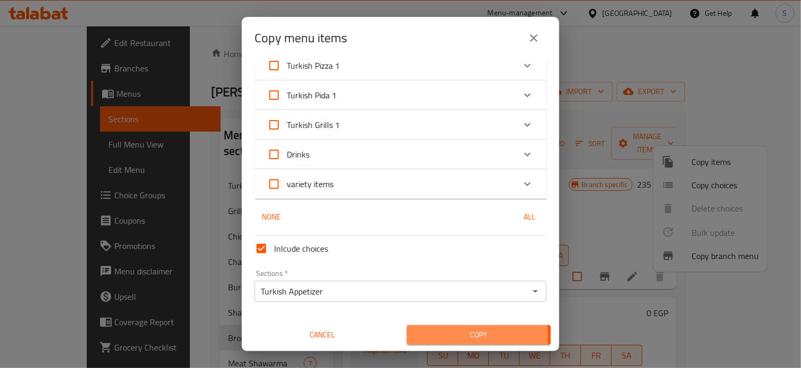
click at [450, 337] on span "Copy" at bounding box center [478, 334] width 127 height 13
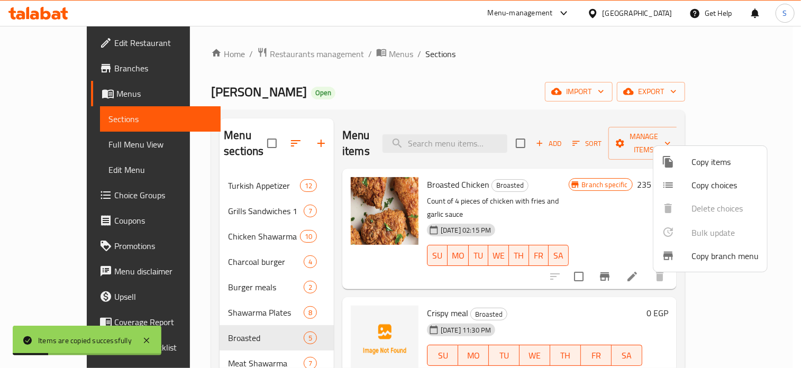
click at [600, 180] on div at bounding box center [400, 184] width 801 height 368
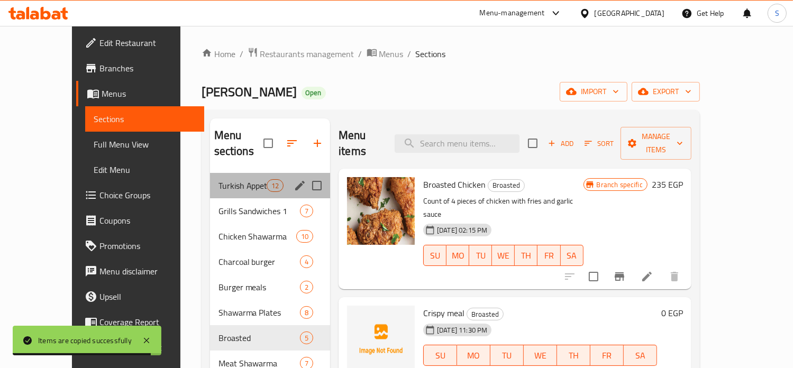
click at [228, 177] on div "Turkish Appetizer 12" at bounding box center [270, 185] width 121 height 25
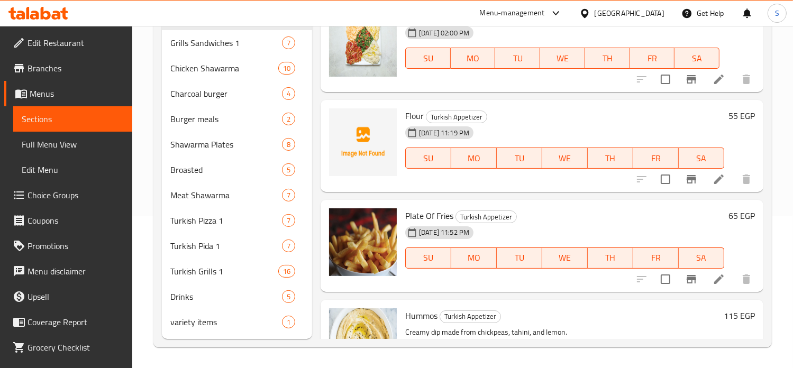
scroll to position [148, 0]
